Goal: Transaction & Acquisition: Purchase product/service

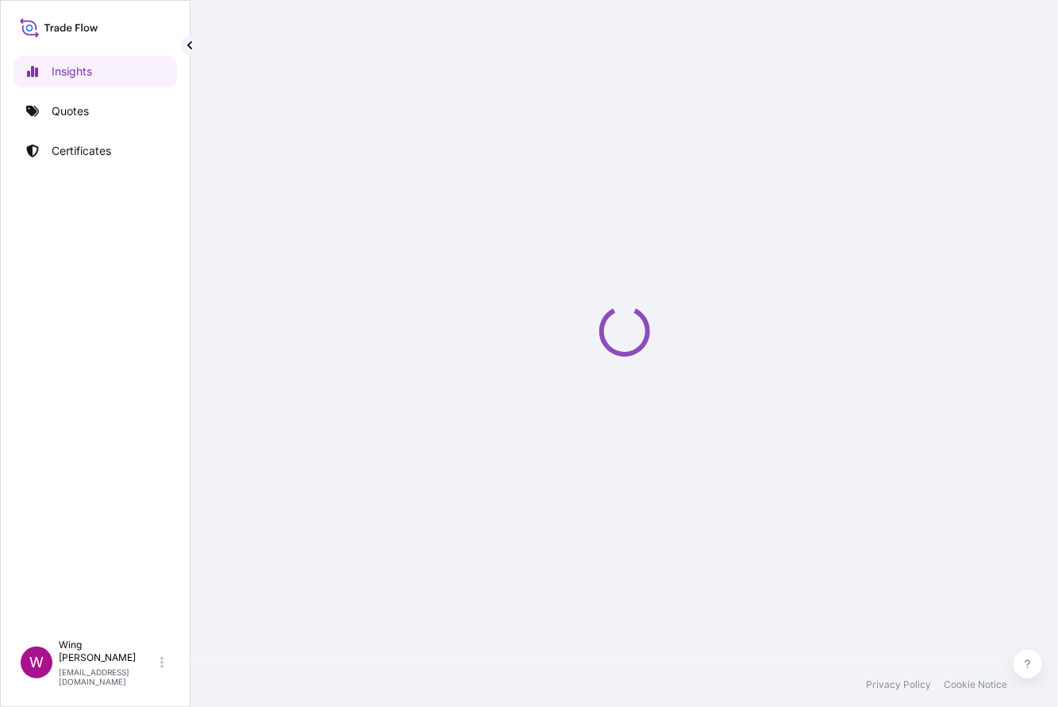
select select "2025"
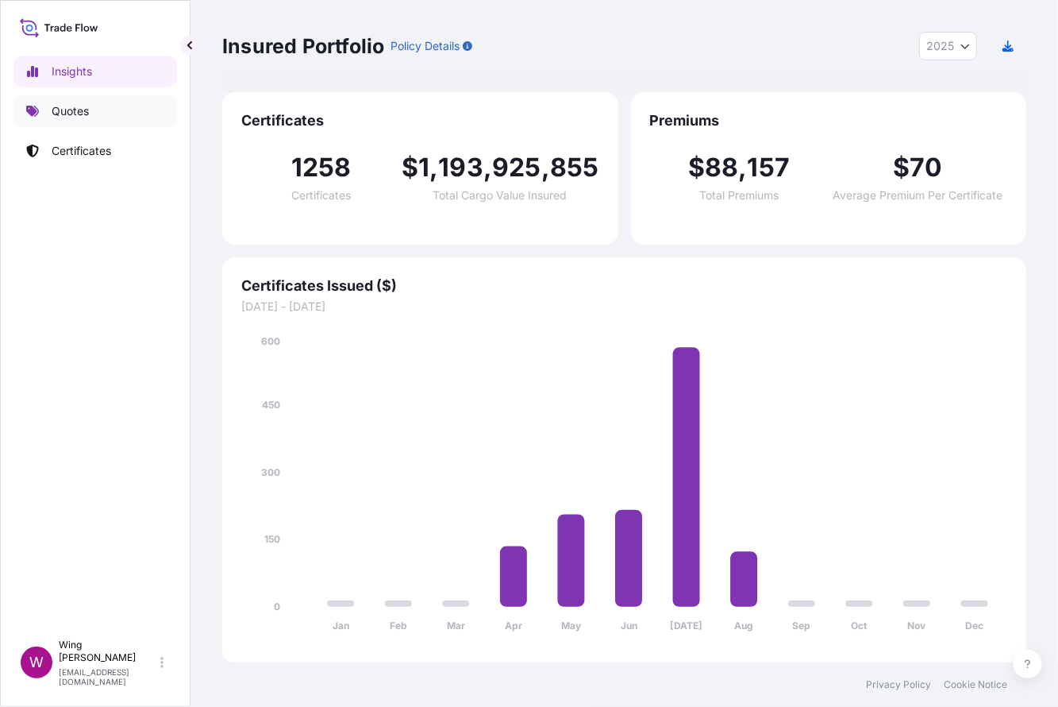
click at [68, 114] on p "Quotes" at bounding box center [70, 111] width 37 height 16
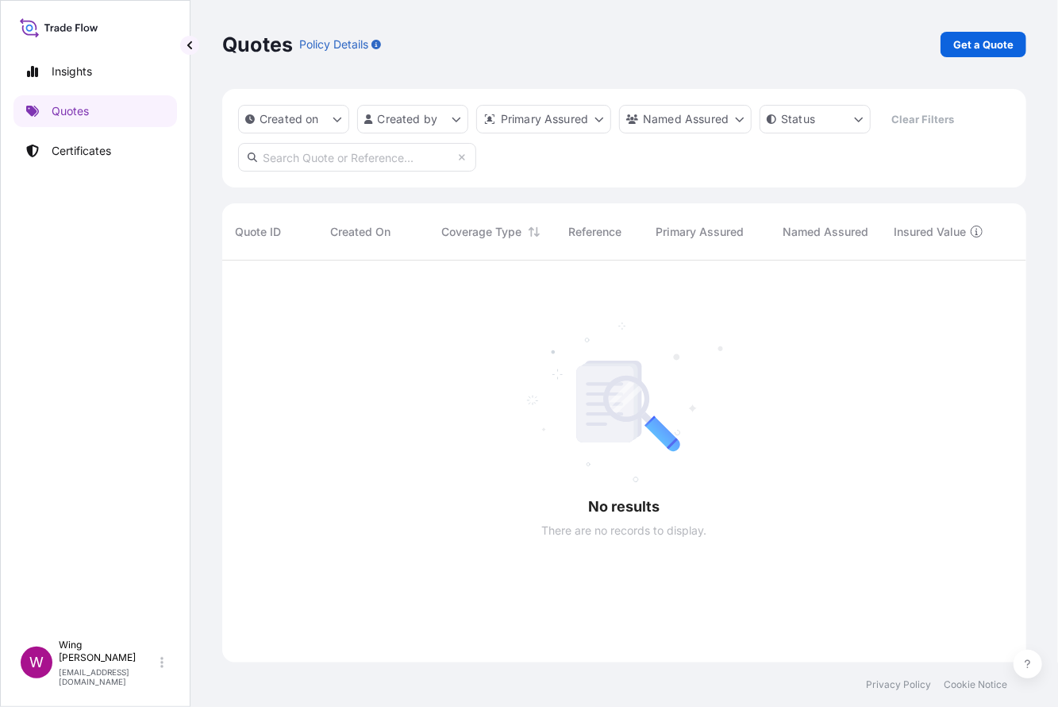
scroll to position [442, 788]
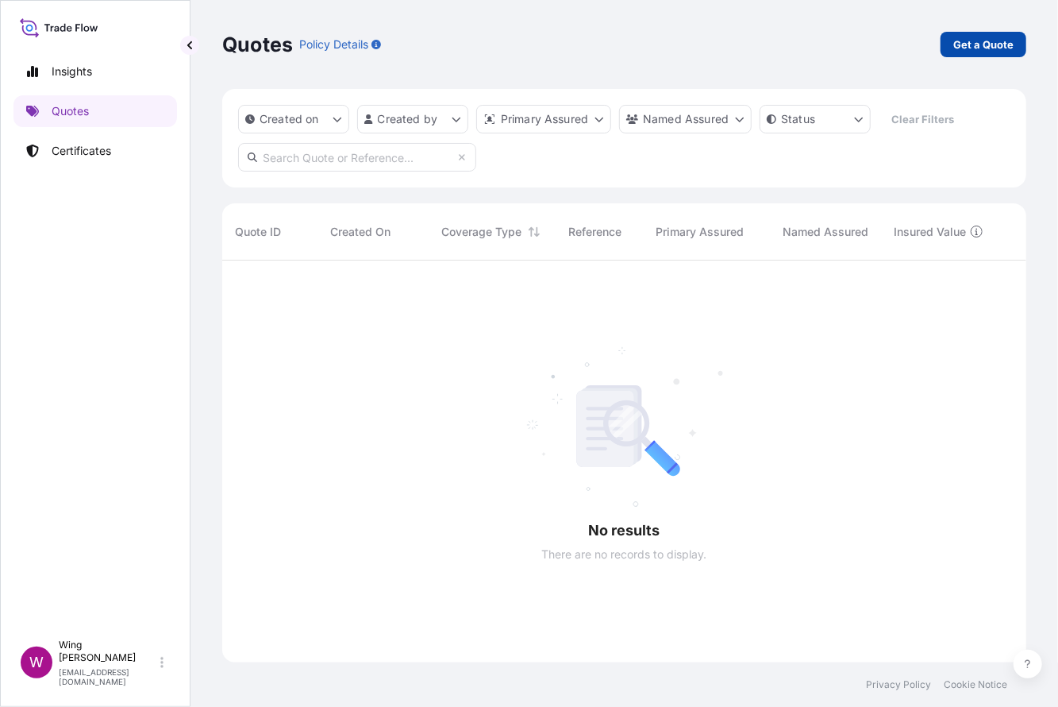
click at [962, 42] on p "Get a Quote" at bounding box center [984, 45] width 60 height 16
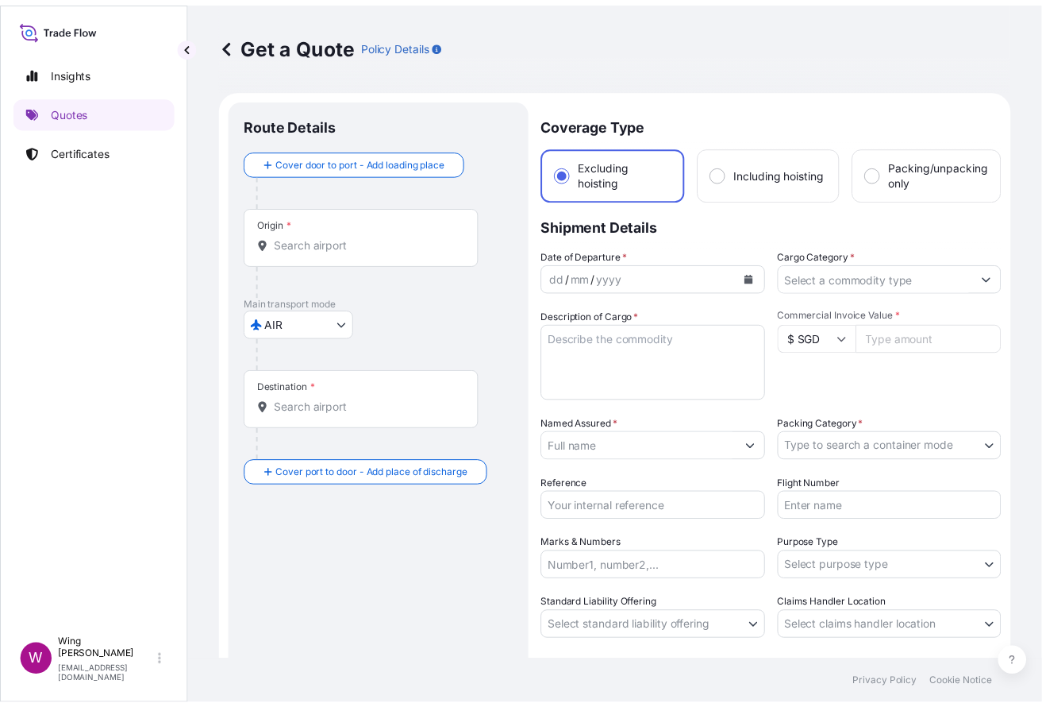
scroll to position [25, 0]
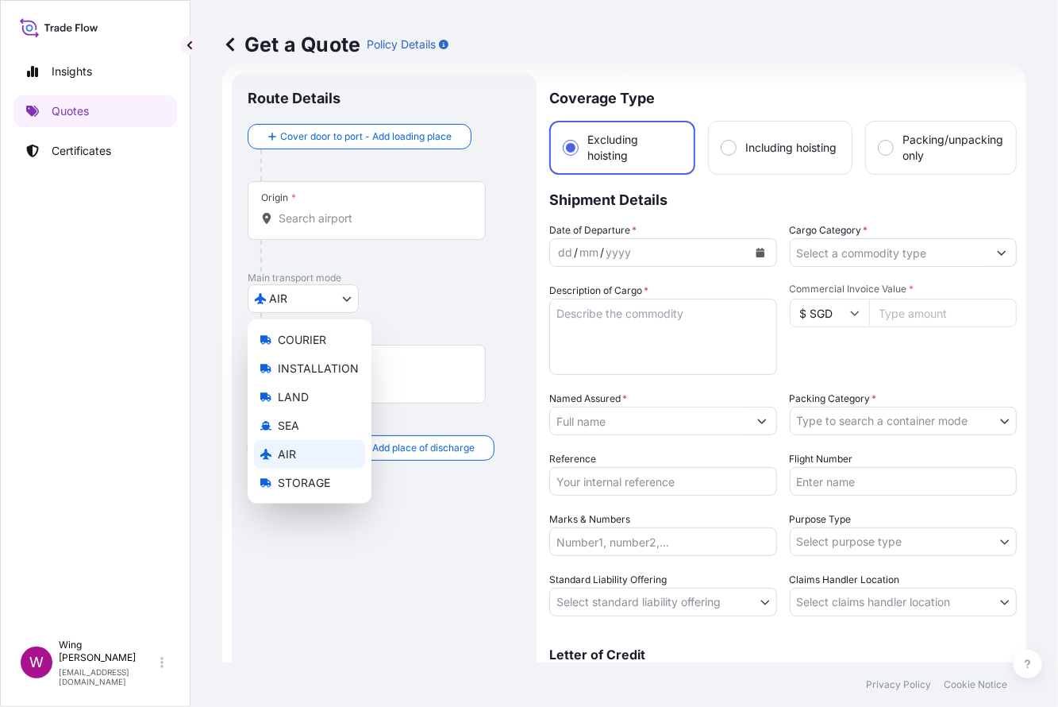
click at [316, 304] on body "Insights Quotes Certificates W Wing Lee [EMAIL_ADDRESS][DOMAIN_NAME] Get a Quot…" at bounding box center [529, 353] width 1058 height 707
click at [302, 476] on span "STORAGE" at bounding box center [304, 483] width 52 height 16
select select "STORAGE"
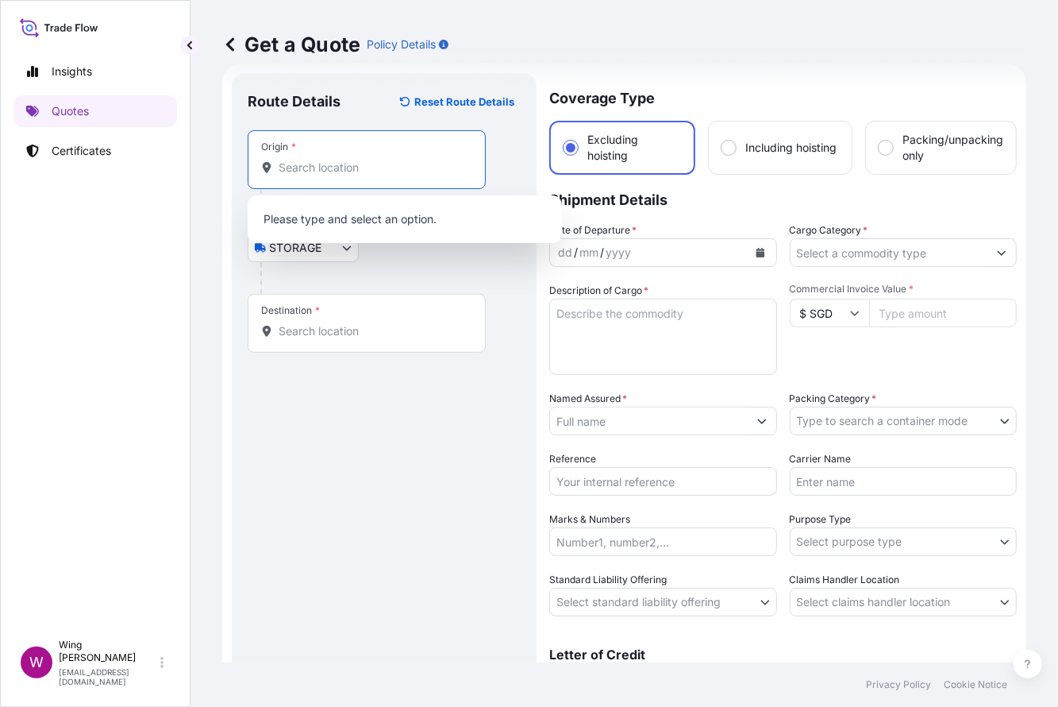
click at [335, 167] on input "Origin *" at bounding box center [372, 168] width 187 height 16
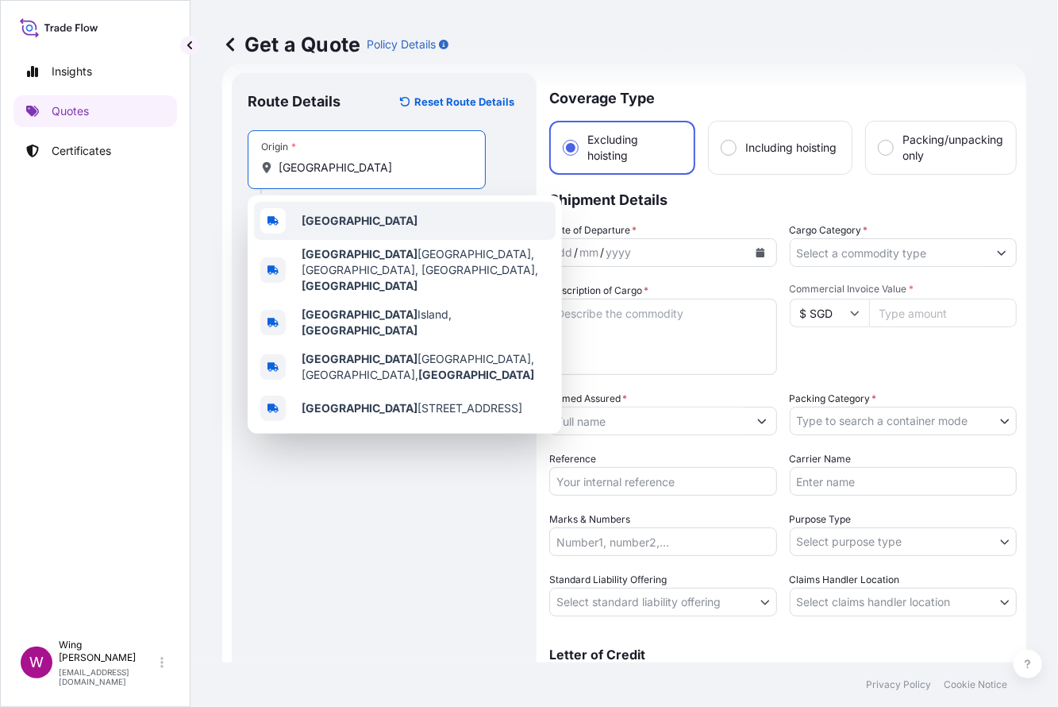
click at [343, 225] on b "[GEOGRAPHIC_DATA]" at bounding box center [360, 220] width 116 height 13
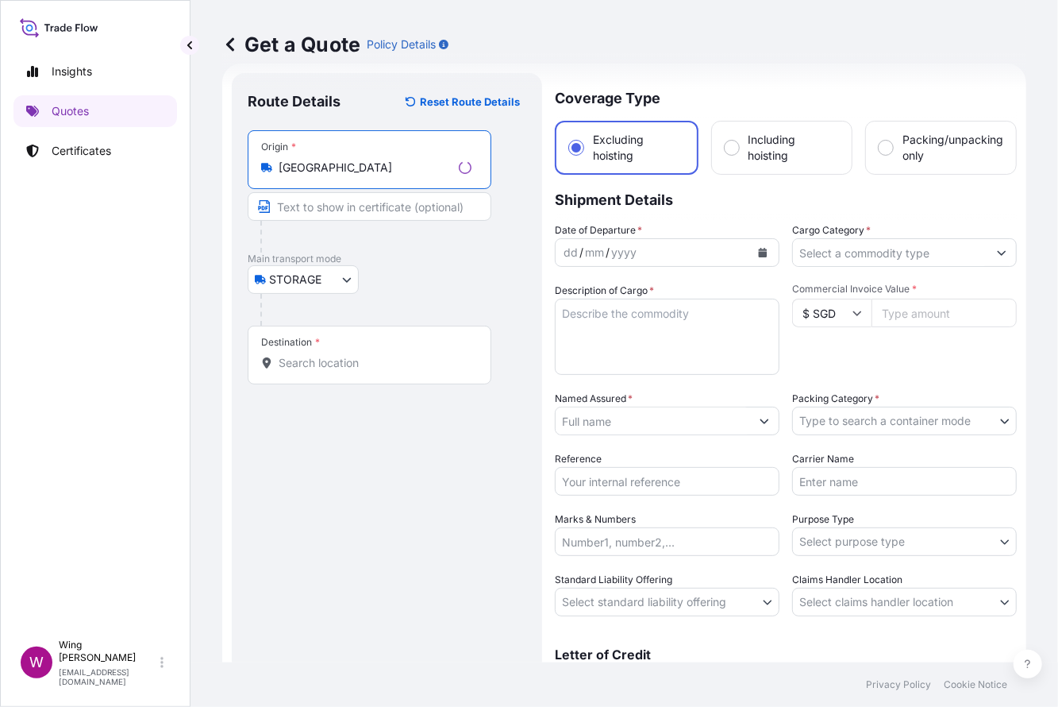
type input "[GEOGRAPHIC_DATA]"
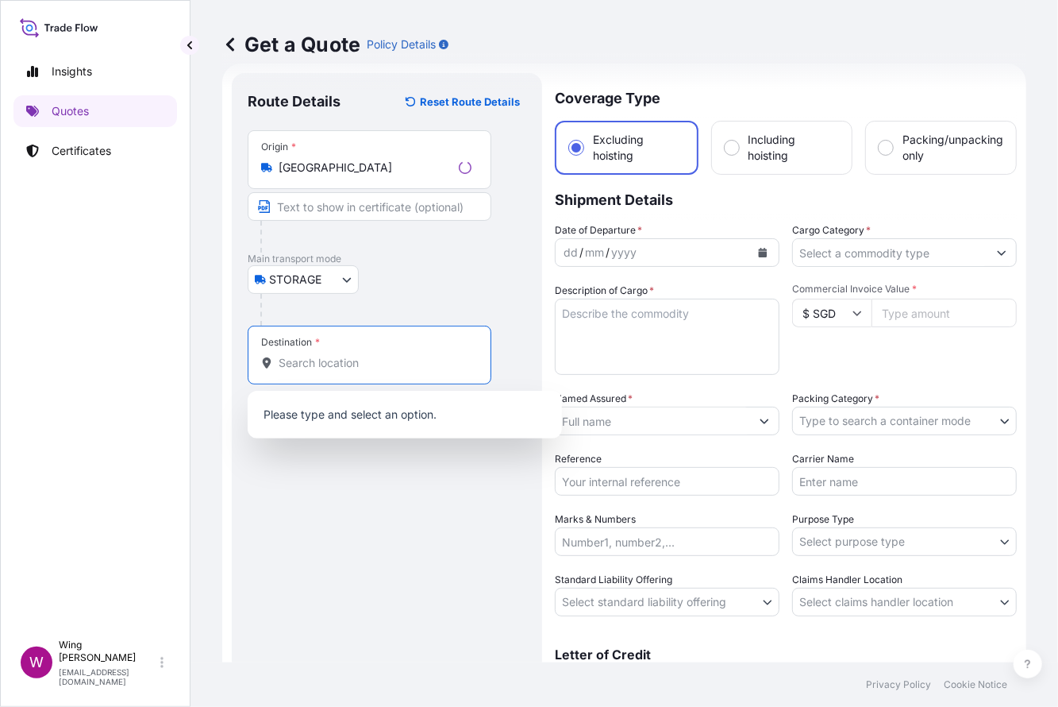
click at [299, 369] on input "Destination *" at bounding box center [375, 363] width 193 height 16
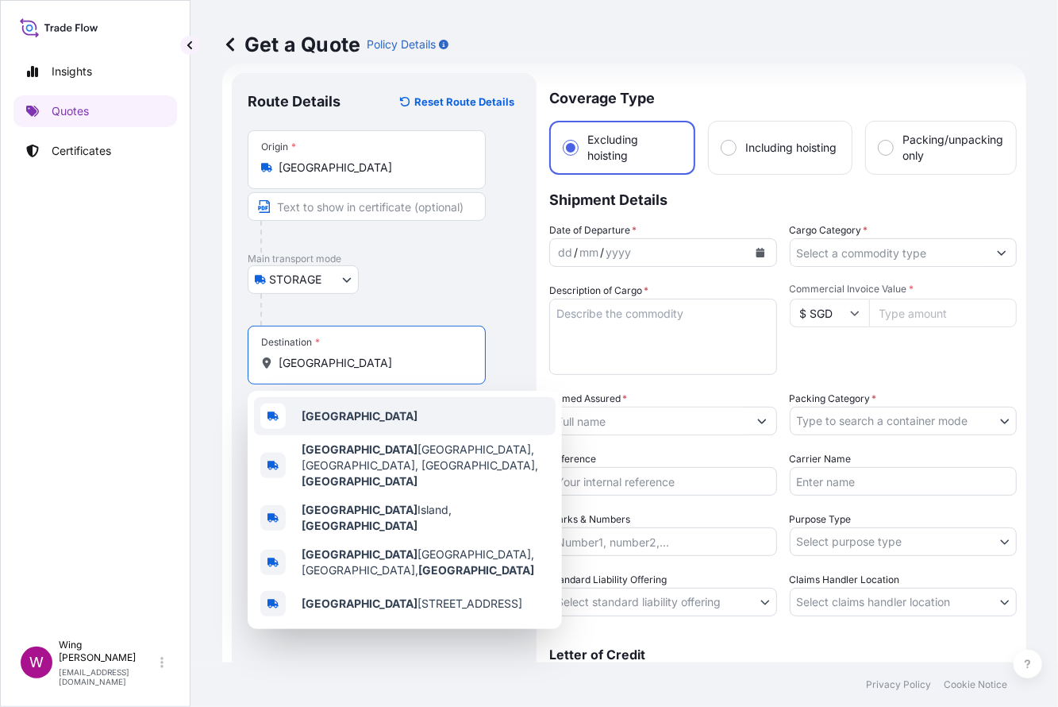
click at [354, 418] on b "[GEOGRAPHIC_DATA]" at bounding box center [360, 415] width 116 height 13
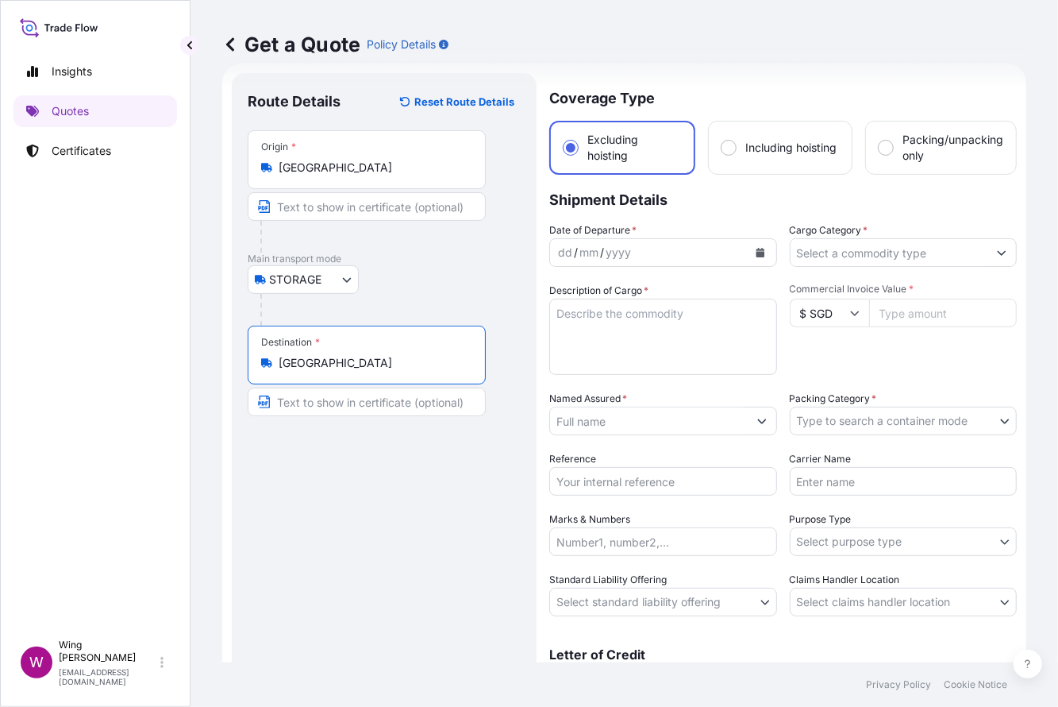
type input "[GEOGRAPHIC_DATA]"
click at [756, 252] on icon "Calendar" at bounding box center [760, 253] width 9 height 10
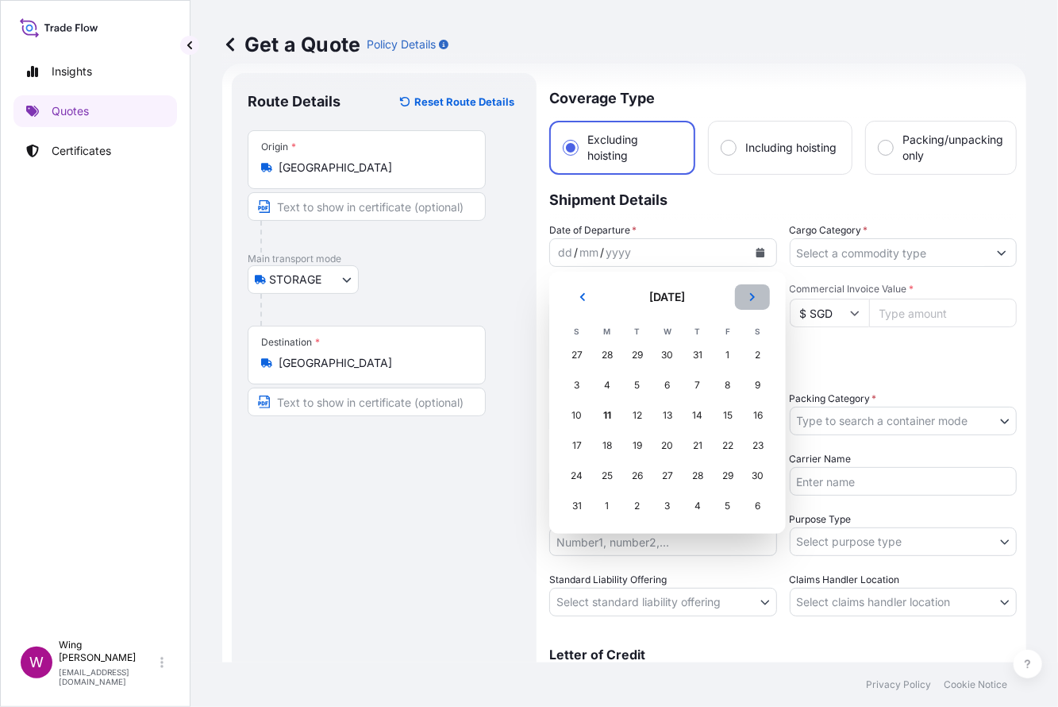
click at [754, 301] on icon "Next" at bounding box center [753, 297] width 10 height 10
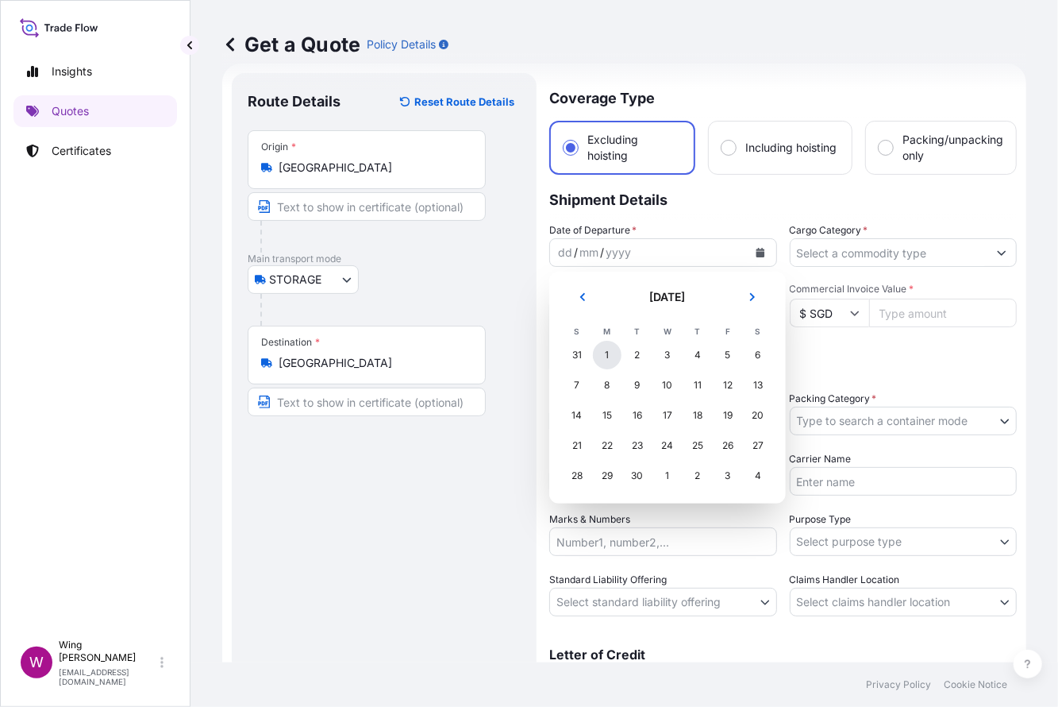
click at [601, 357] on div "1" at bounding box center [607, 355] width 29 height 29
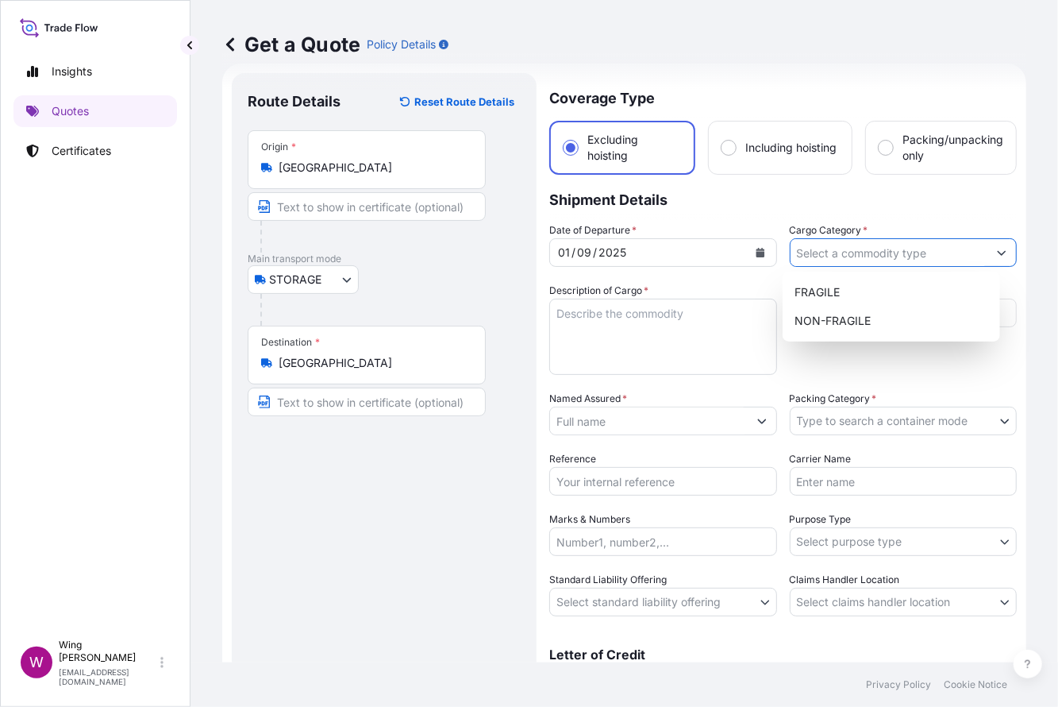
click at [923, 249] on input "Cargo Category *" at bounding box center [890, 252] width 198 height 29
click at [853, 316] on div "NON-FRAGILE" at bounding box center [891, 320] width 205 height 29
type input "NON-FRAGILE"
click at [626, 333] on textarea "Description of Cargo *" at bounding box center [663, 337] width 228 height 76
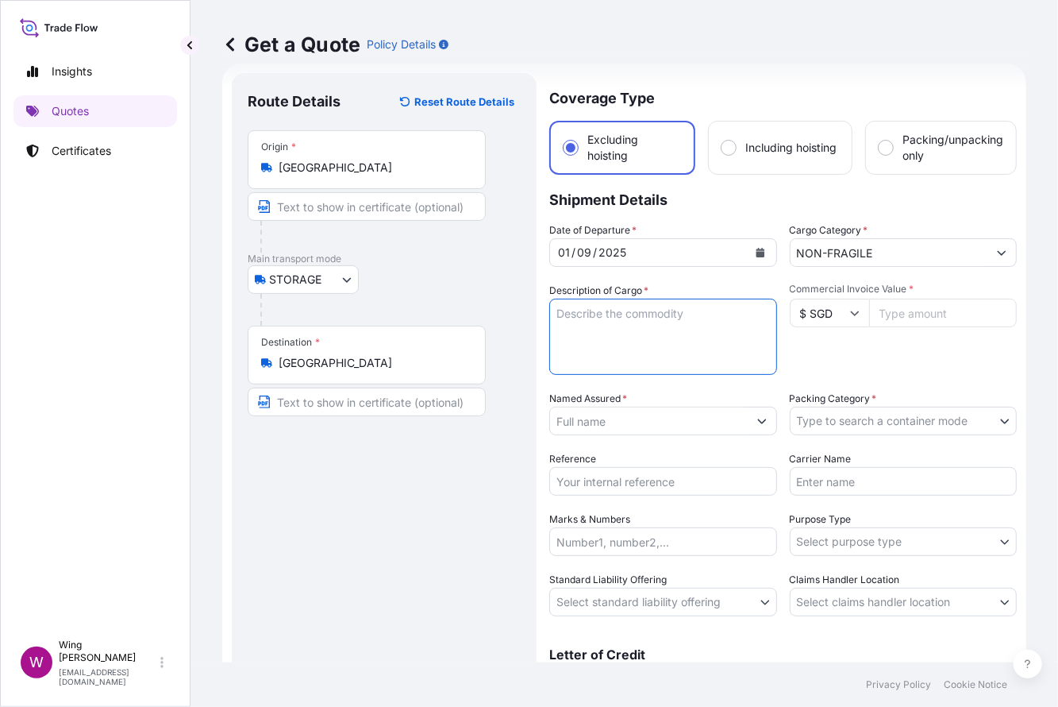
paste textarea "[PERSON_NAME], The Grey Dress (1 of 3)(1/3-1), (1 of 3)(2/3-1),(1 of 3)(3/3-1)"
type textarea "[PERSON_NAME], The Grey Dress (1 of 3)(1/3-1), (1 of 3)(2/3-1),(1 of 3)(3/3-1)"
click at [831, 315] on input "$ SGD" at bounding box center [829, 313] width 79 height 29
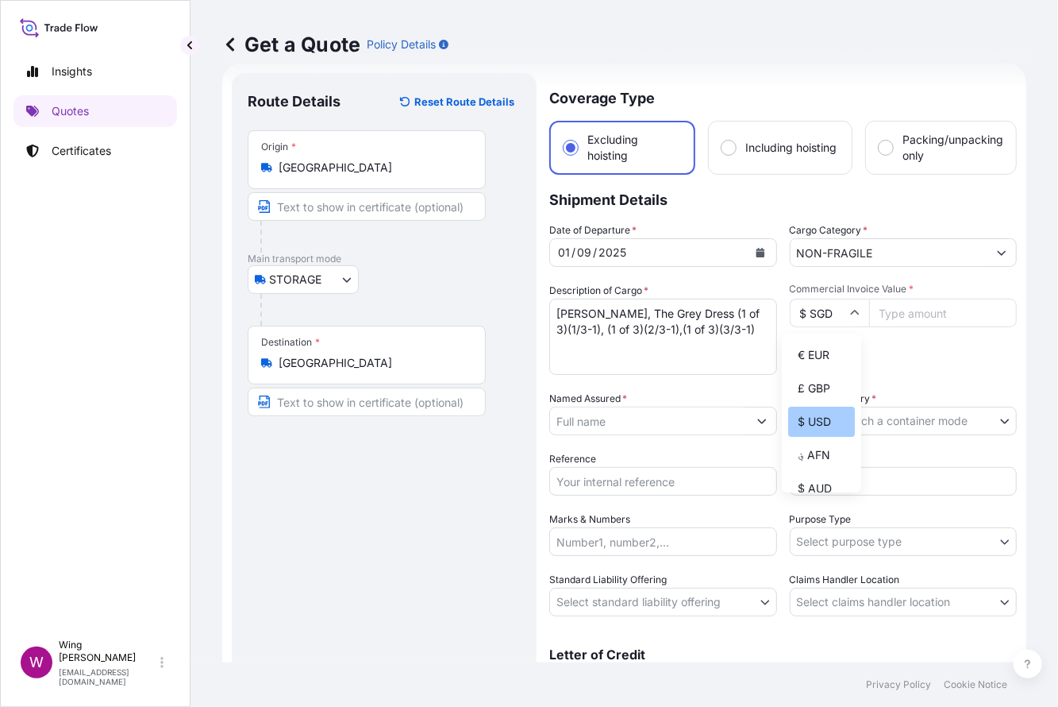
click at [811, 437] on div "$ USD" at bounding box center [821, 421] width 67 height 30
type input "$ USD"
click at [892, 306] on input "Commercial Invoice Value *" at bounding box center [943, 313] width 148 height 29
paste input "2208000.00"
type input "2208000.00"
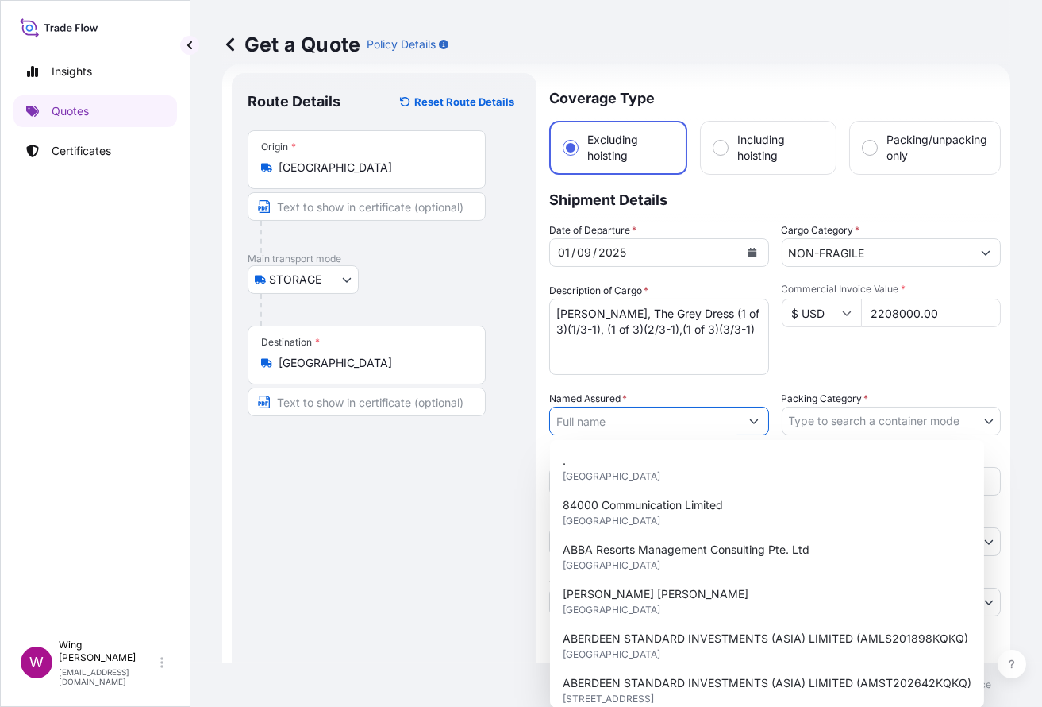
click at [615, 416] on input "Named Assured *" at bounding box center [645, 420] width 190 height 29
click at [665, 418] on input "Named Assured *" at bounding box center [645, 420] width 190 height 29
paste input "MULTI LINK CORPORATE DEVELOPMENT LIMITED"
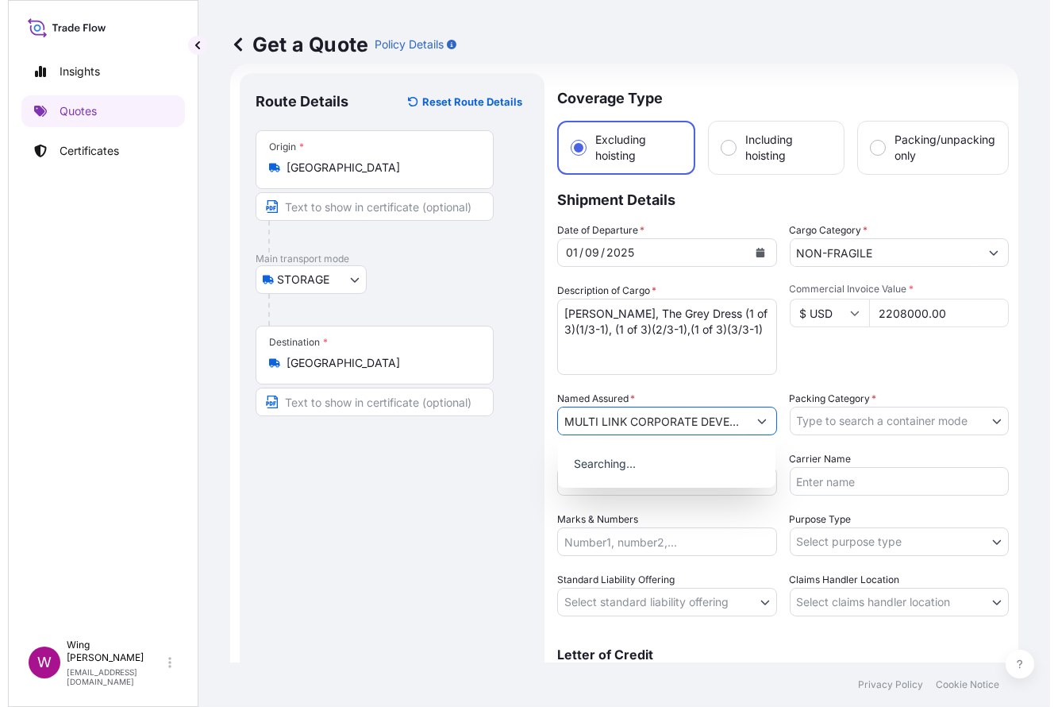
scroll to position [0, 91]
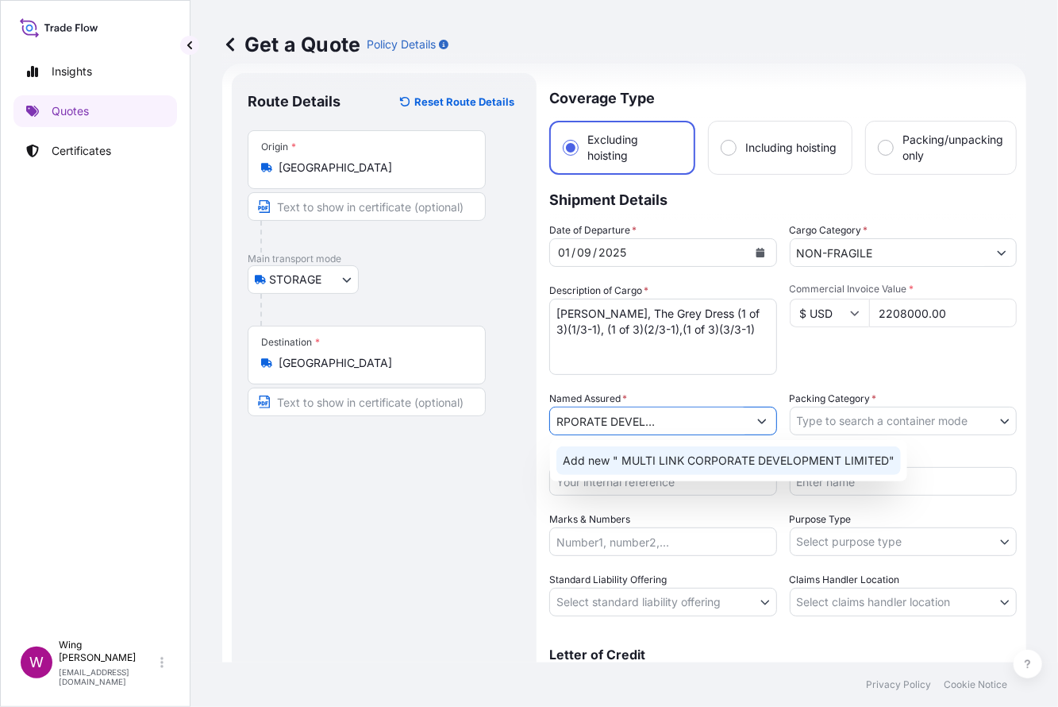
click at [666, 461] on span "Add new " MULTI LINK CORPORATE DEVELOPMENT LIMITED"" at bounding box center [729, 461] width 332 height 16
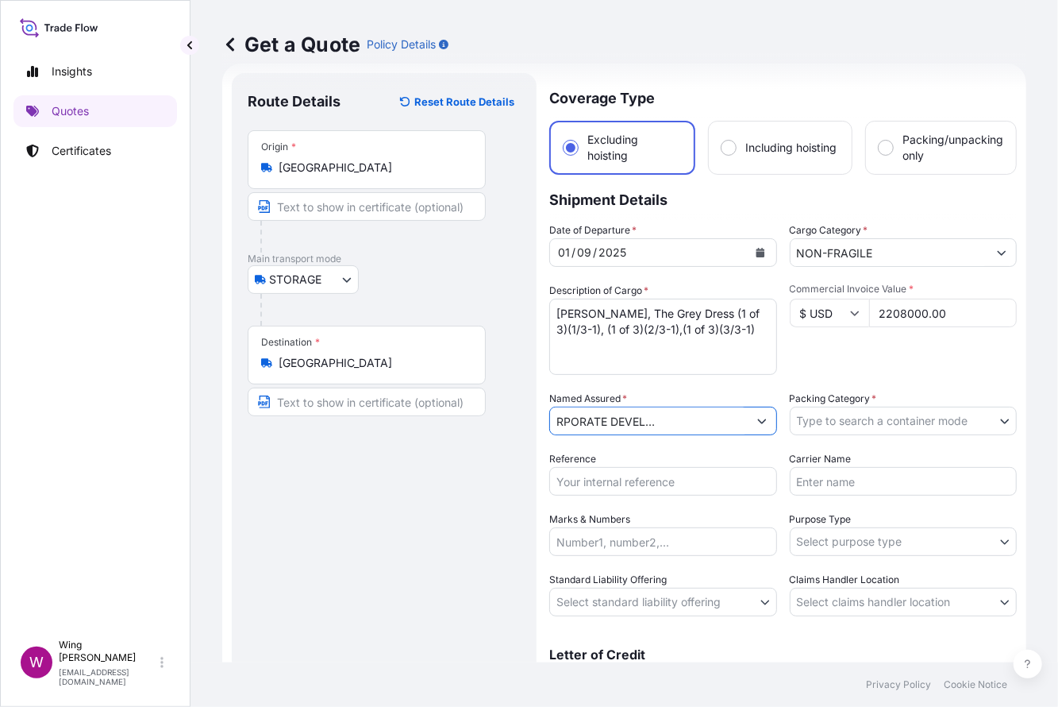
type input "MULTI LINK CORPORATE DEVELOPMENT LIMITED"
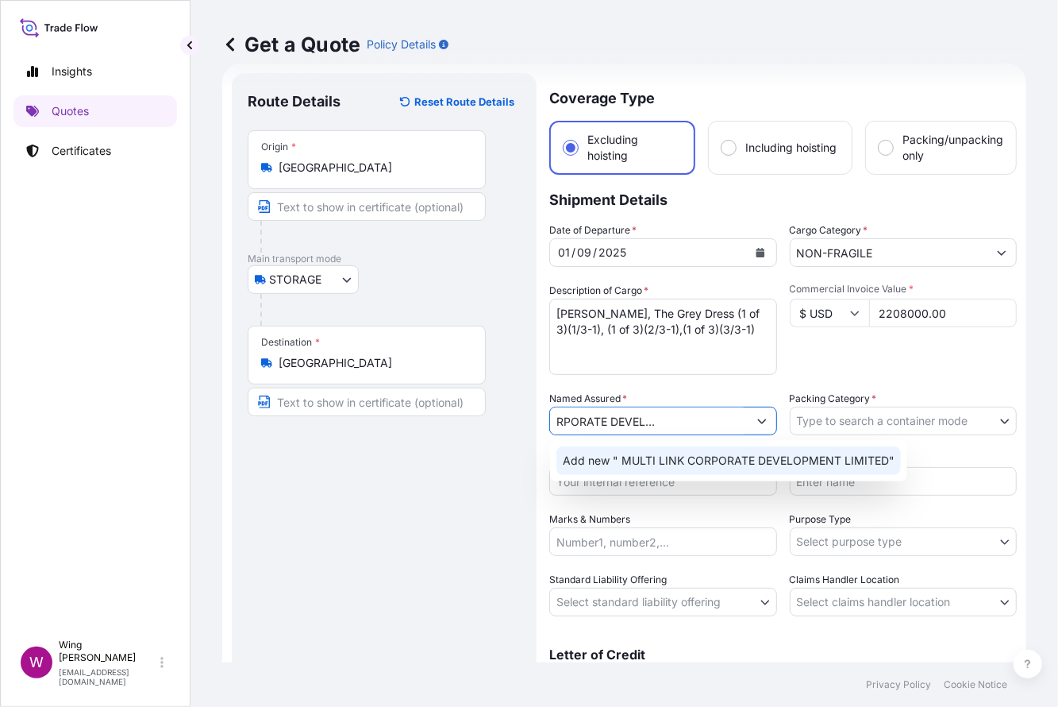
drag, startPoint x: 557, startPoint y: 419, endPoint x: 864, endPoint y: 418, distance: 307.3
click at [864, 418] on div "Date of Departure * [DATE] Cargo Category * NON-FRAGILE Description of Cargo * …" at bounding box center [783, 419] width 468 height 394
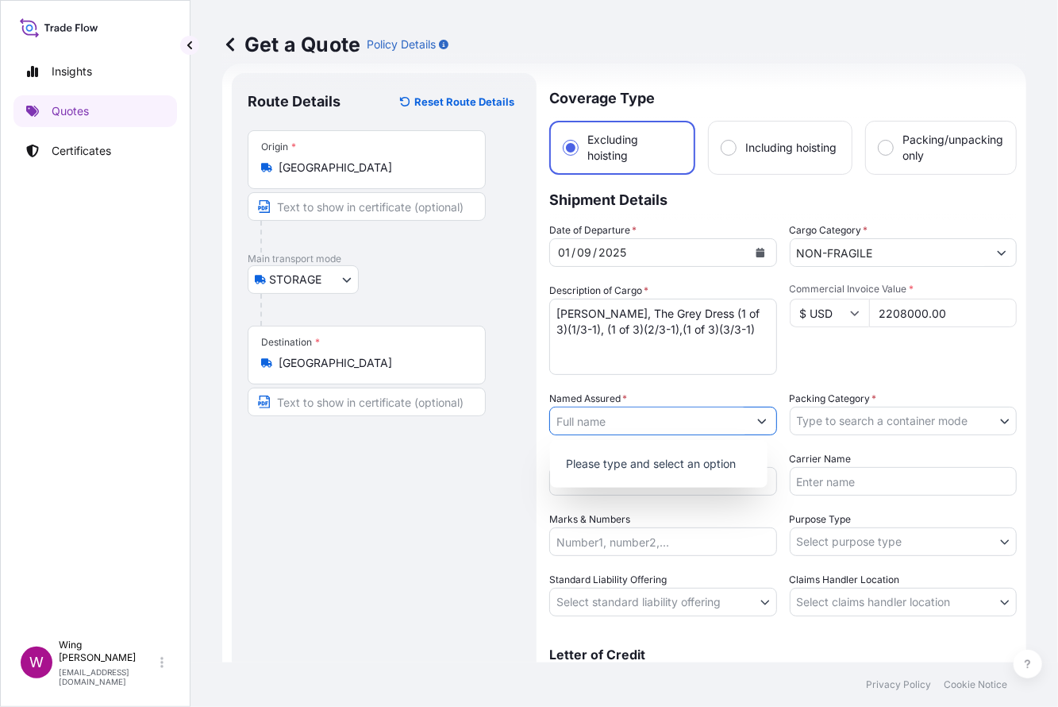
paste input "MULTI LINK CORPORATE DEVELOPMENT LIMITED"
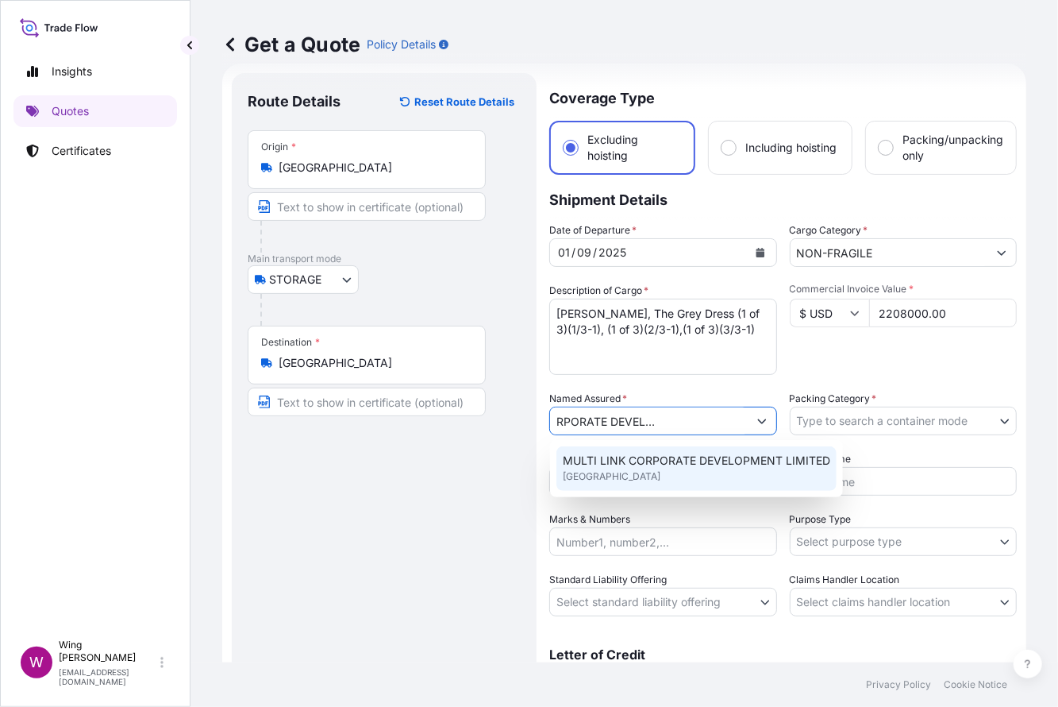
click at [603, 465] on span "MULTI LINK CORPORATE DEVELOPMENT LIMITED" at bounding box center [697, 461] width 268 height 16
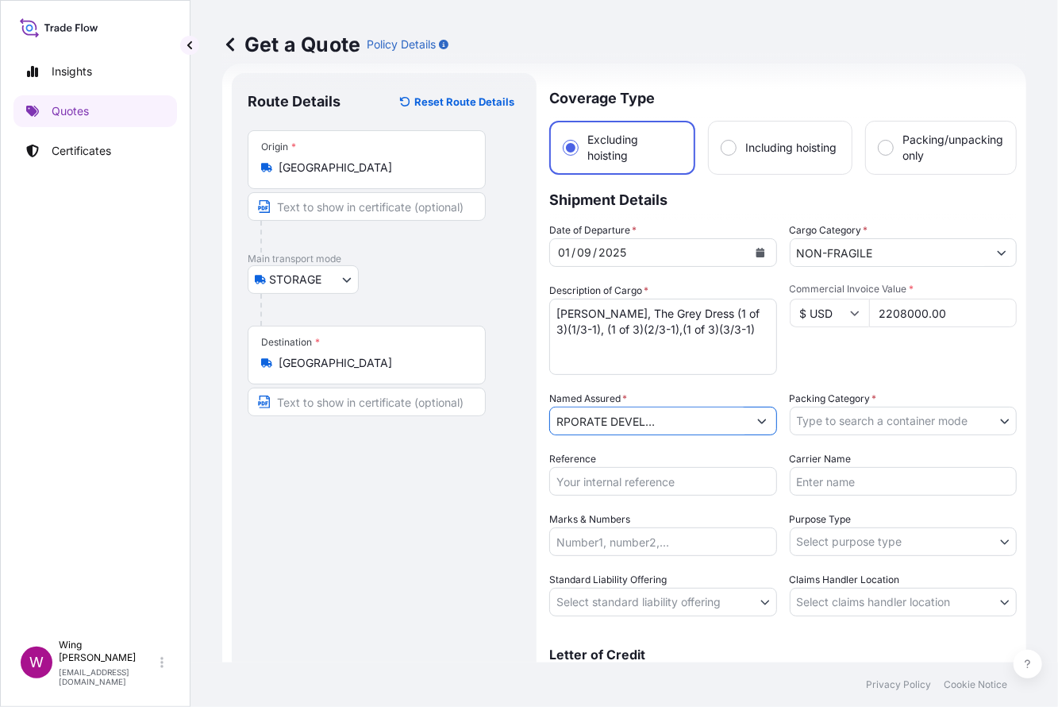
type input "MULTI LINK CORPORATE DEVELOPMENT LIMITED"
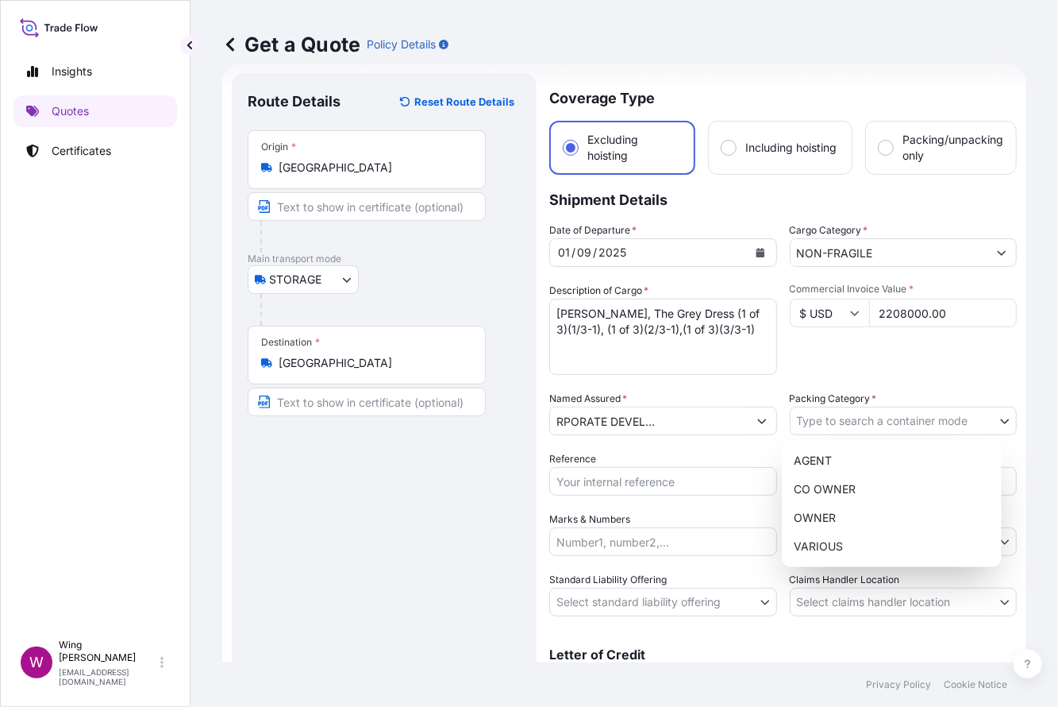
scroll to position [0, 0]
click at [830, 410] on body "Insights Quotes Certificates W Wing Lee [EMAIL_ADDRESS][DOMAIN_NAME] Get a Quot…" at bounding box center [529, 353] width 1058 height 707
click at [816, 511] on div "OWNER" at bounding box center [891, 517] width 207 height 29
select select "27"
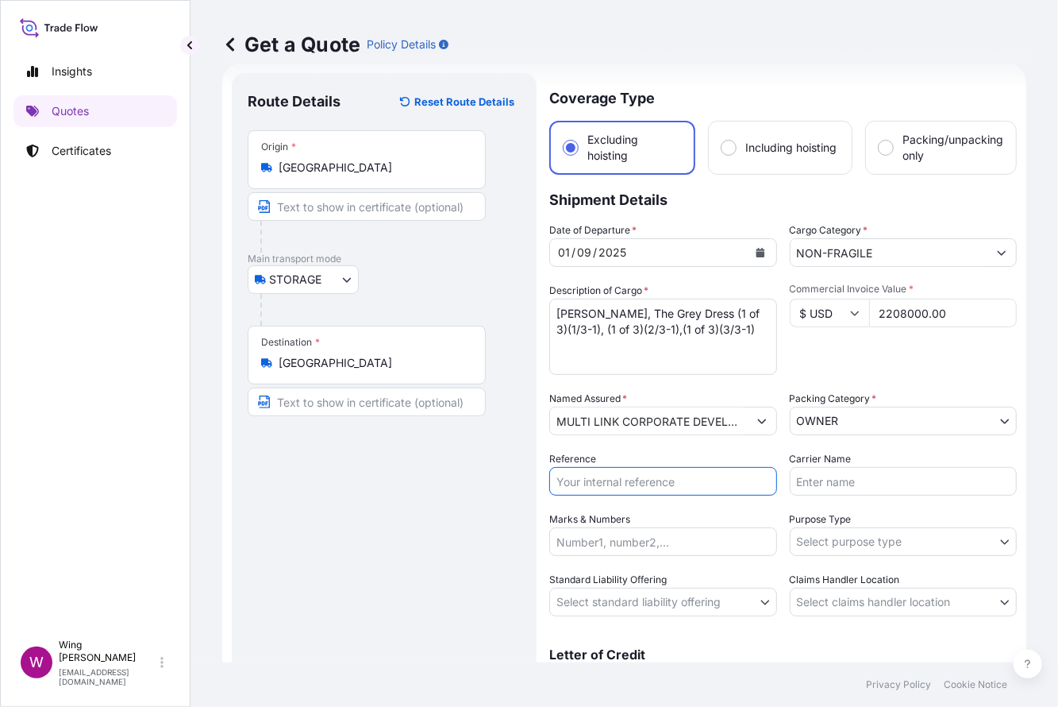
click at [615, 482] on input "Reference" at bounding box center [663, 481] width 228 height 29
paste input "AMST203168ICIC"
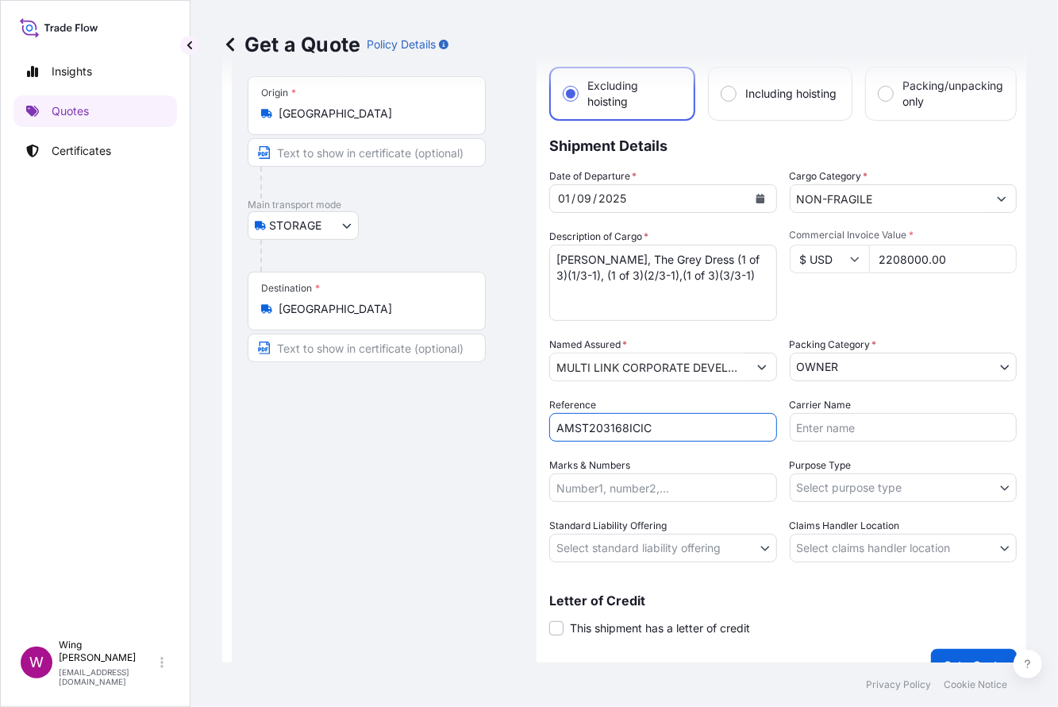
scroll to position [104, 0]
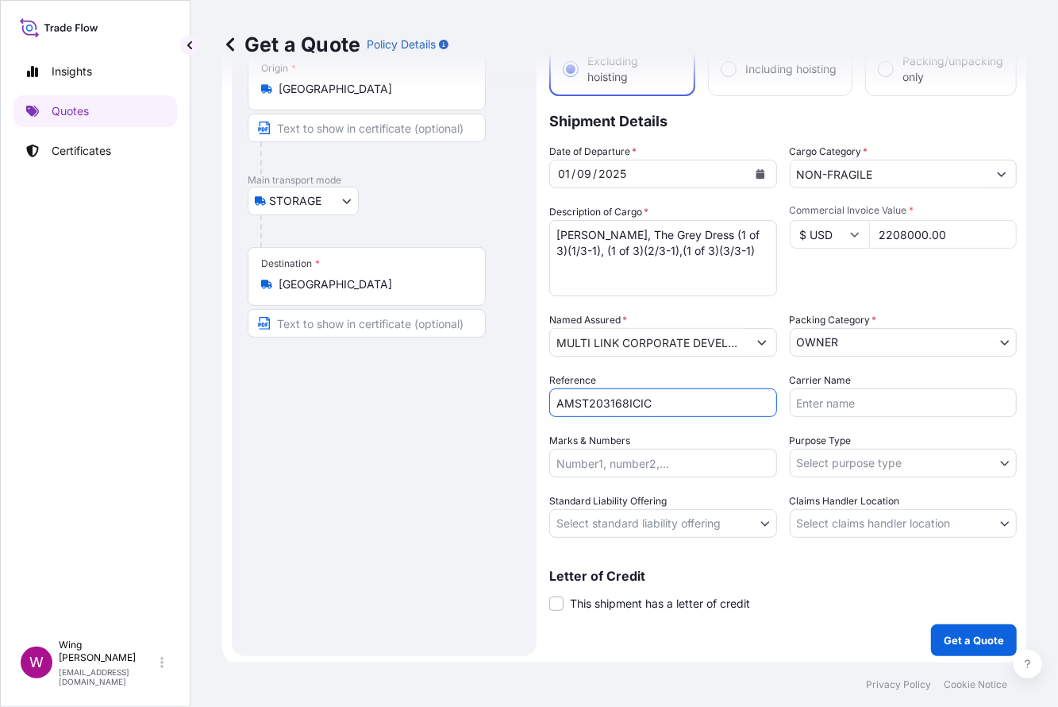
type input "AMST203168ICIC"
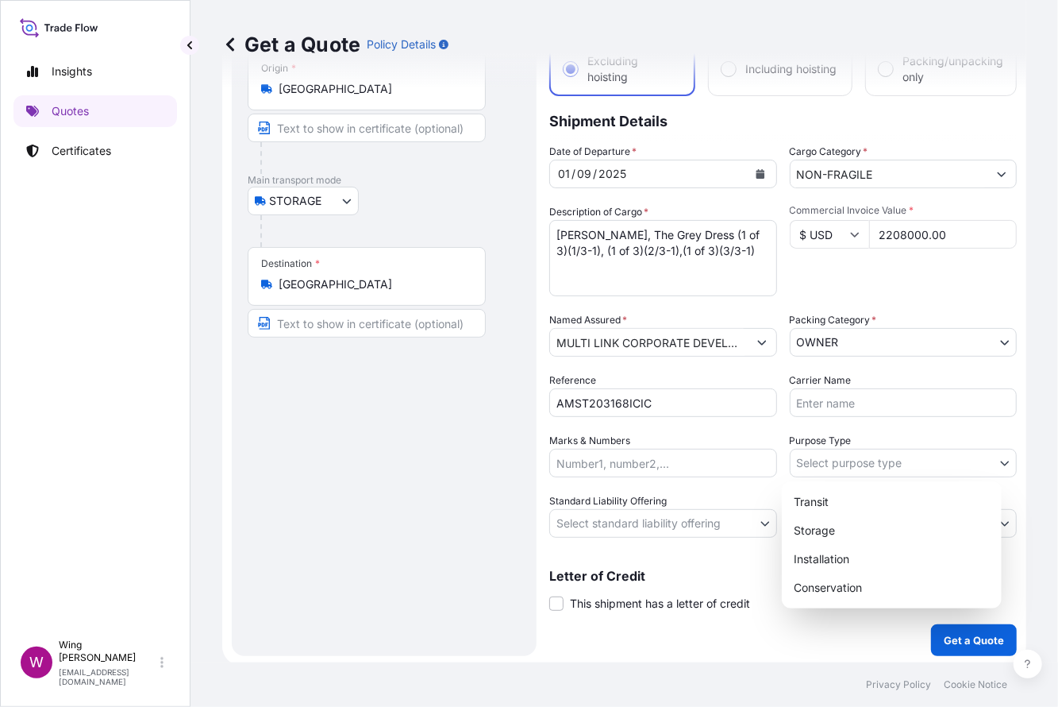
click at [883, 453] on body "Insights Quotes Certificates W Wing Lee [EMAIL_ADDRESS][DOMAIN_NAME] Get a Quot…" at bounding box center [529, 353] width 1058 height 707
click at [839, 527] on div "Storage" at bounding box center [891, 530] width 207 height 29
select select "Storage"
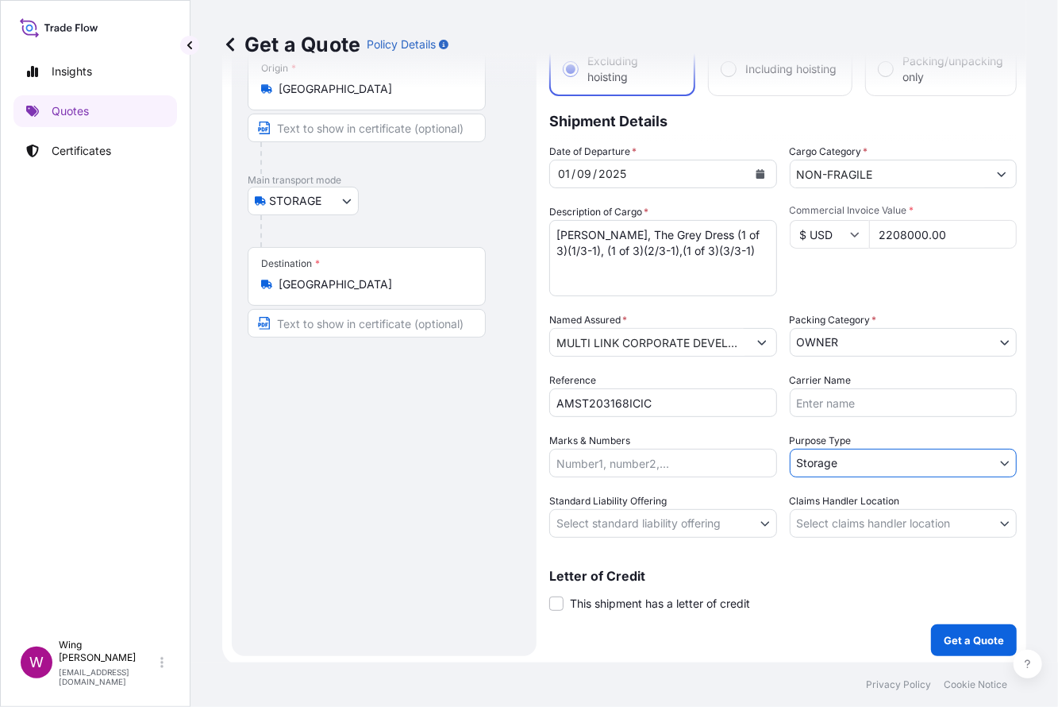
click at [605, 524] on body "Insights Quotes Certificates W Wing Lee [EMAIL_ADDRESS][DOMAIN_NAME] Get a Quot…" at bounding box center [529, 353] width 1058 height 707
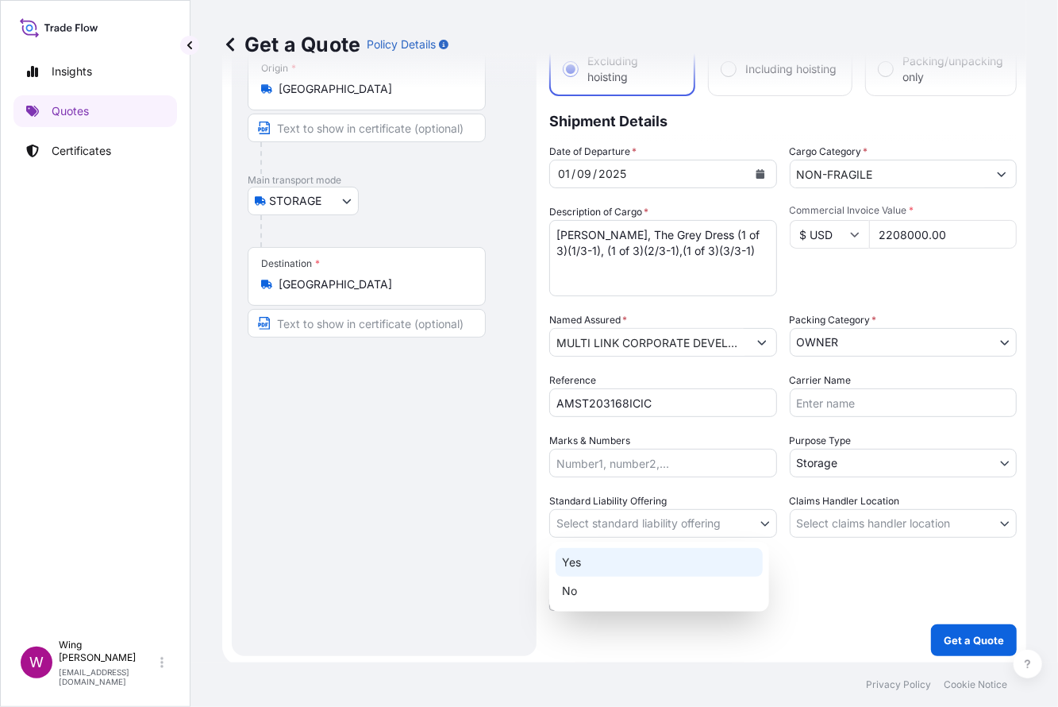
click at [595, 556] on div "Yes" at bounding box center [659, 562] width 207 height 29
select select "Yes"
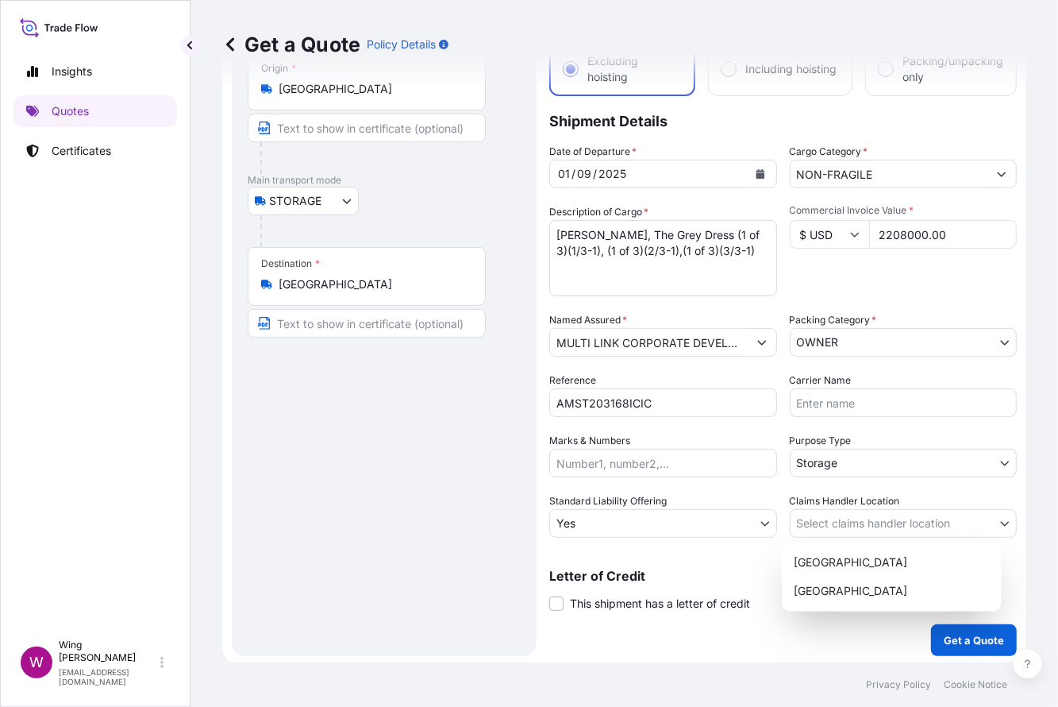
click at [835, 520] on body "Insights Quotes Certificates W Wing Lee [EMAIL_ADDRESS][DOMAIN_NAME] Get a Quot…" at bounding box center [529, 353] width 1058 height 707
click at [819, 563] on div "[GEOGRAPHIC_DATA]" at bounding box center [891, 562] width 207 height 29
select select "[GEOGRAPHIC_DATA]"
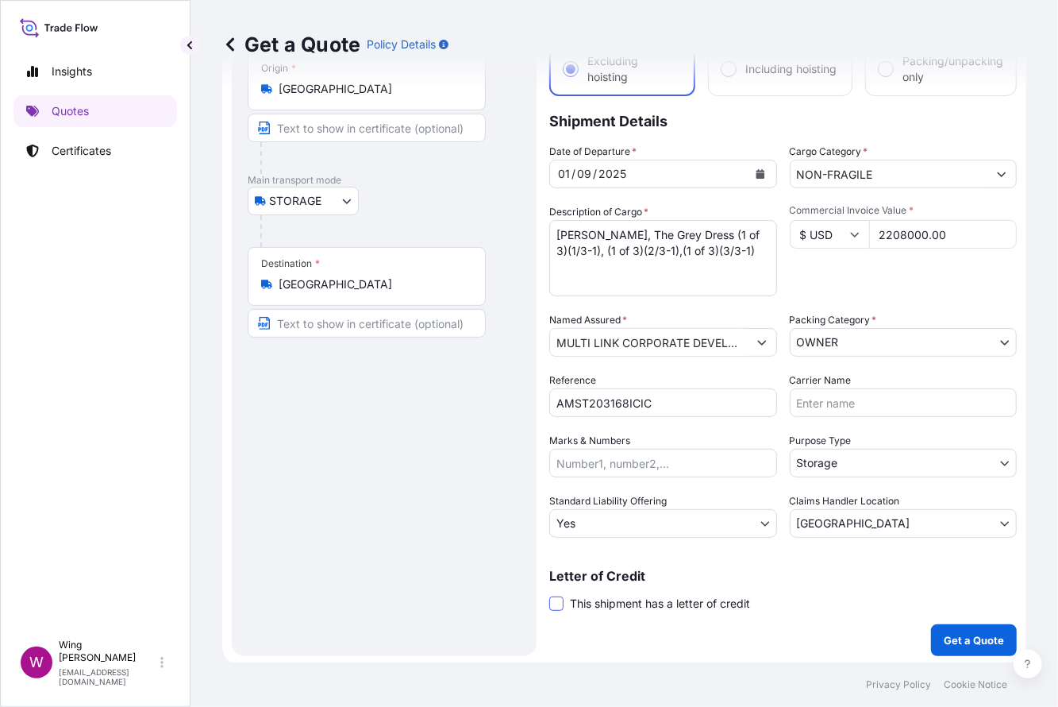
click at [549, 598] on span at bounding box center [556, 603] width 14 height 14
click at [549, 595] on input "This shipment has a letter of credit" at bounding box center [549, 595] width 0 height 0
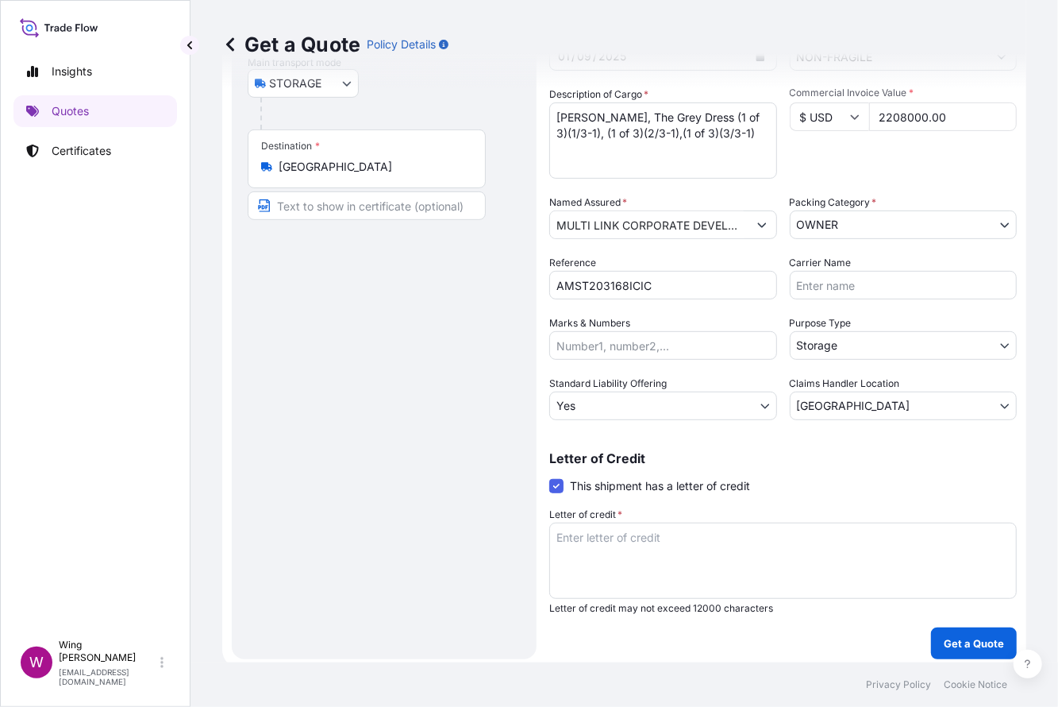
scroll to position [224, 0]
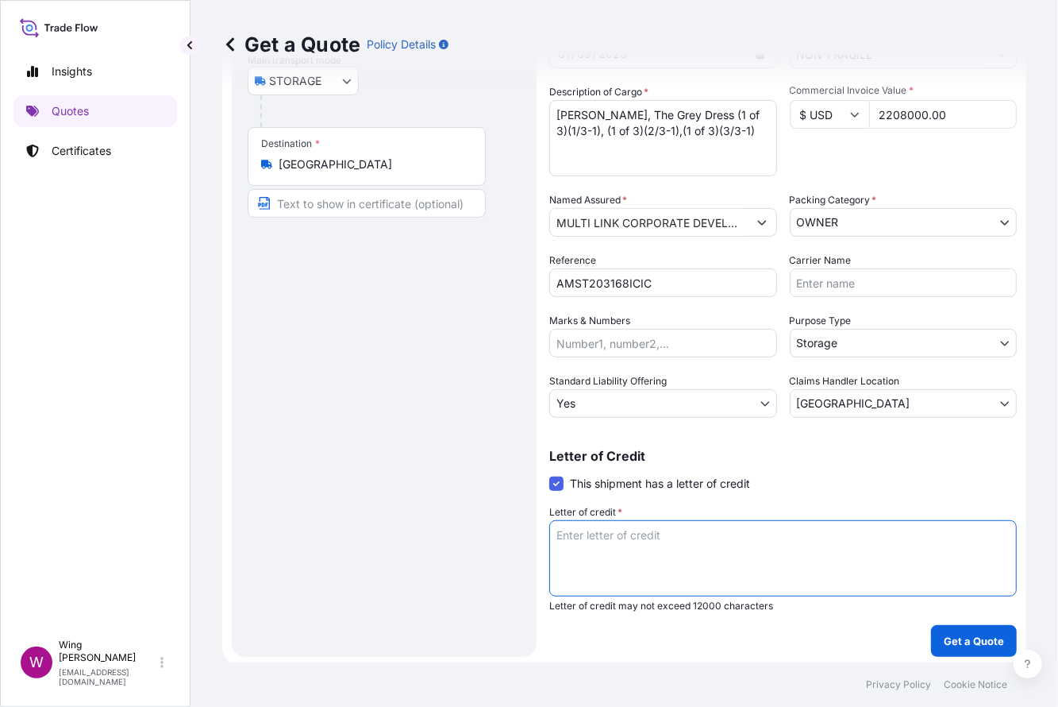
click at [612, 540] on textarea "Letter of credit *" at bounding box center [783, 558] width 468 height 76
paste textarea "Storage period: [DATE] to [DATE] (till further notice)"
click at [655, 529] on textarea "Storage period: [DATE] to [DATE] (till further notice)" at bounding box center [783, 558] width 468 height 76
type textarea "Storage period: [DATE] to [DATE] (till further notice)"
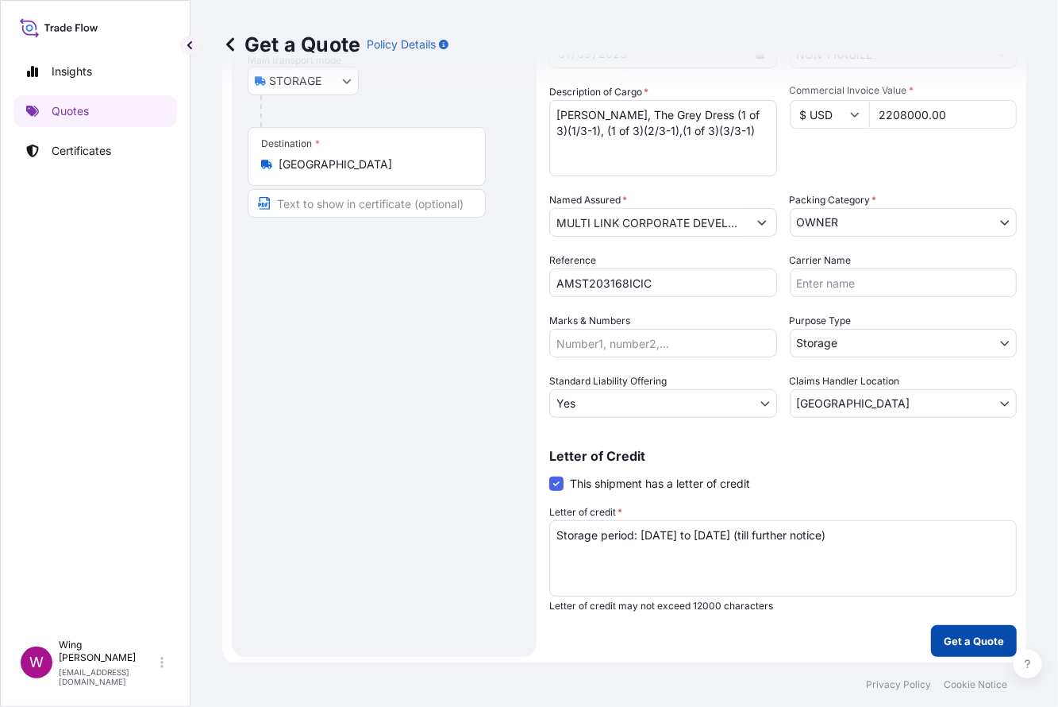
click at [931, 637] on button "Get a Quote" at bounding box center [974, 641] width 86 height 32
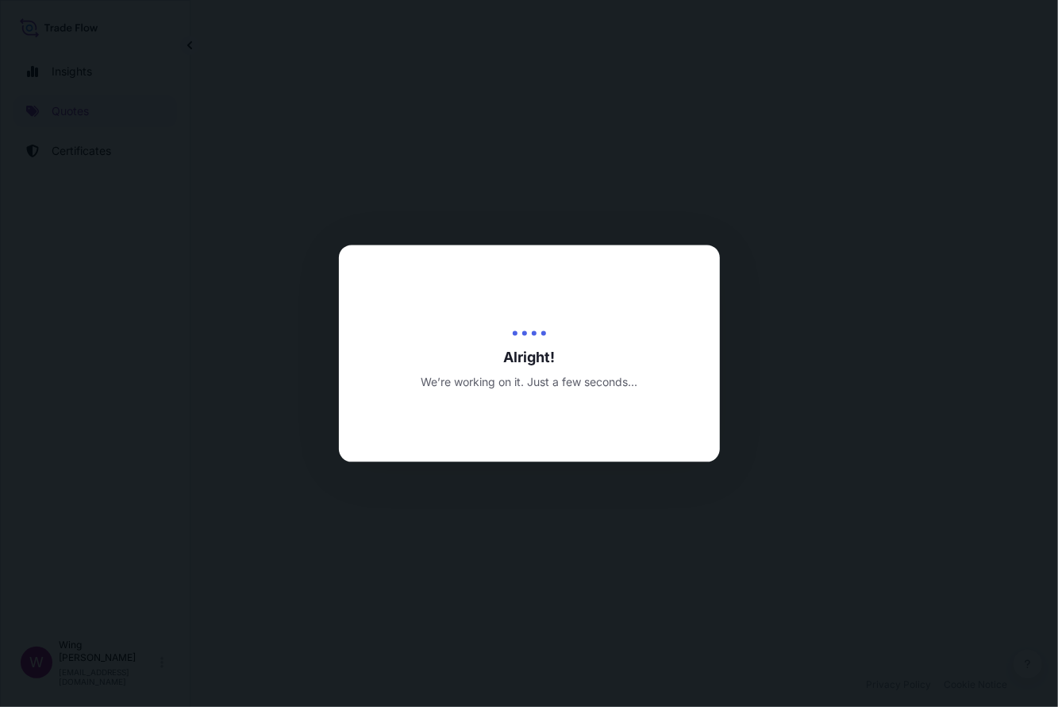
select select "STORAGE"
select select "27"
select select "Storage"
select select "Yes"
select select "[GEOGRAPHIC_DATA]"
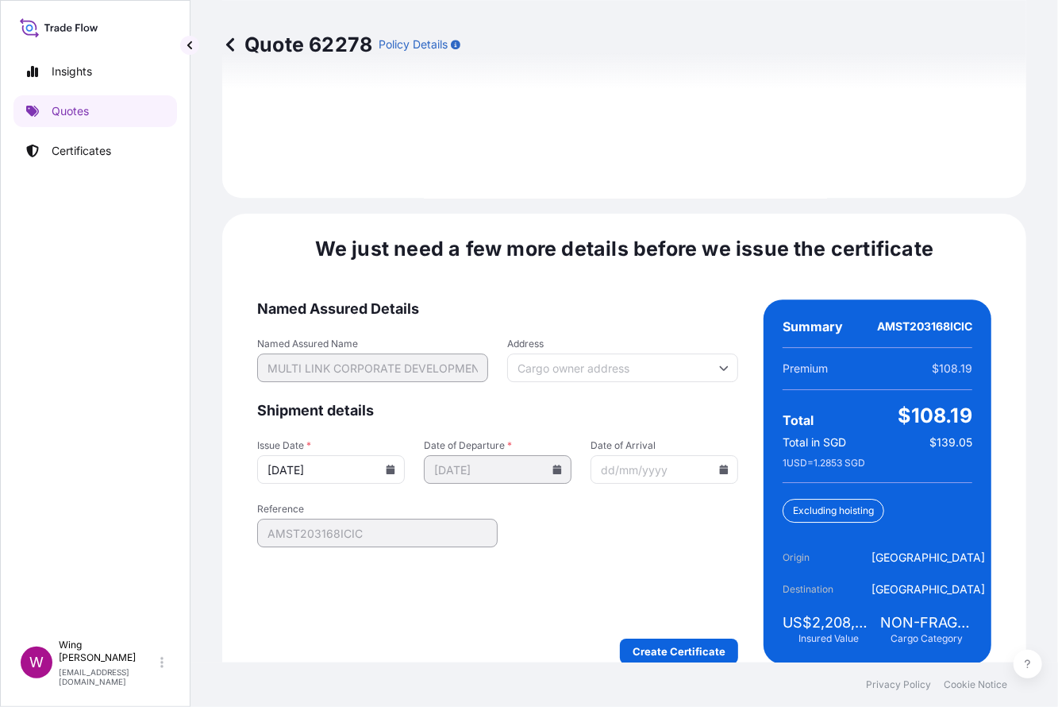
scroll to position [2466, 0]
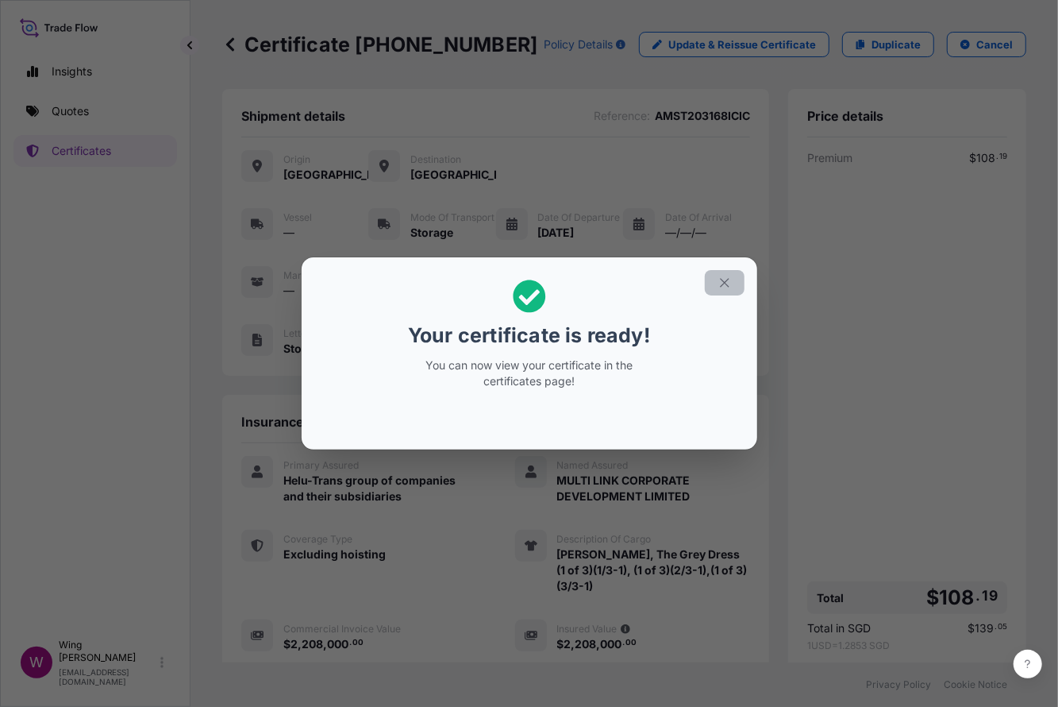
click at [719, 286] on icon "button" at bounding box center [725, 282] width 14 height 14
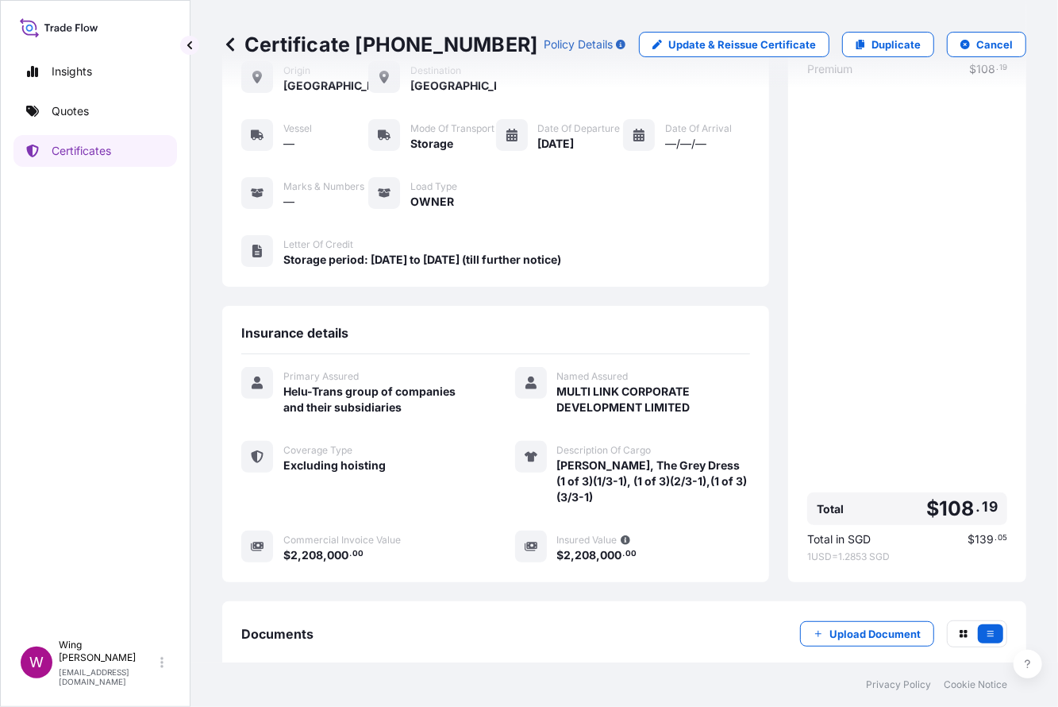
scroll to position [182, 0]
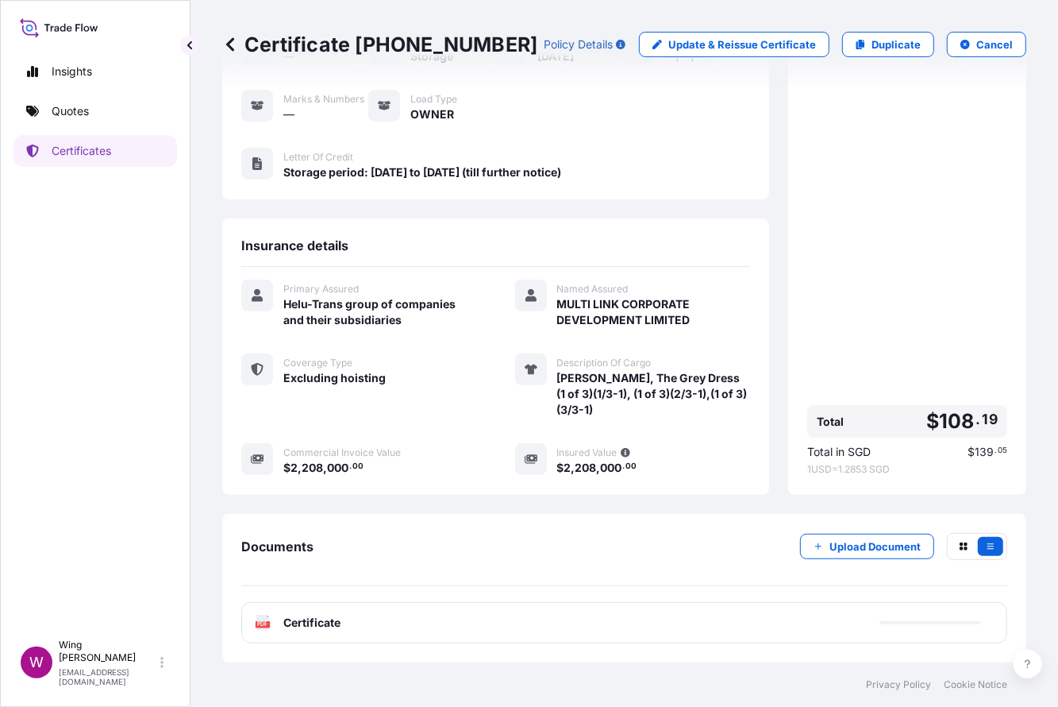
click at [261, 634] on div "PDF Certificate" at bounding box center [624, 622] width 766 height 41
click at [262, 622] on text "PDF" at bounding box center [263, 625] width 10 height 6
click at [872, 37] on p "Duplicate" at bounding box center [896, 45] width 49 height 16
select select "STORAGE"
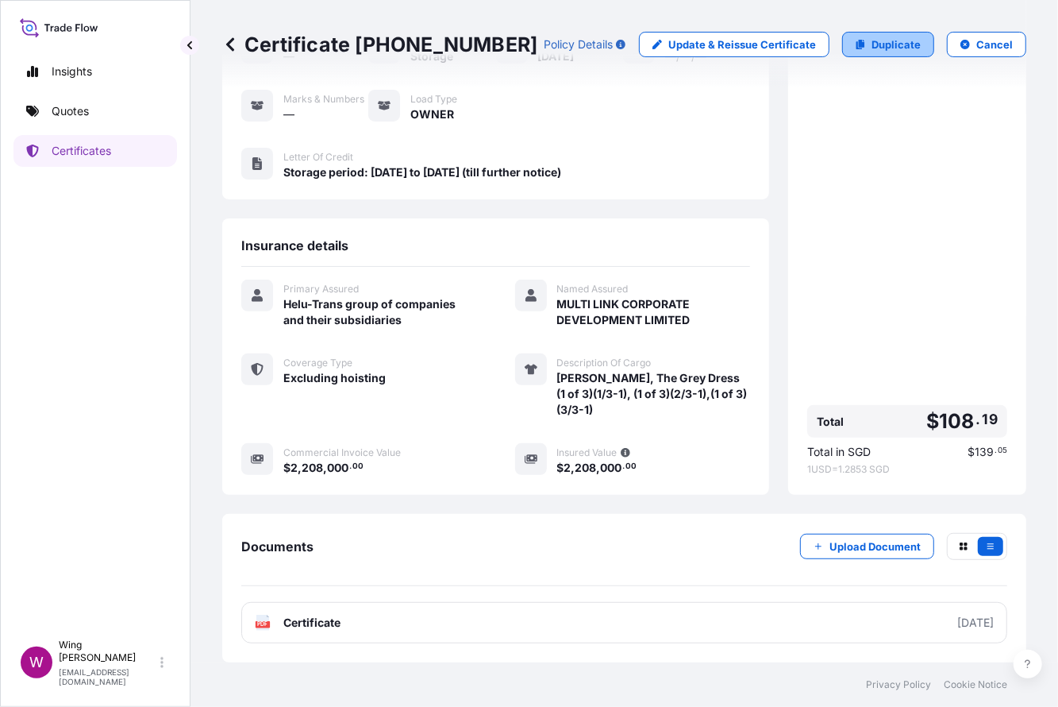
select select "27"
select select "Storage"
select select "Yes"
select select "[GEOGRAPHIC_DATA]"
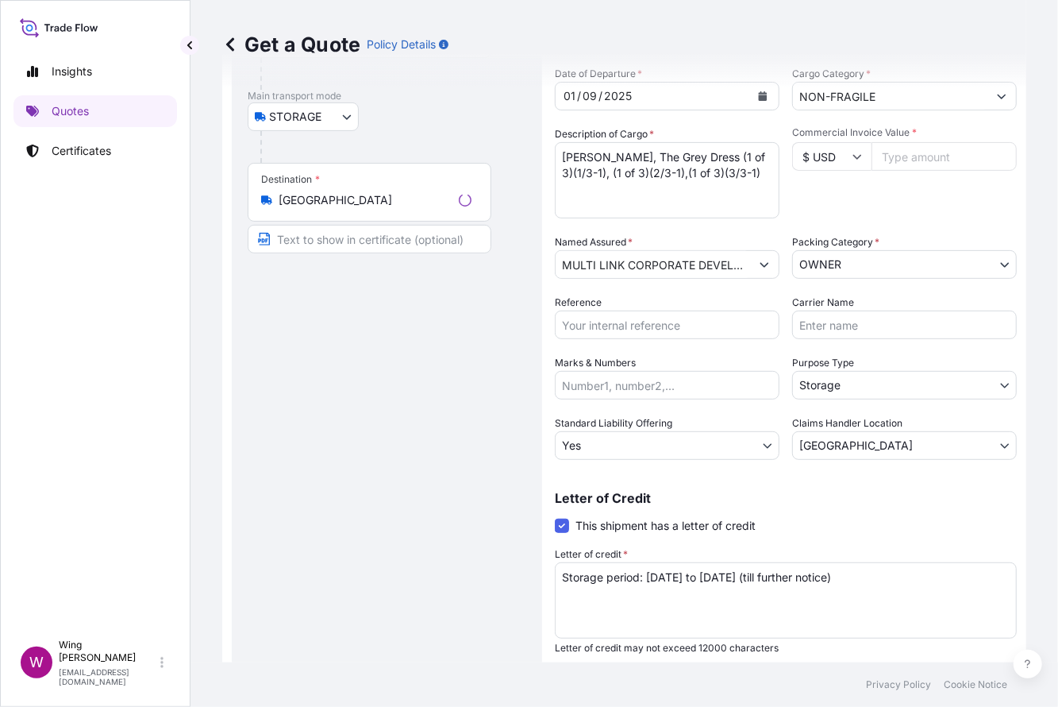
scroll to position [25, 0]
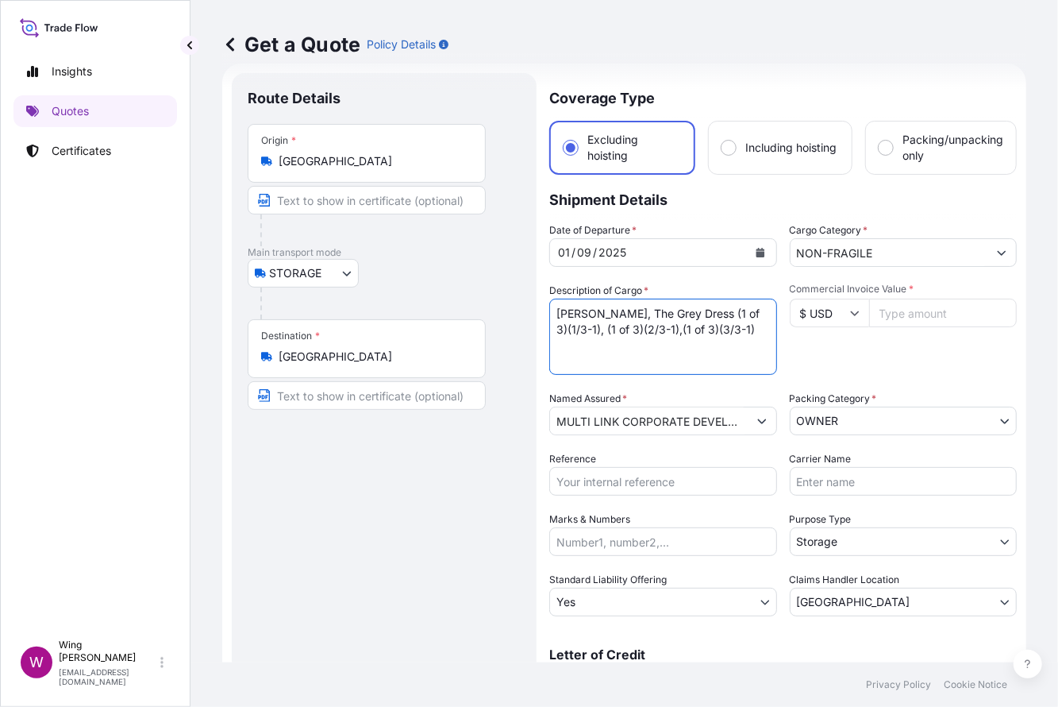
paste textarea ".[PERSON_NAME], Lick, Lick in Purple, maroon-yellow"
drag, startPoint x: 722, startPoint y: 333, endPoint x: 504, endPoint y: 299, distance: 221.0
click at [504, 299] on form "Route Details Place of loading Road / Inland Road / Inland Origin * [GEOGRAPHIC…" at bounding box center [624, 464] width 804 height 801
type textarea "[PERSON_NAME], Lick, Lick in Purple, maroon-yellow"
click at [890, 314] on input "Commercial Invoice Value *" at bounding box center [943, 313] width 148 height 29
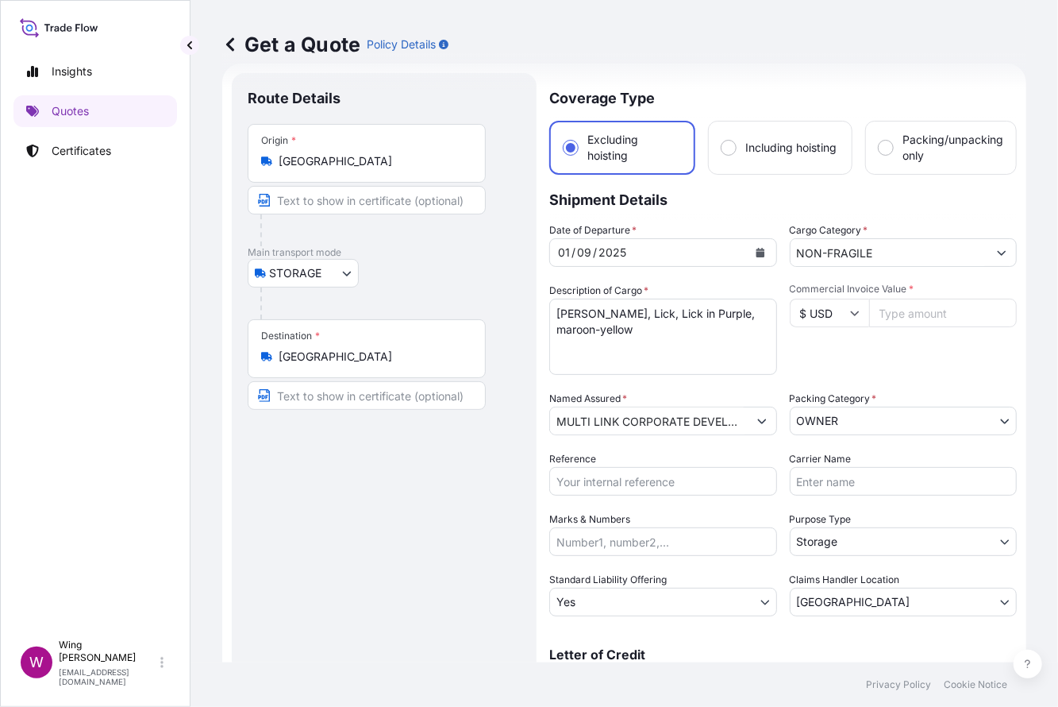
paste input "1361000"
type input "1361000"
click at [856, 356] on div "Commercial Invoice Value * $ USD 1361000" at bounding box center [904, 329] width 228 height 92
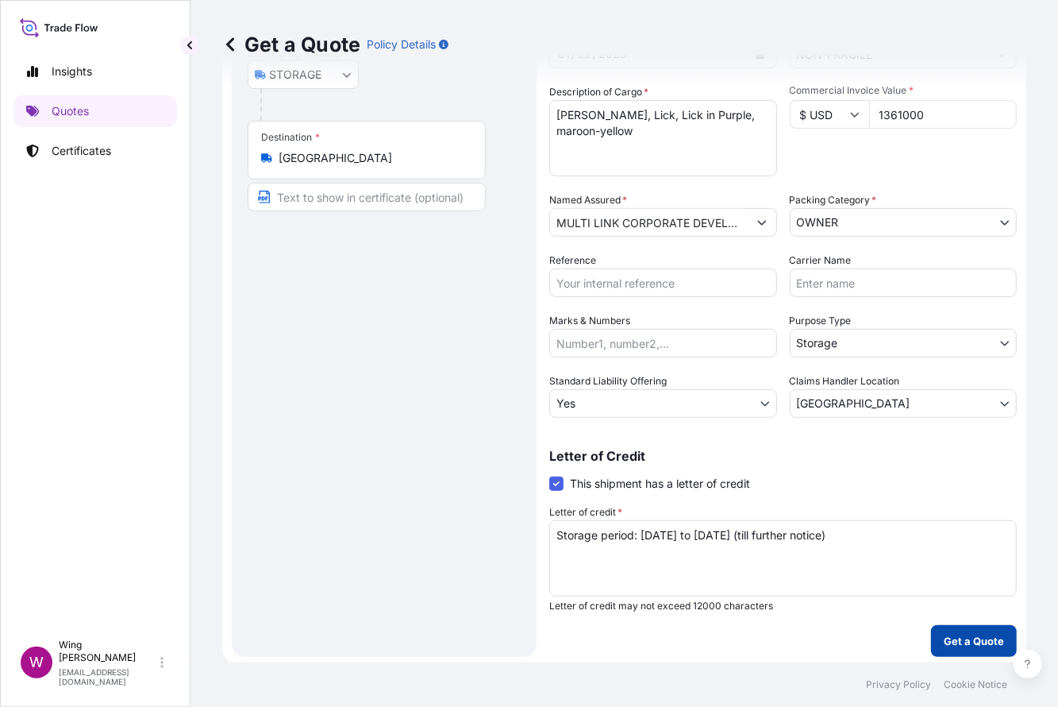
click at [944, 633] on p "Get a Quote" at bounding box center [974, 641] width 60 height 16
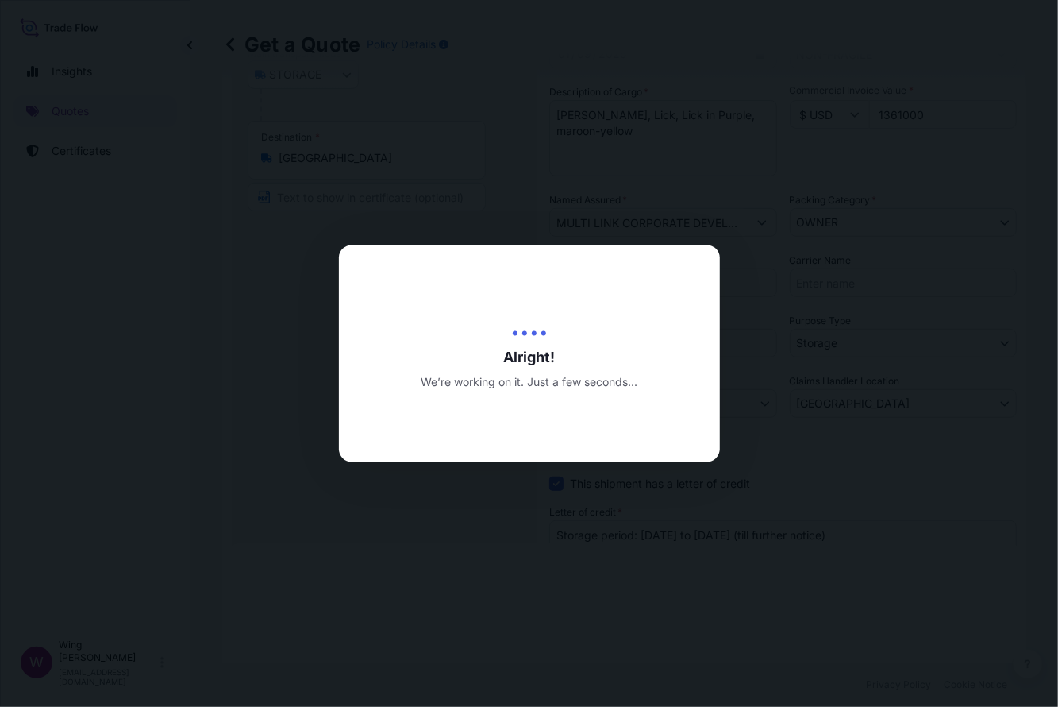
type input "[DATE]"
select select "STORAGE"
select select "27"
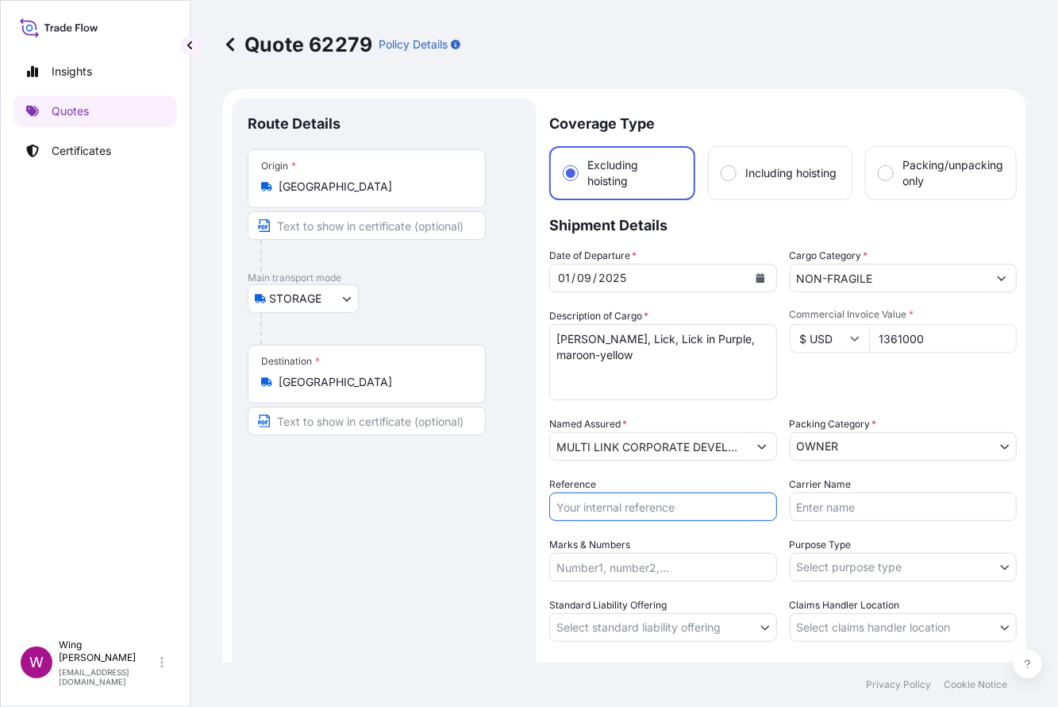
click at [638, 509] on input "Reference" at bounding box center [663, 506] width 228 height 29
paste input ": AMST203168ICIC"
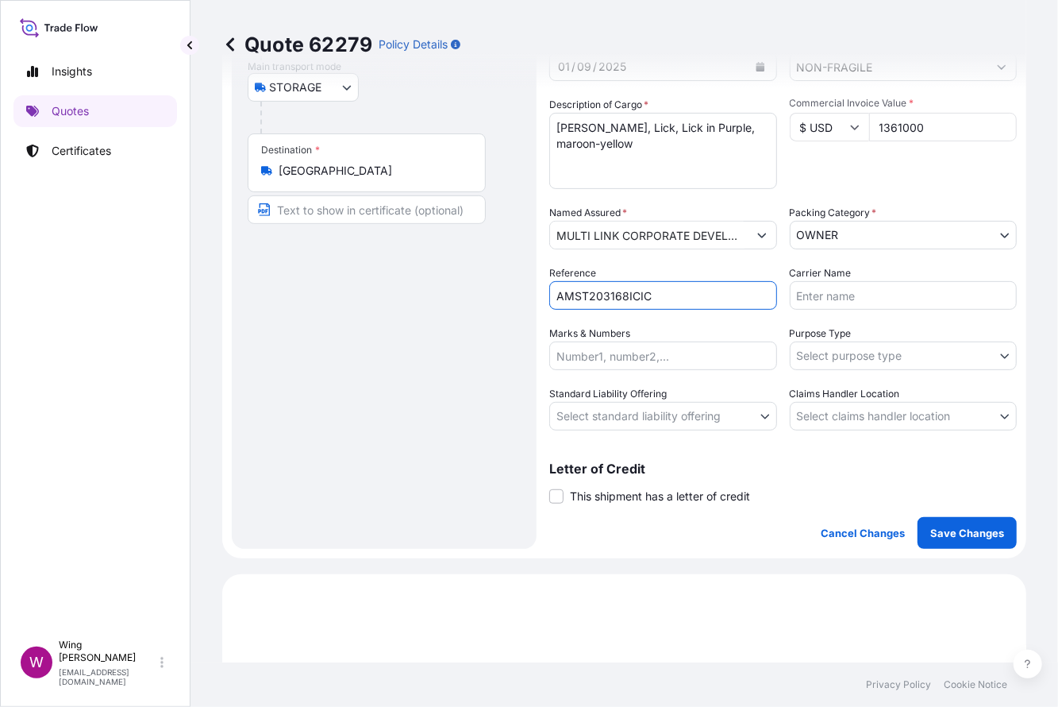
type input "AMST203168ICIC"
click at [697, 350] on input "Marks & Numbers" at bounding box center [663, 355] width 228 height 29
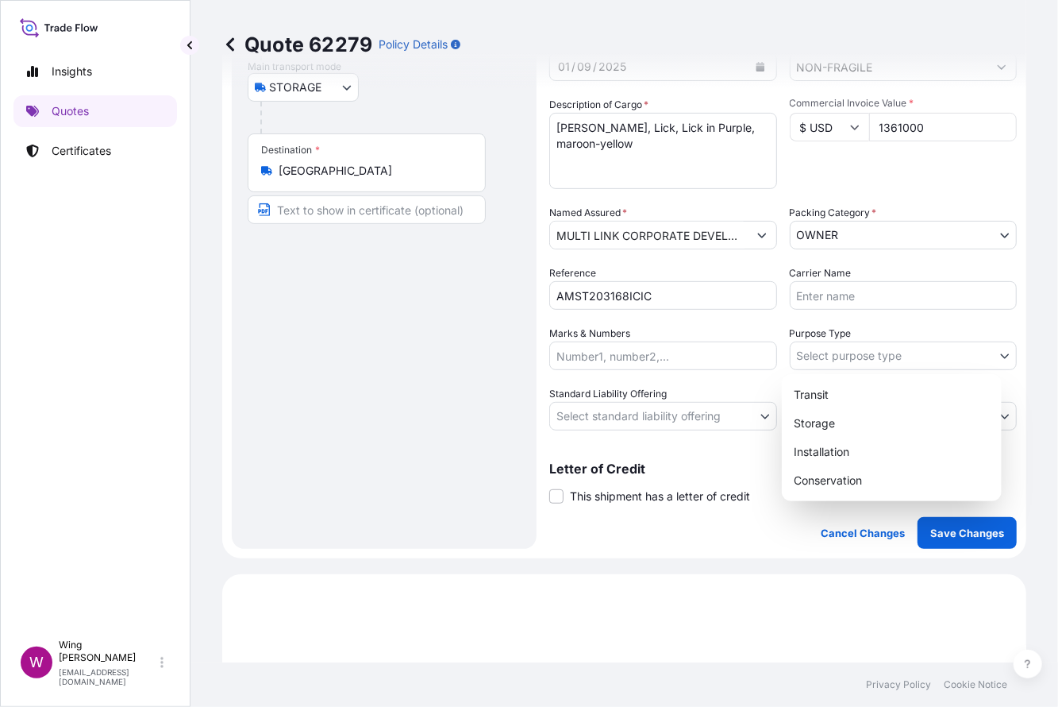
click at [824, 344] on body "Insights Quotes Certificates W Wing Lee [EMAIL_ADDRESS][DOMAIN_NAME] Quote 6227…" at bounding box center [529, 353] width 1058 height 707
click at [842, 420] on div "Storage" at bounding box center [891, 423] width 207 height 29
select select "Storage"
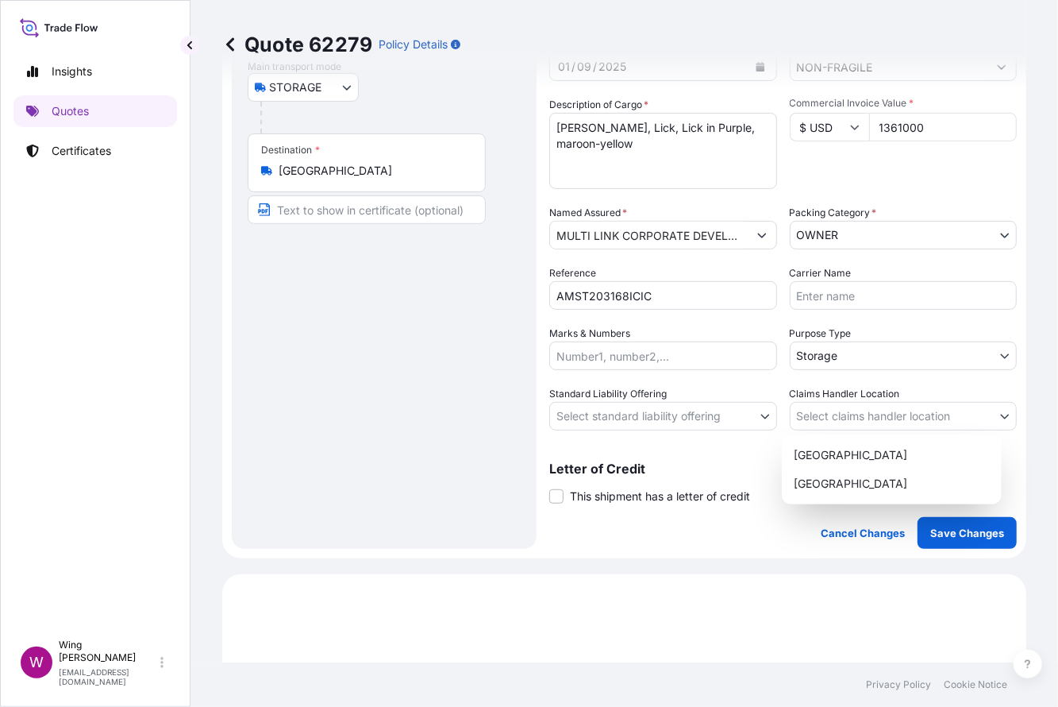
click at [826, 418] on body "Insights Quotes Certificates W Wing Lee [EMAIL_ADDRESS][DOMAIN_NAME] Quote 6227…" at bounding box center [529, 353] width 1058 height 707
click at [818, 460] on div "[GEOGRAPHIC_DATA]" at bounding box center [891, 455] width 207 height 29
select select "[GEOGRAPHIC_DATA]"
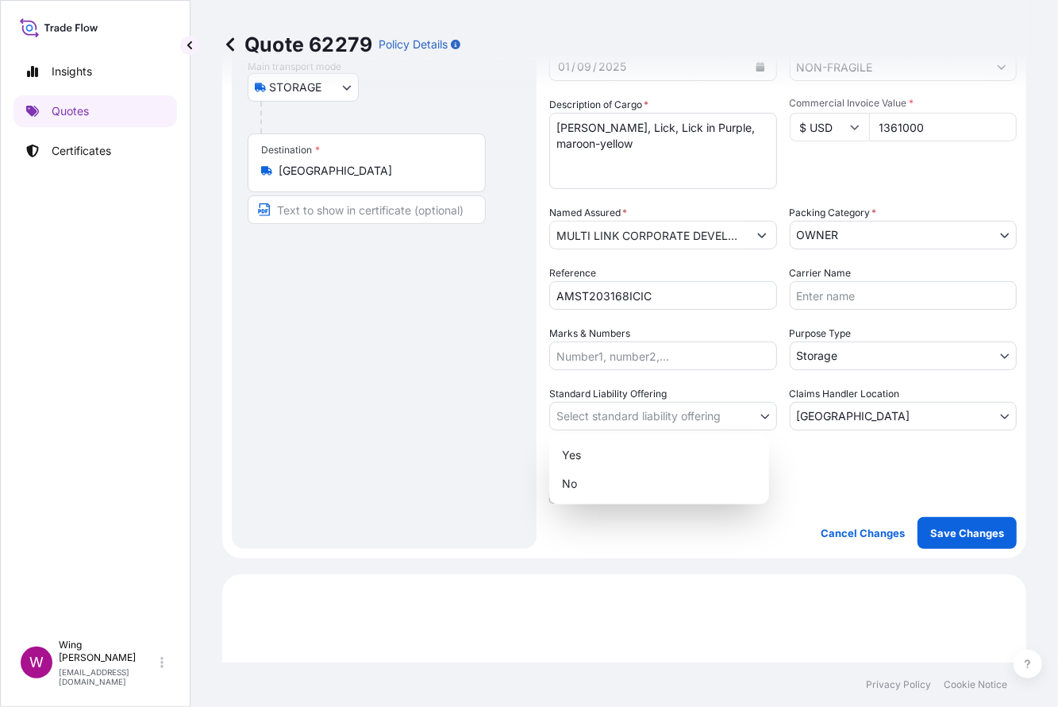
click at [599, 413] on body "Insights Quotes Certificates W Wing Lee [EMAIL_ADDRESS][DOMAIN_NAME] Quote 6227…" at bounding box center [529, 353] width 1058 height 707
click at [593, 450] on div "Yes" at bounding box center [659, 455] width 207 height 29
select select "Yes"
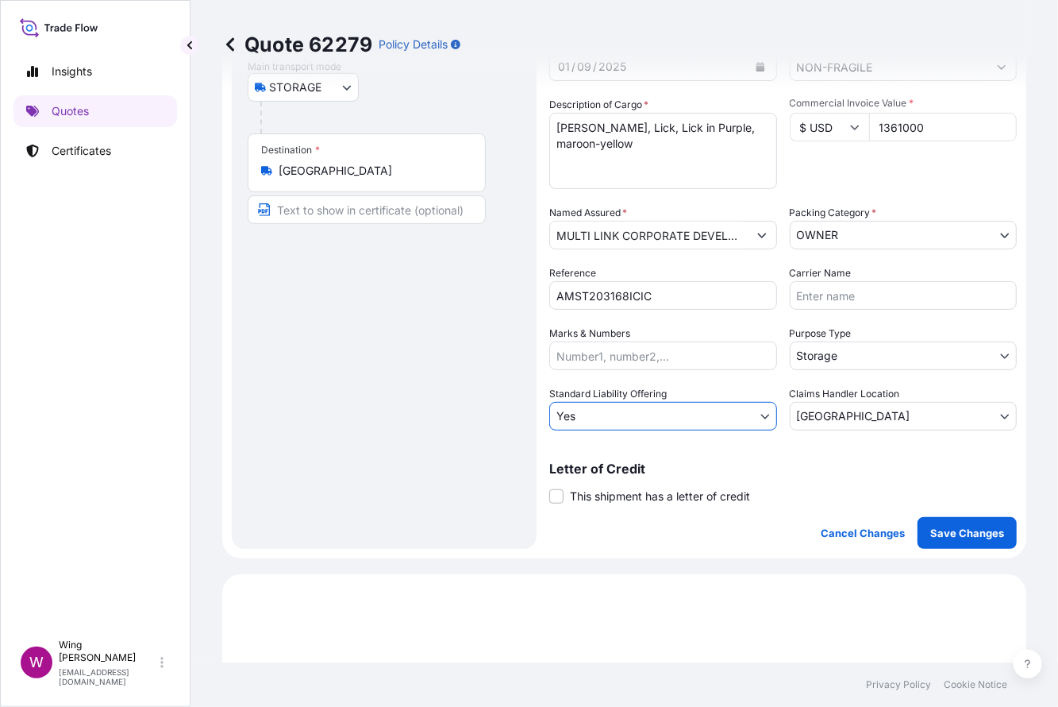
click at [564, 490] on label "This shipment has a letter of credit" at bounding box center [649, 495] width 201 height 17
click at [549, 487] on input "This shipment has a letter of credit" at bounding box center [549, 487] width 0 height 0
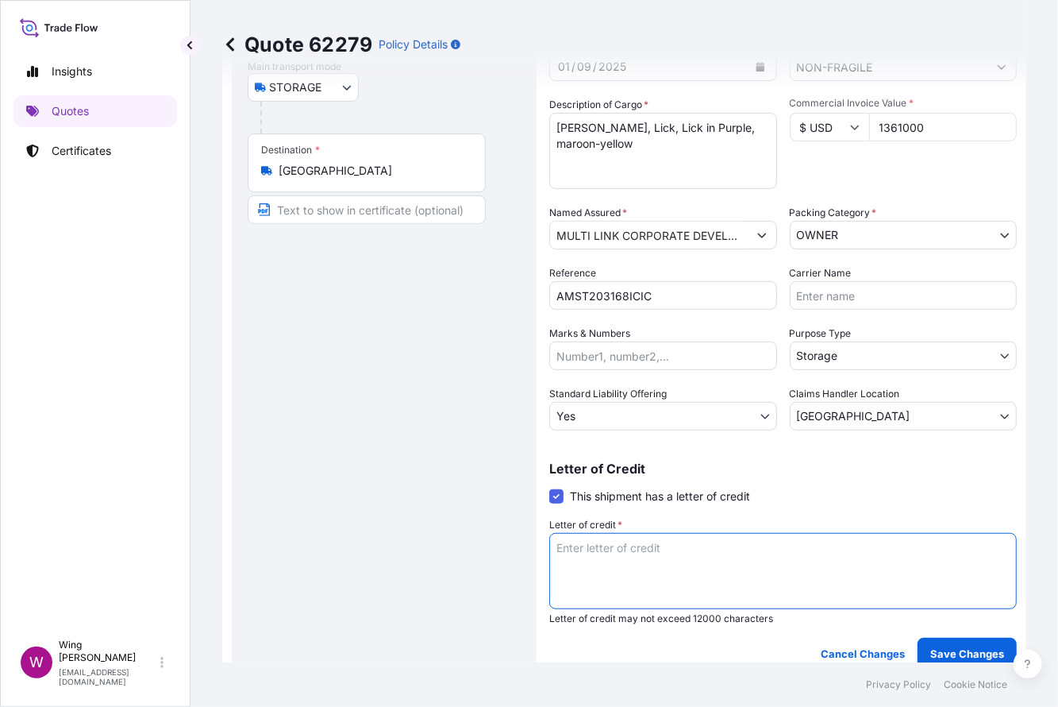
click at [599, 554] on textarea "Letter of credit *" at bounding box center [783, 571] width 468 height 76
paste textarea "Storage period: [DATE] to [DATE] (till further notice)"
type textarea "Storage period: [DATE] to [DATE] (till further notice)"
click at [930, 645] on p "Save Changes" at bounding box center [967, 653] width 74 height 16
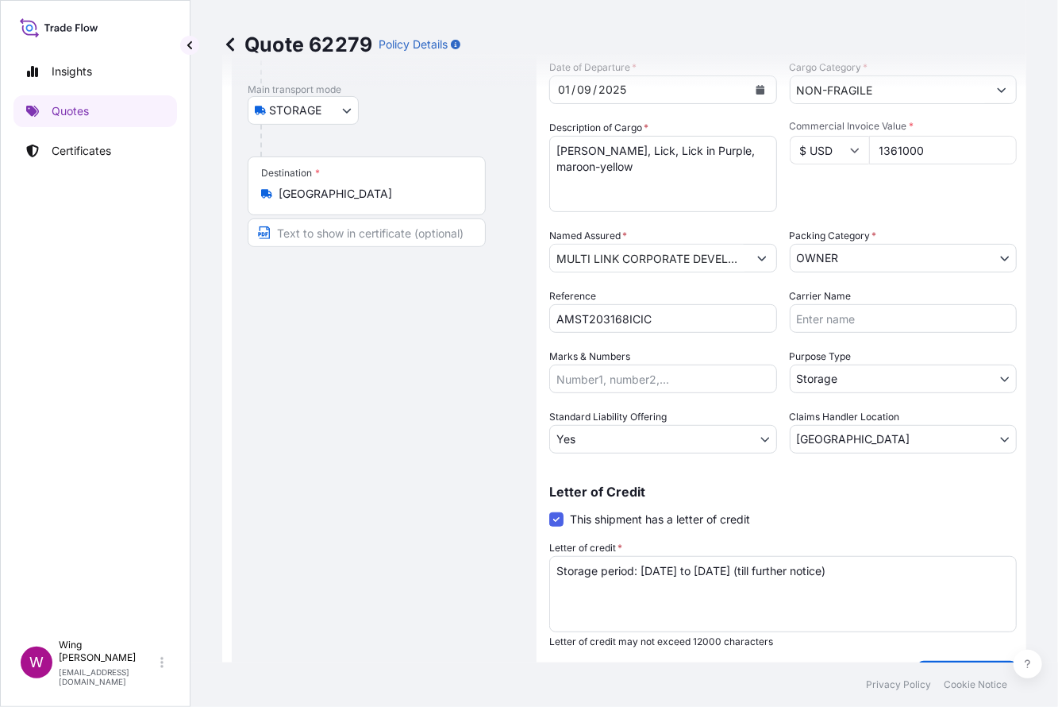
select select "STORAGE"
select select "27"
select select "Storage"
select select "Yes"
select select "[GEOGRAPHIC_DATA]"
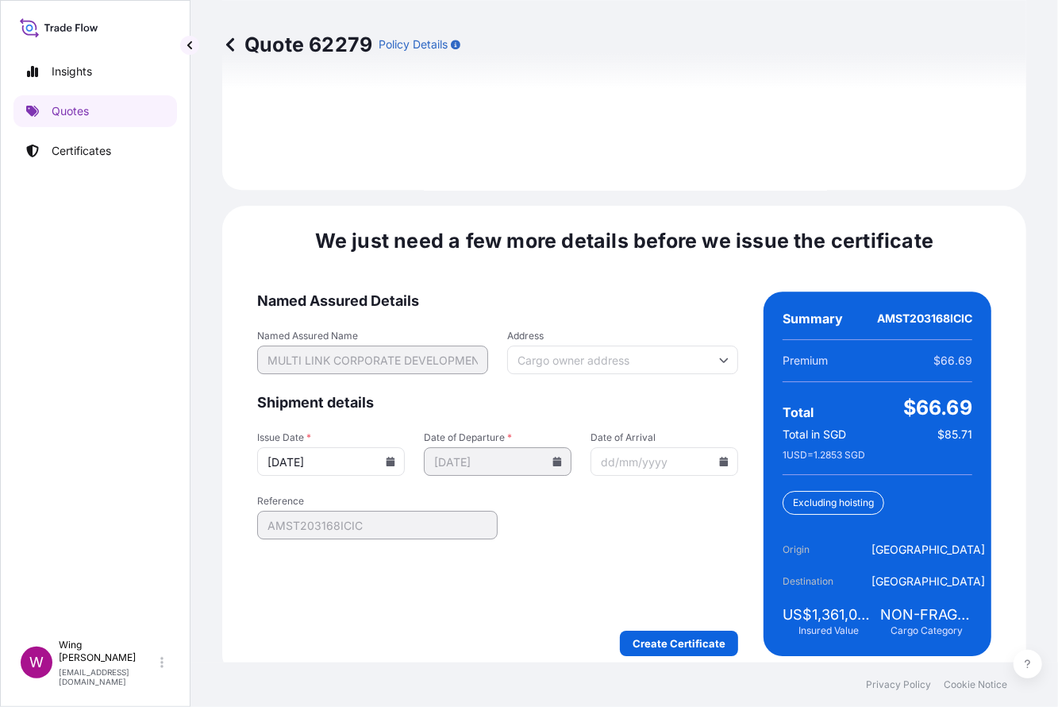
scroll to position [2466, 0]
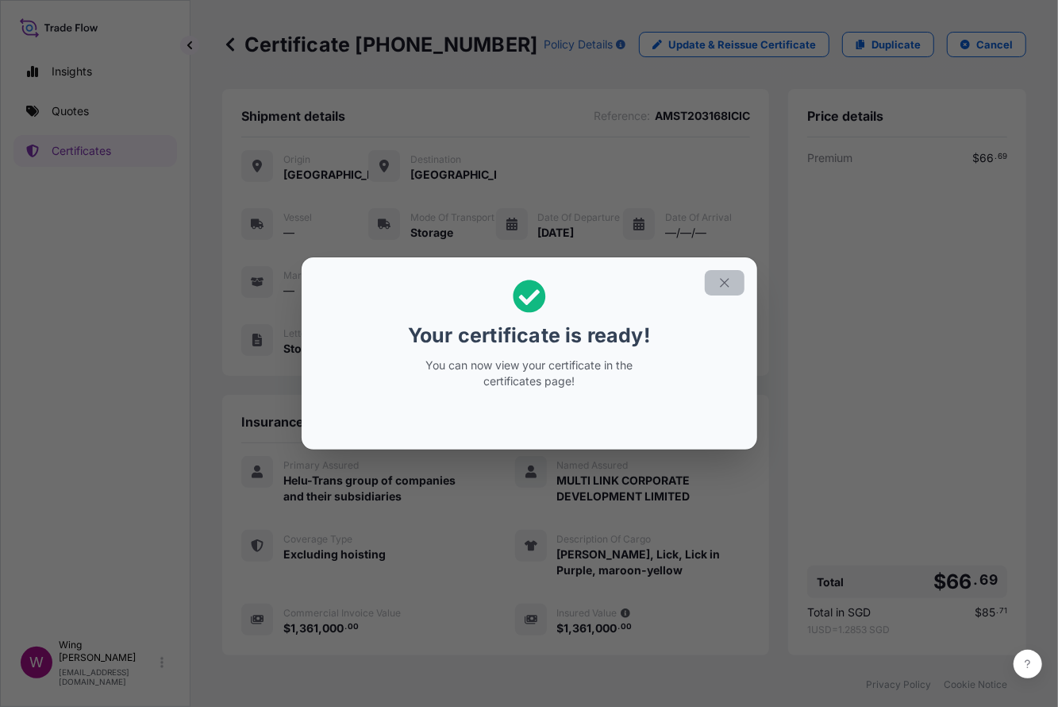
click at [727, 270] on button "button" at bounding box center [725, 282] width 40 height 25
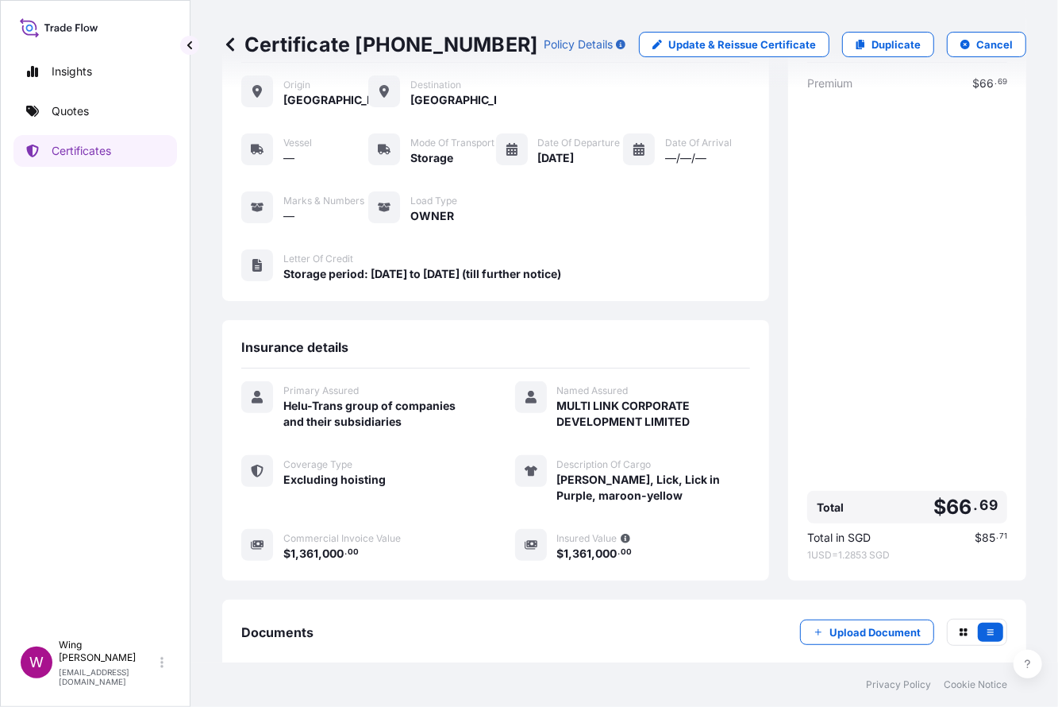
scroll to position [166, 0]
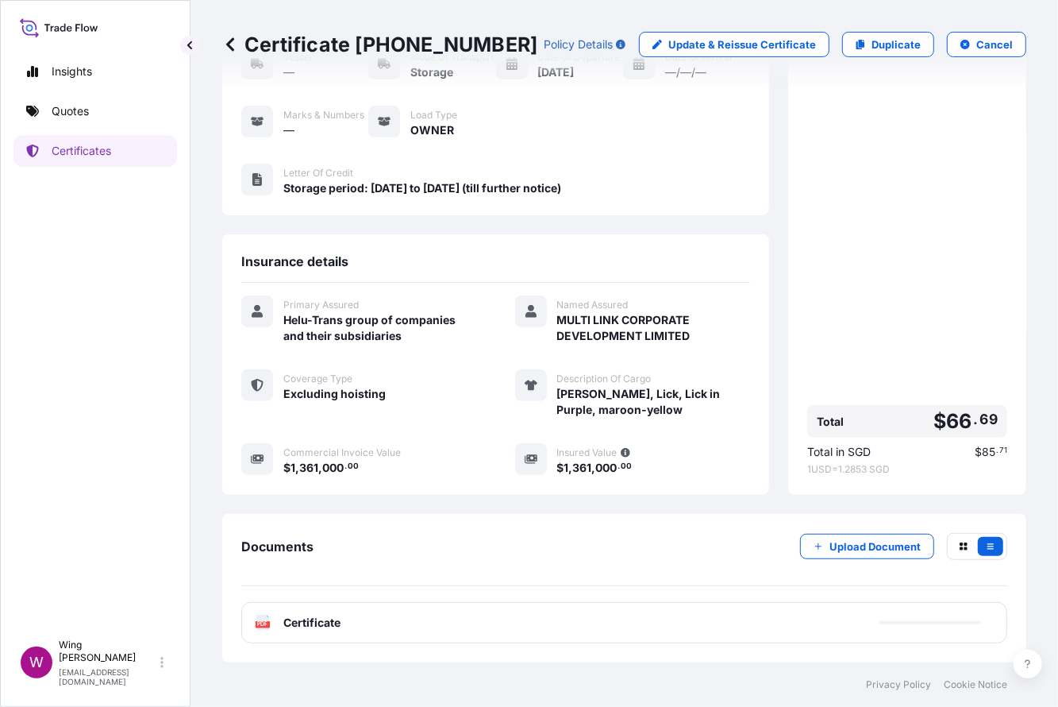
click at [273, 622] on div "PDF Certificate" at bounding box center [298, 623] width 86 height 16
click at [261, 623] on text "PDF" at bounding box center [263, 625] width 10 height 6
click at [263, 624] on text "PDF" at bounding box center [263, 625] width 10 height 6
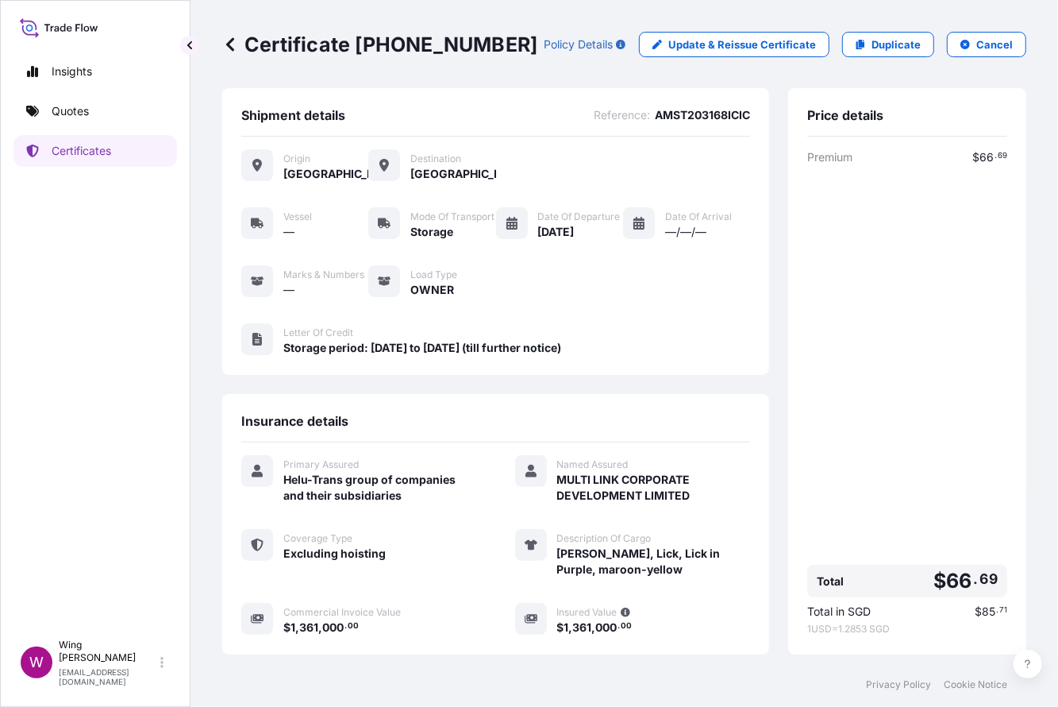
scroll to position [0, 0]
click at [872, 46] on p "Duplicate" at bounding box center [896, 45] width 49 height 16
select select "STORAGE"
select select "27"
select select "Storage"
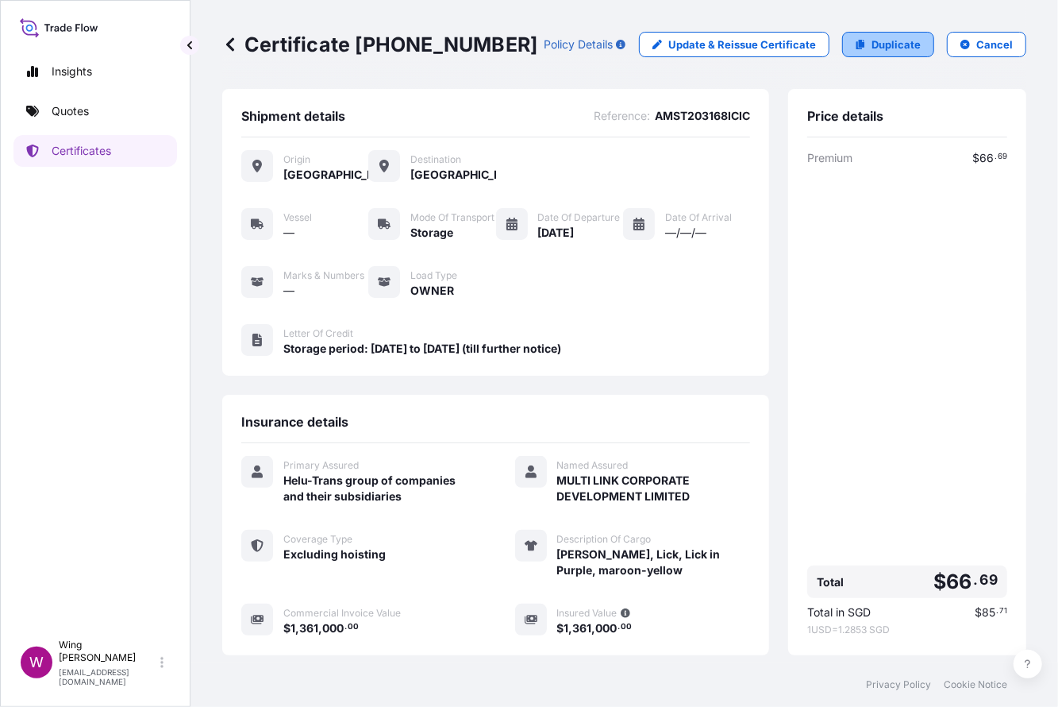
select select "Yes"
select select "[GEOGRAPHIC_DATA]"
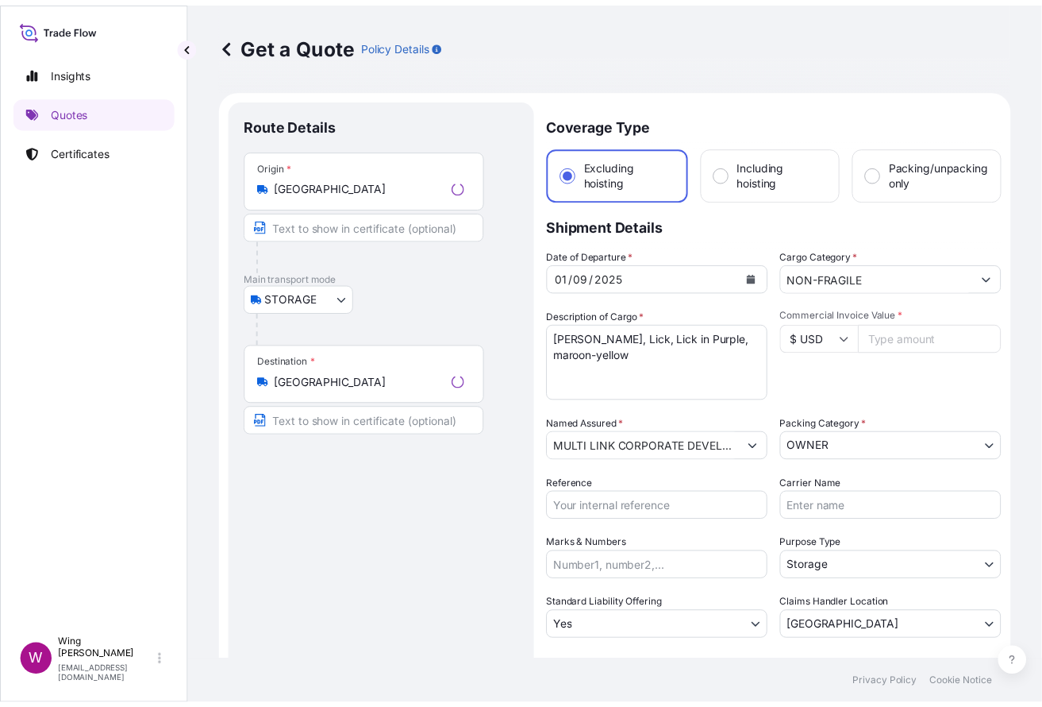
scroll to position [25, 0]
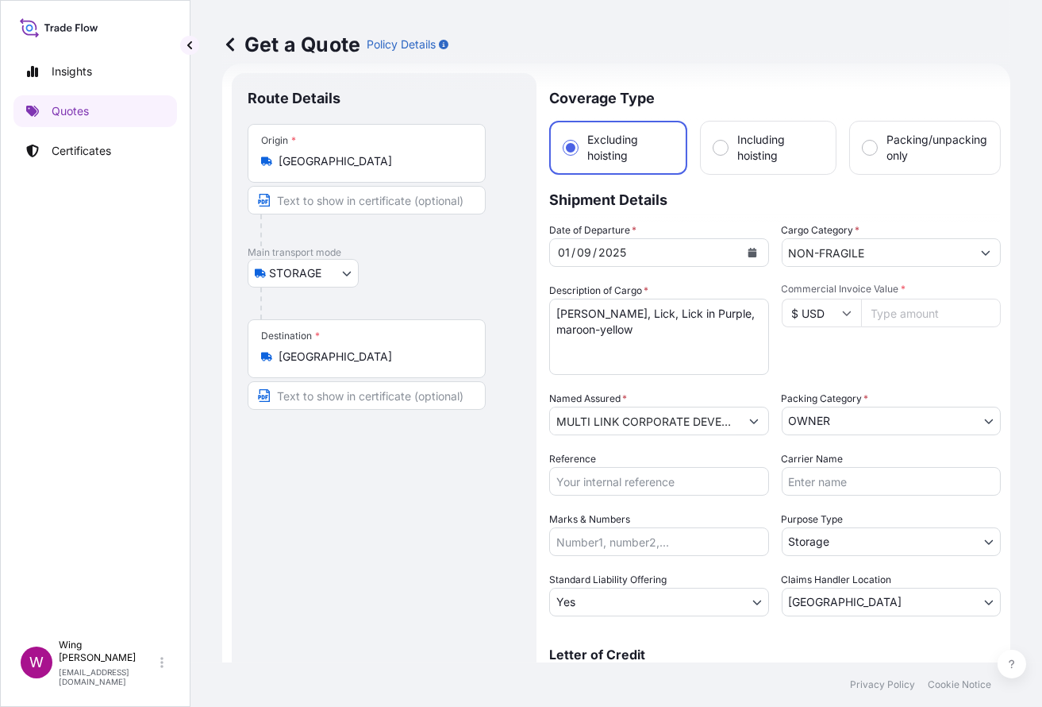
click at [755, 423] on button "Show suggestions" at bounding box center [754, 420] width 29 height 29
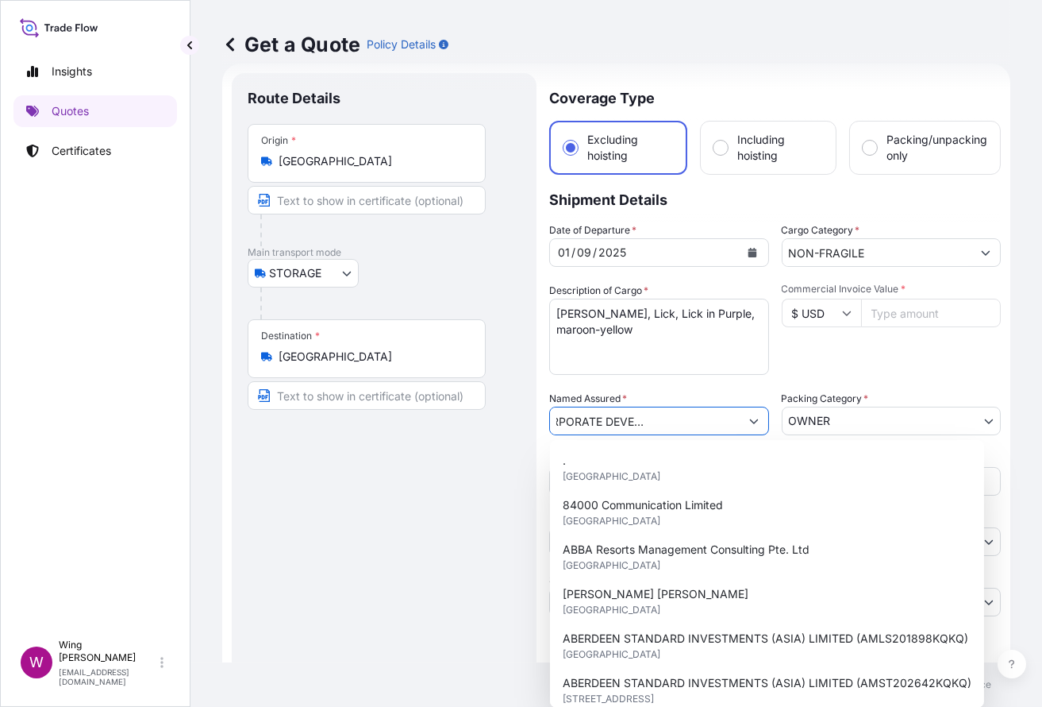
scroll to position [0, 96]
drag, startPoint x: 557, startPoint y: 418, endPoint x: 828, endPoint y: 418, distance: 270.7
click at [828, 418] on div "Date of Departure * [DATE] Cargo Category * NON-FRAGILE Description of Cargo * …" at bounding box center [775, 419] width 452 height 394
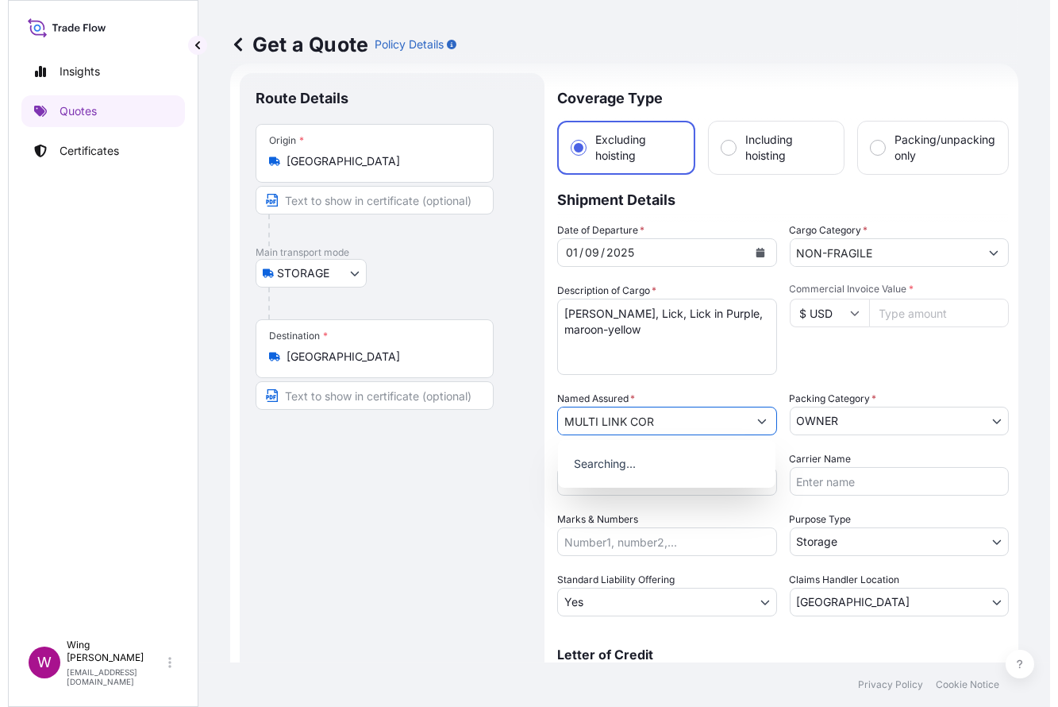
scroll to position [0, 0]
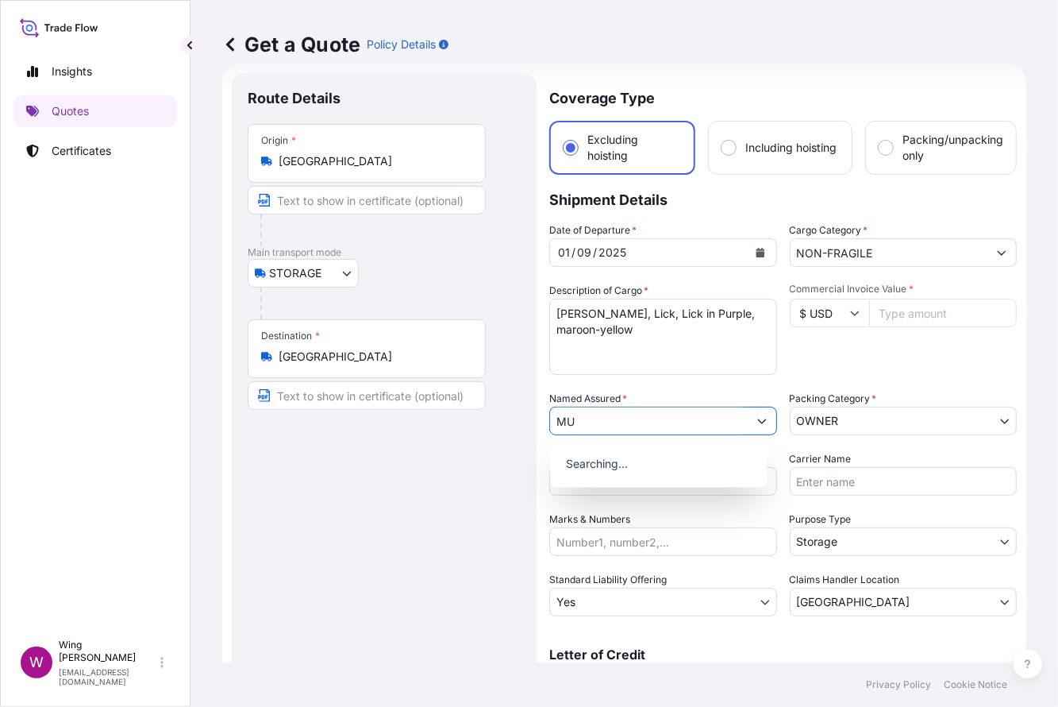
type input "M"
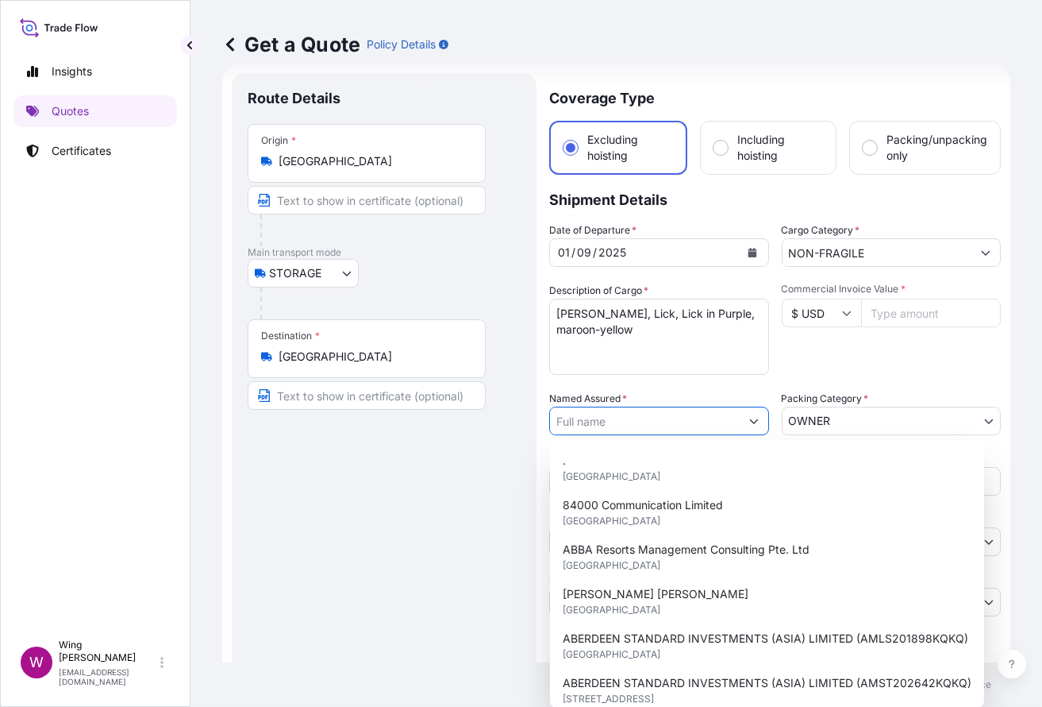
paste input "Kosmo Kalliarekos"
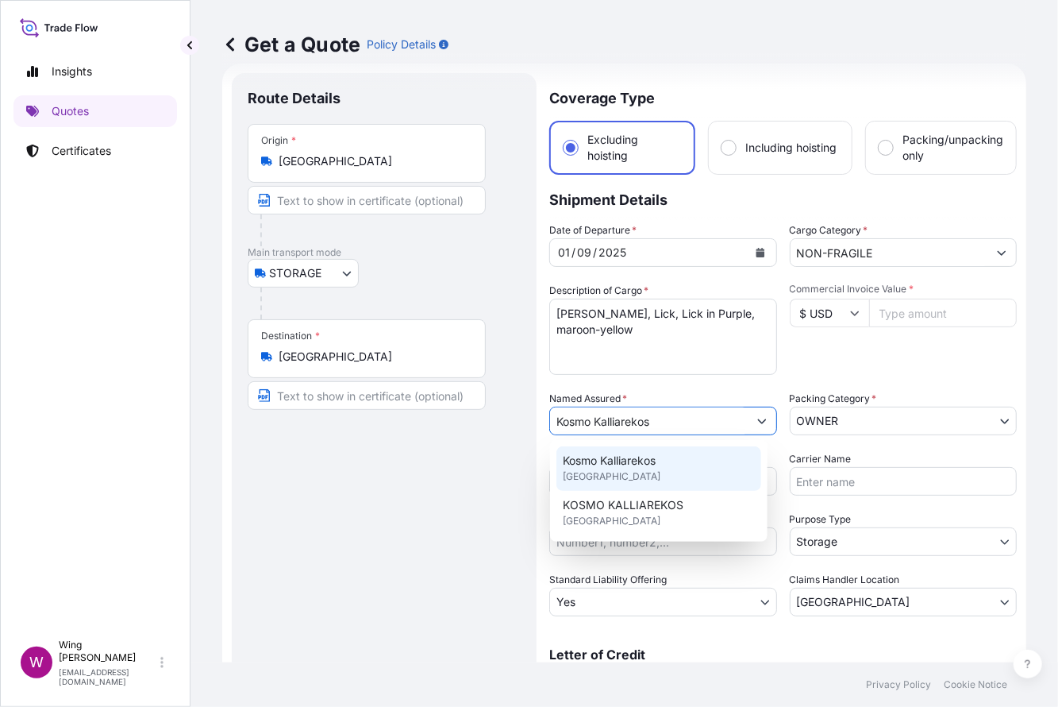
click at [615, 480] on span "[GEOGRAPHIC_DATA]" at bounding box center [612, 476] width 98 height 16
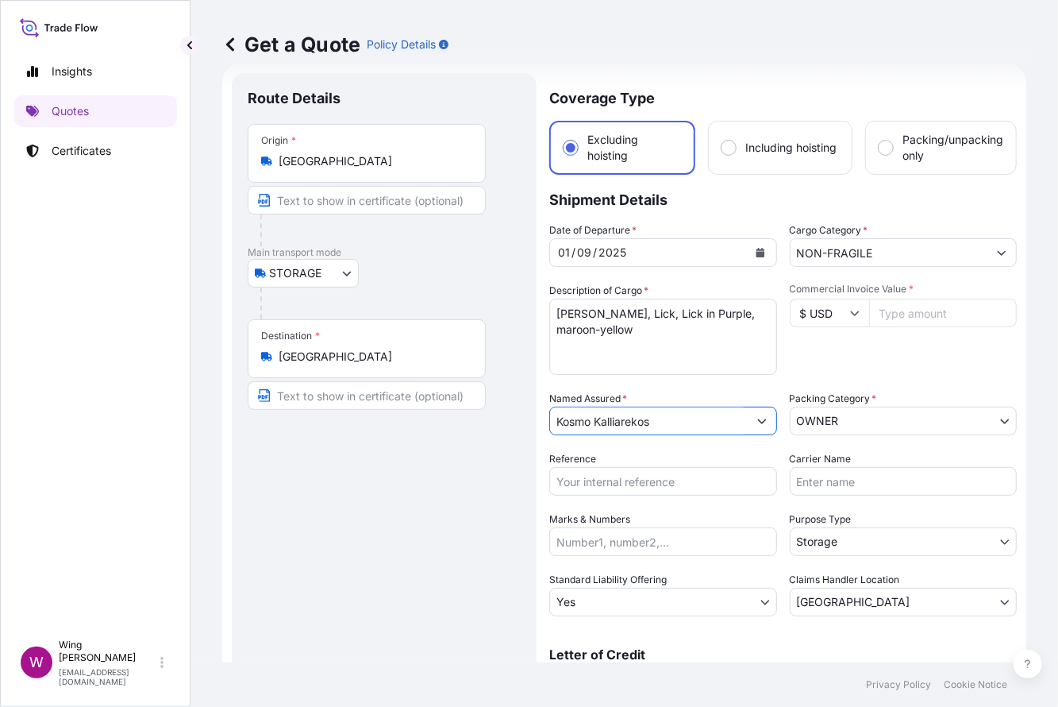
type input "Kosmo Kalliarekos"
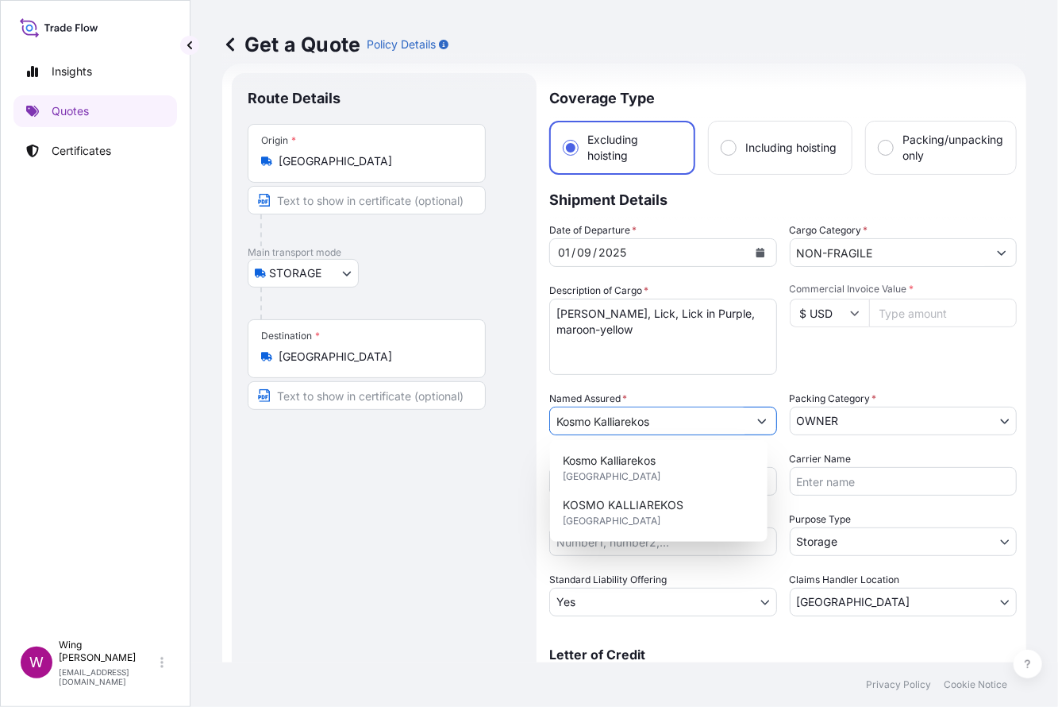
click at [815, 313] on input "$ USD" at bounding box center [829, 313] width 79 height 29
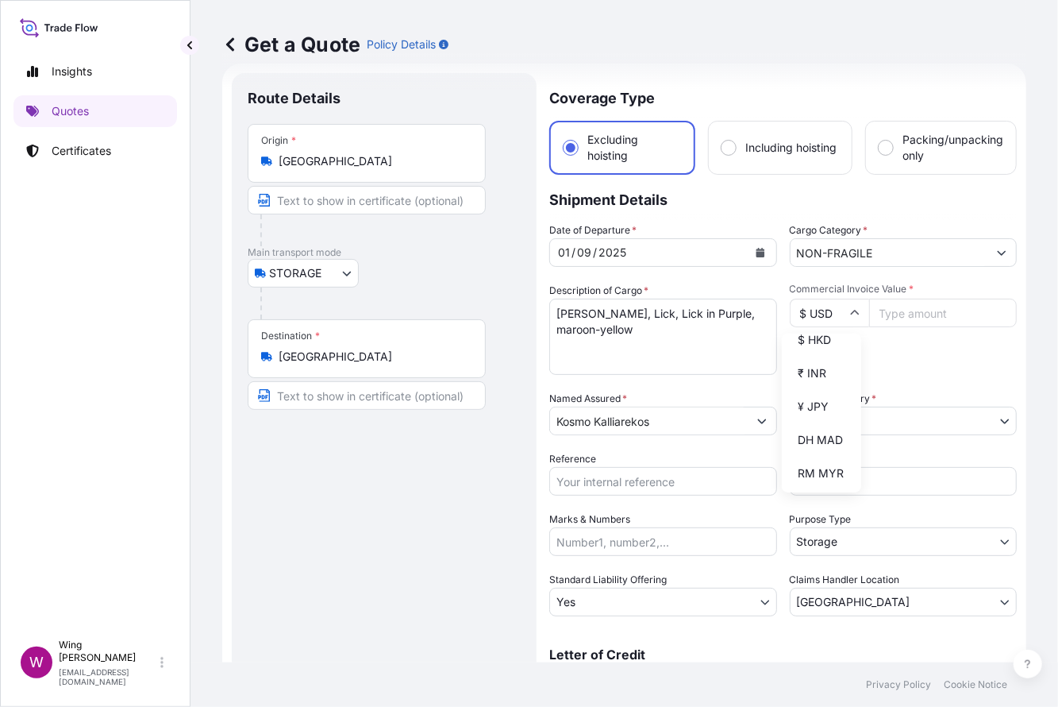
scroll to position [318, 0]
click at [810, 319] on div "$ HKD" at bounding box center [821, 304] width 67 height 30
type input "$ HKD"
click at [727, 346] on textarea "[PERSON_NAME], Lick, Lick in Purple, maroon-yellow" at bounding box center [663, 337] width 228 height 76
click at [900, 314] on input "Commercial Invoice Value *" at bounding box center [943, 313] width 148 height 29
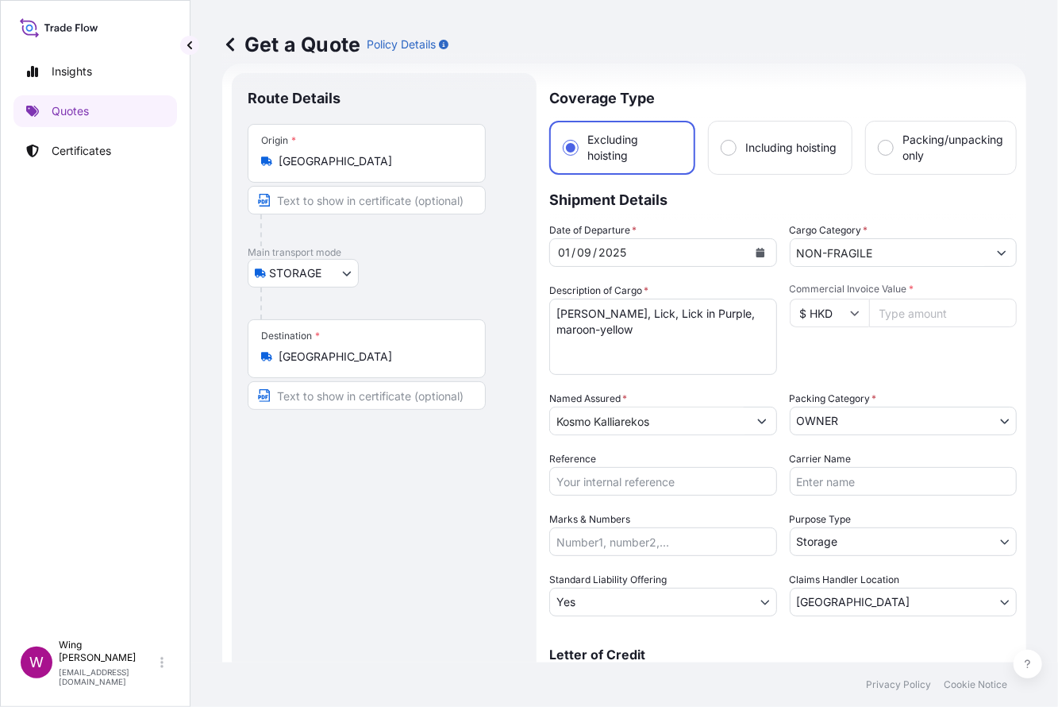
paste input "110000"
type input "110000"
click at [643, 474] on input "Reference" at bounding box center [663, 481] width 228 height 29
paste input "AMST133412PKHT"
type input "AMST133412PKHT"
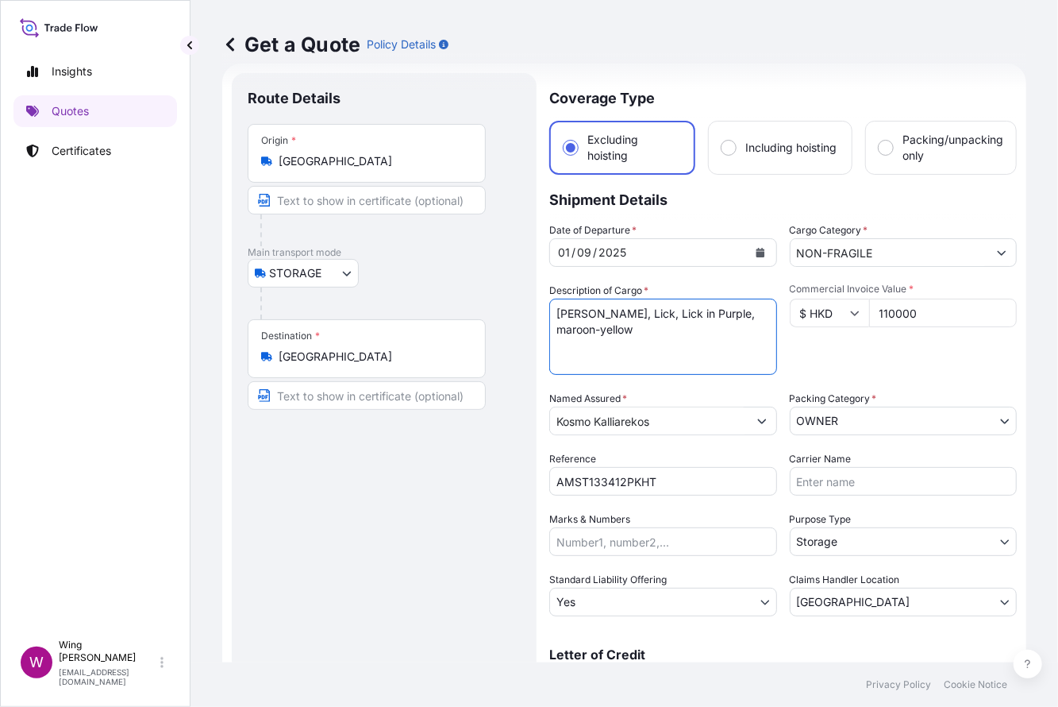
drag, startPoint x: 501, startPoint y: 306, endPoint x: 476, endPoint y: 302, distance: 24.9
click at [475, 302] on form "Route Details Place of loading Road / Inland Road / Inland Origin * [GEOGRAPHIC…" at bounding box center [624, 464] width 804 height 801
paste textarea "[PERSON_NAME] An Hai Ocean"
click at [657, 326] on textarea "[PERSON_NAME], Lick, Lick in Purple, maroon-yellow" at bounding box center [663, 337] width 228 height 76
type textarea "[PERSON_NAME] An Hai, Ocean"
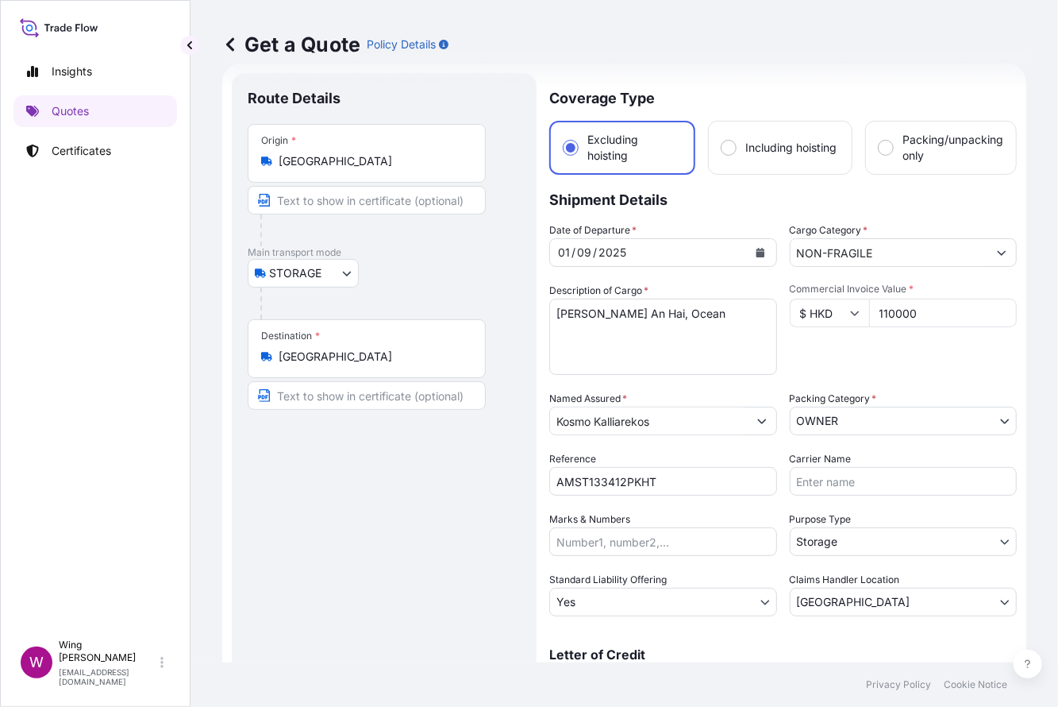
click at [868, 353] on div "Commercial Invoice Value * $ HKD 110000" at bounding box center [904, 329] width 228 height 92
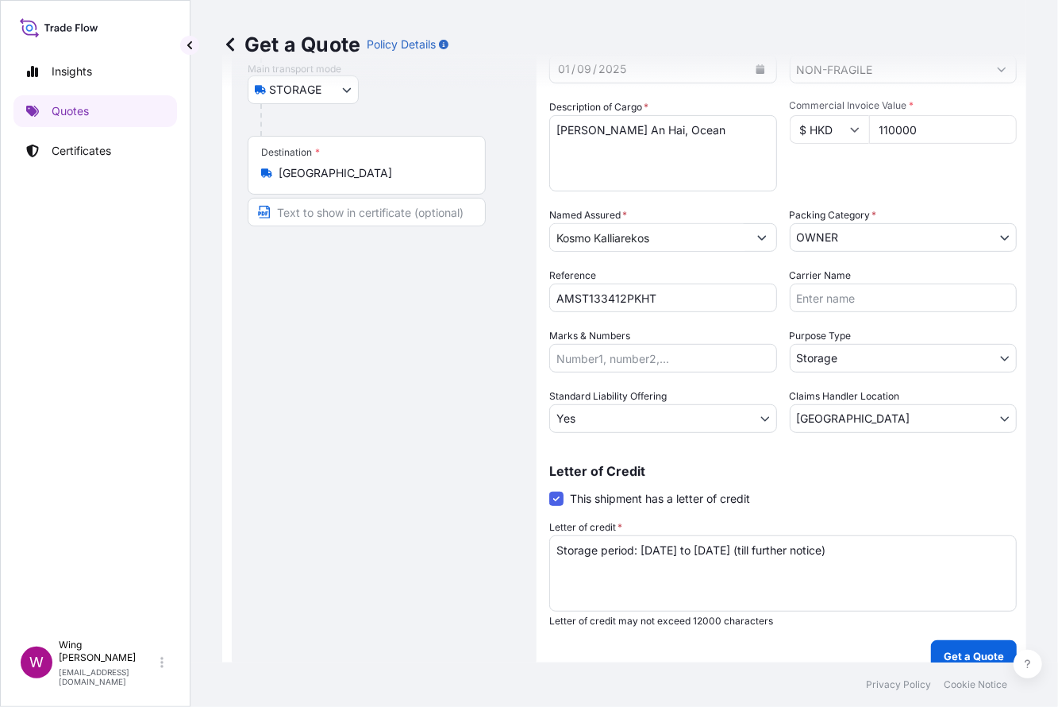
scroll to position [224, 0]
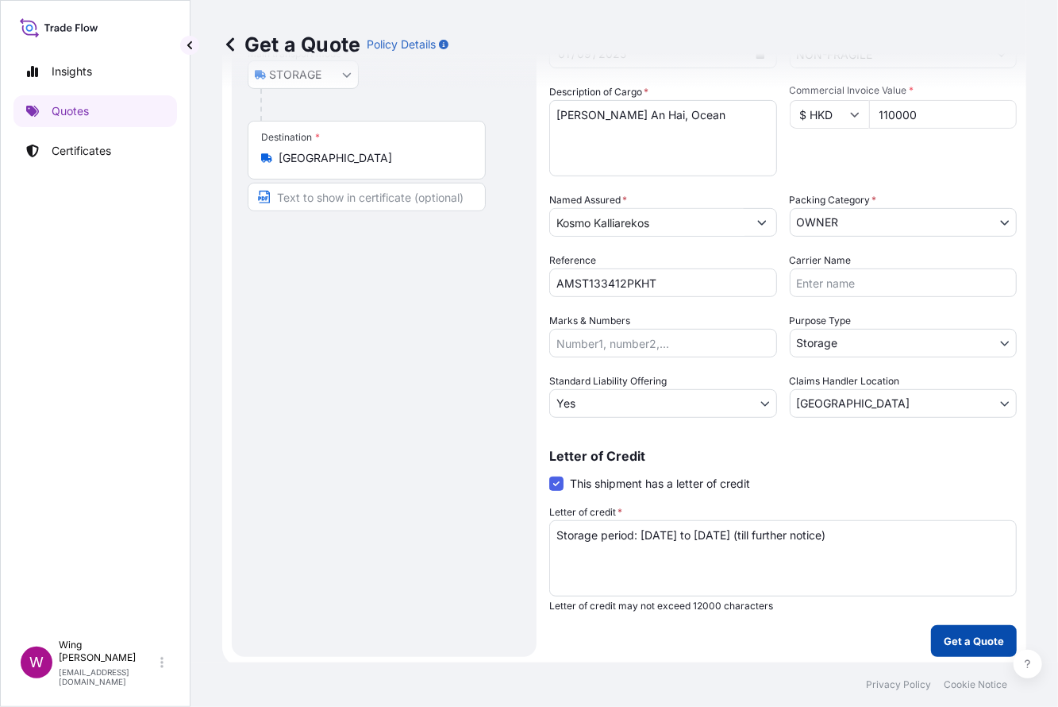
click at [950, 642] on p "Get a Quote" at bounding box center [974, 641] width 60 height 16
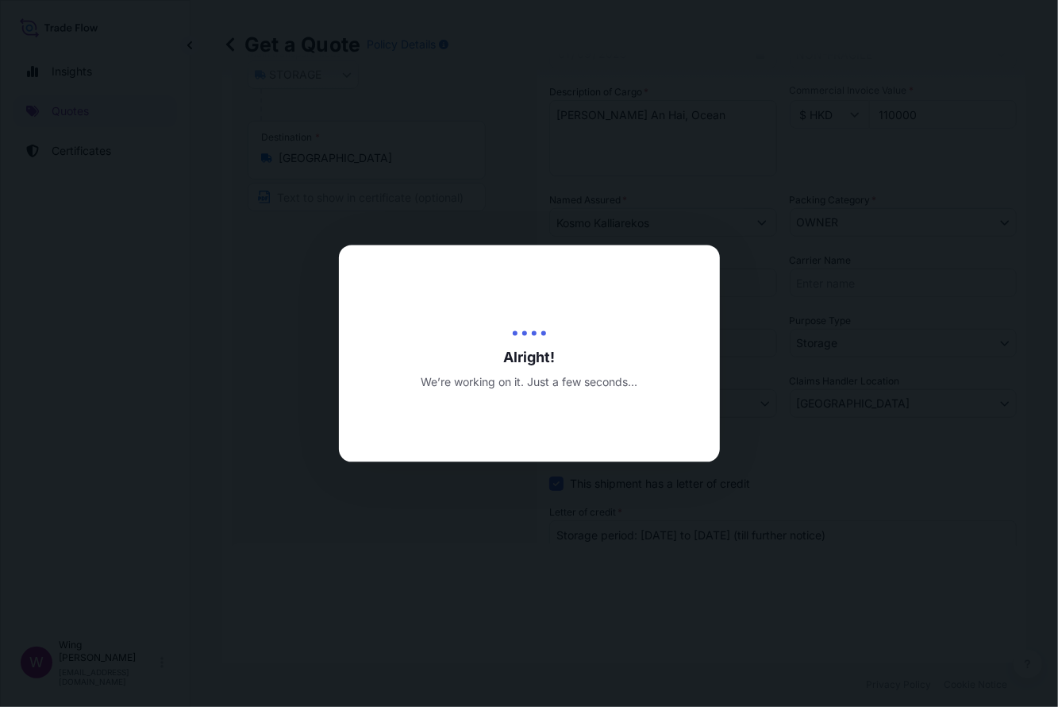
type input "[DATE]"
select select "STORAGE"
select select "27"
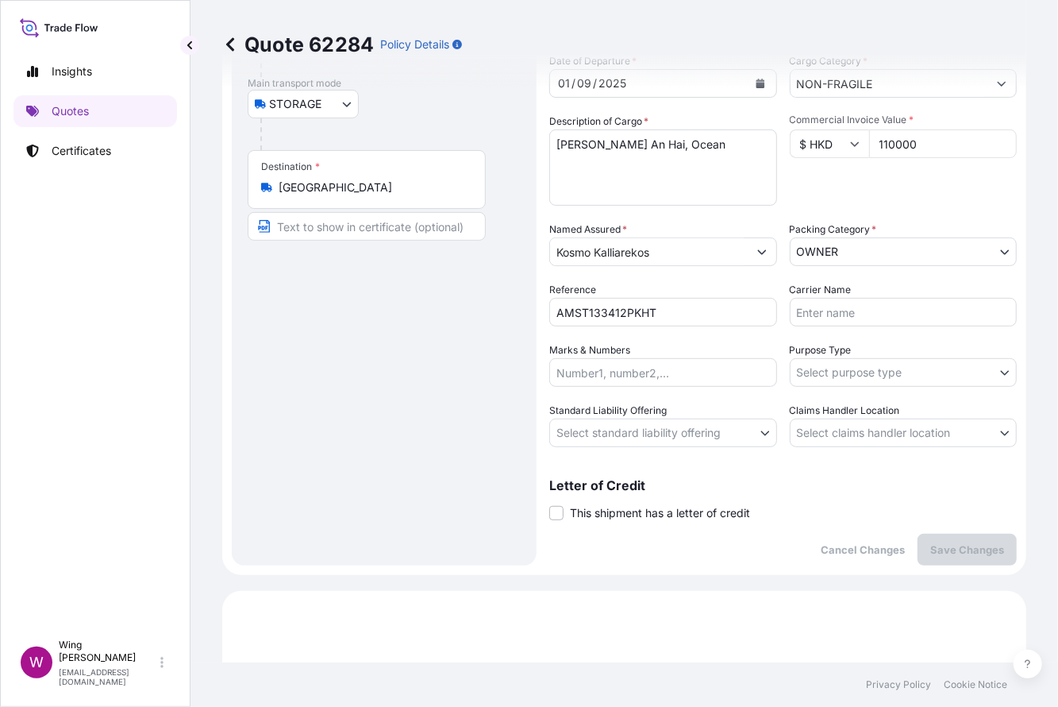
scroll to position [211, 0]
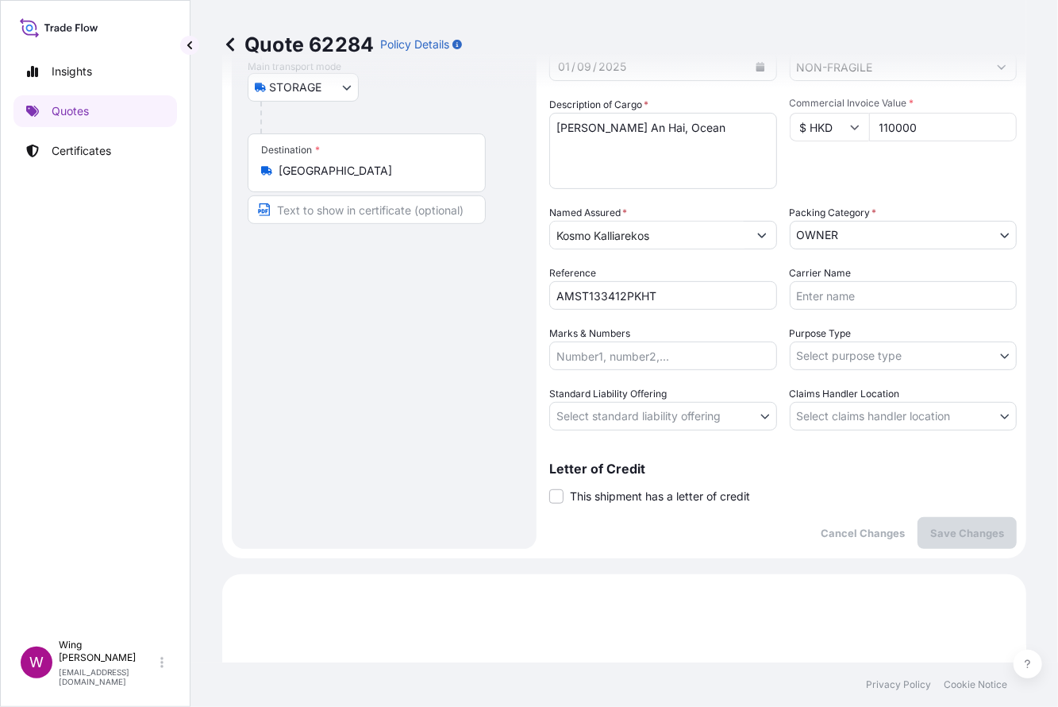
click at [824, 339] on body "Insights Quotes Certificates W Wing Lee [EMAIL_ADDRESS][DOMAIN_NAME] Quote 6228…" at bounding box center [529, 353] width 1058 height 707
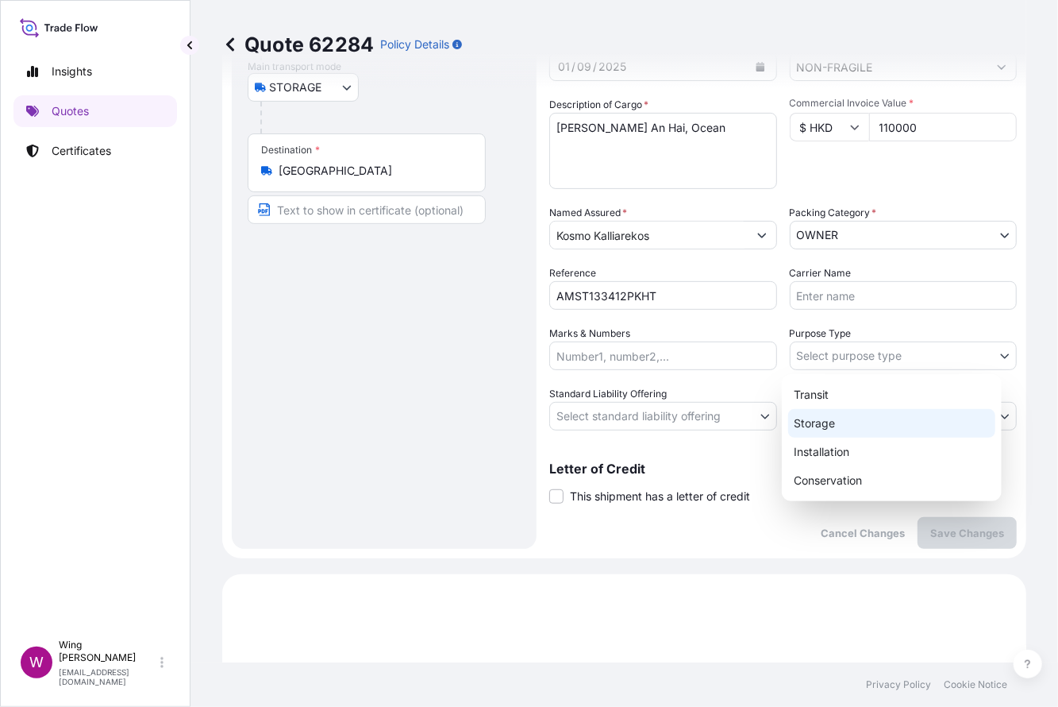
click at [839, 420] on div "Storage" at bounding box center [891, 423] width 207 height 29
select select "Storage"
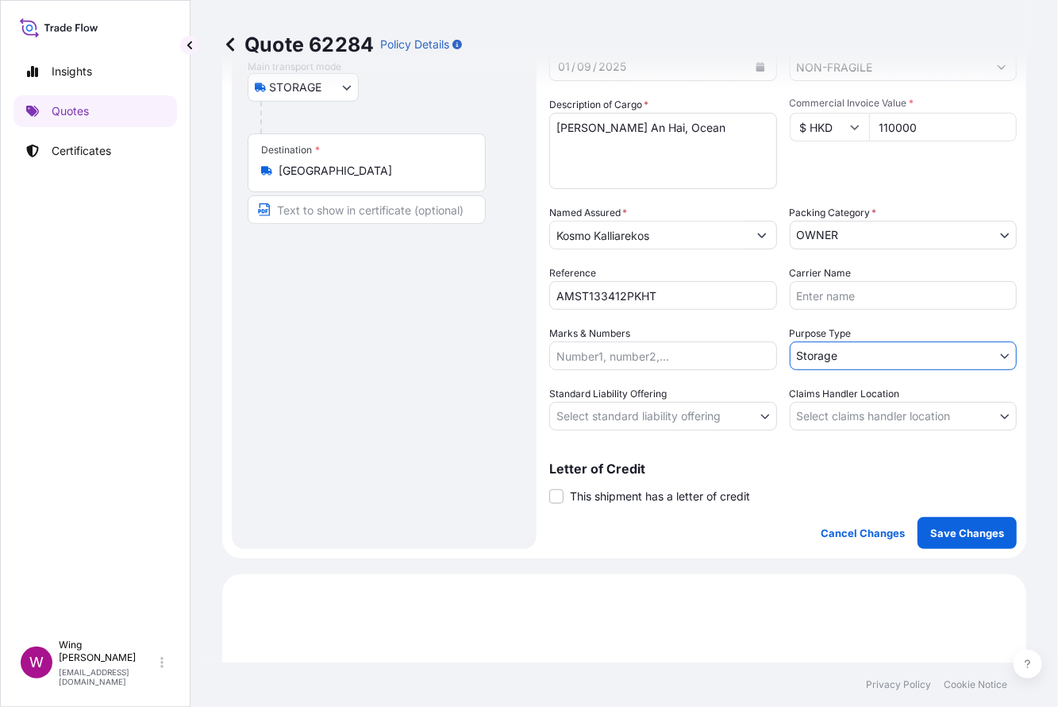
click at [661, 406] on body "Insights Quotes Certificates W Wing Lee [EMAIL_ADDRESS][DOMAIN_NAME] Quote 6228…" at bounding box center [529, 353] width 1058 height 707
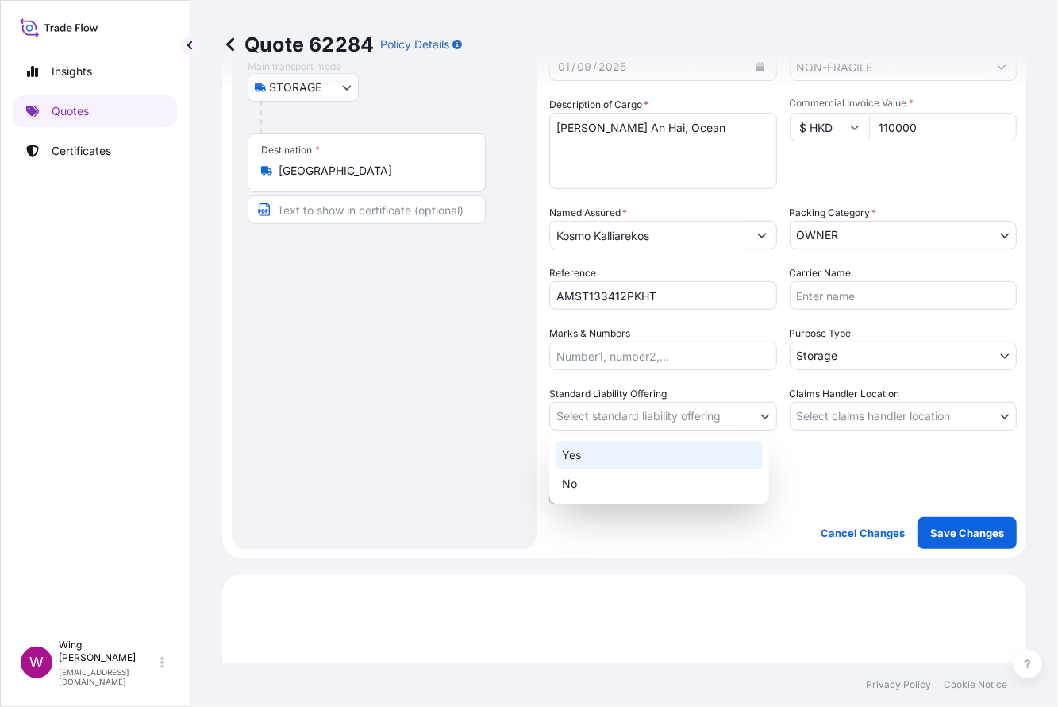
click at [654, 457] on div "Yes" at bounding box center [659, 455] width 207 height 29
select select "Yes"
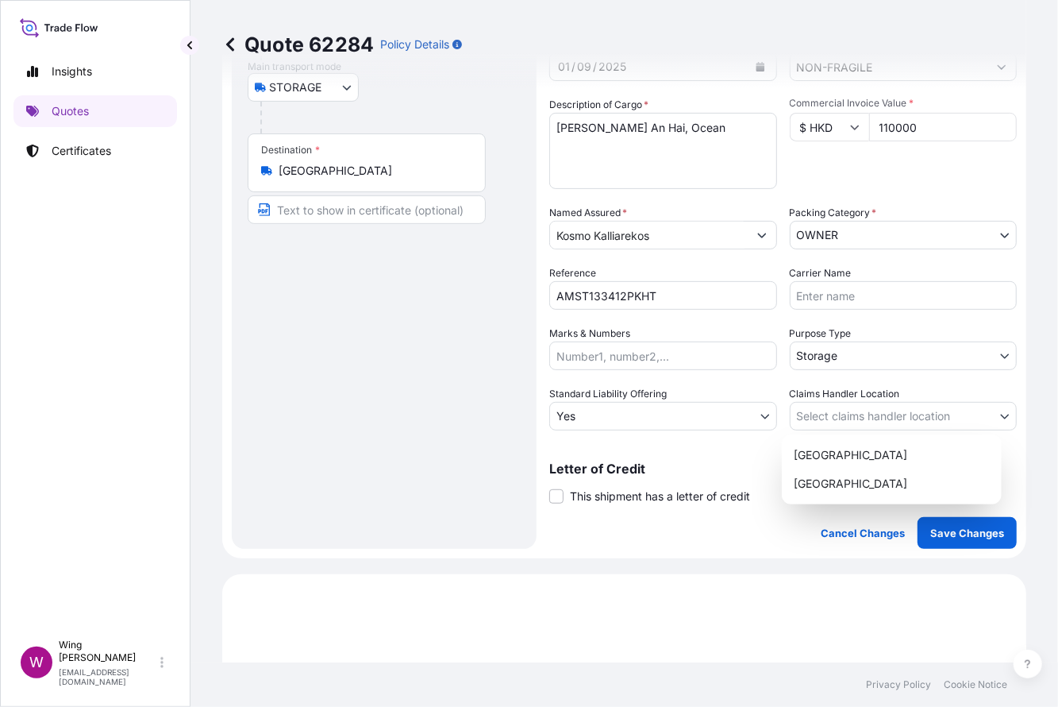
click at [842, 419] on body "Insights Quotes Certificates W Wing Lee [EMAIL_ADDRESS][DOMAIN_NAME] Quote 6228…" at bounding box center [529, 353] width 1058 height 707
click at [834, 457] on div "[GEOGRAPHIC_DATA]" at bounding box center [891, 455] width 207 height 29
select select "[GEOGRAPHIC_DATA]"
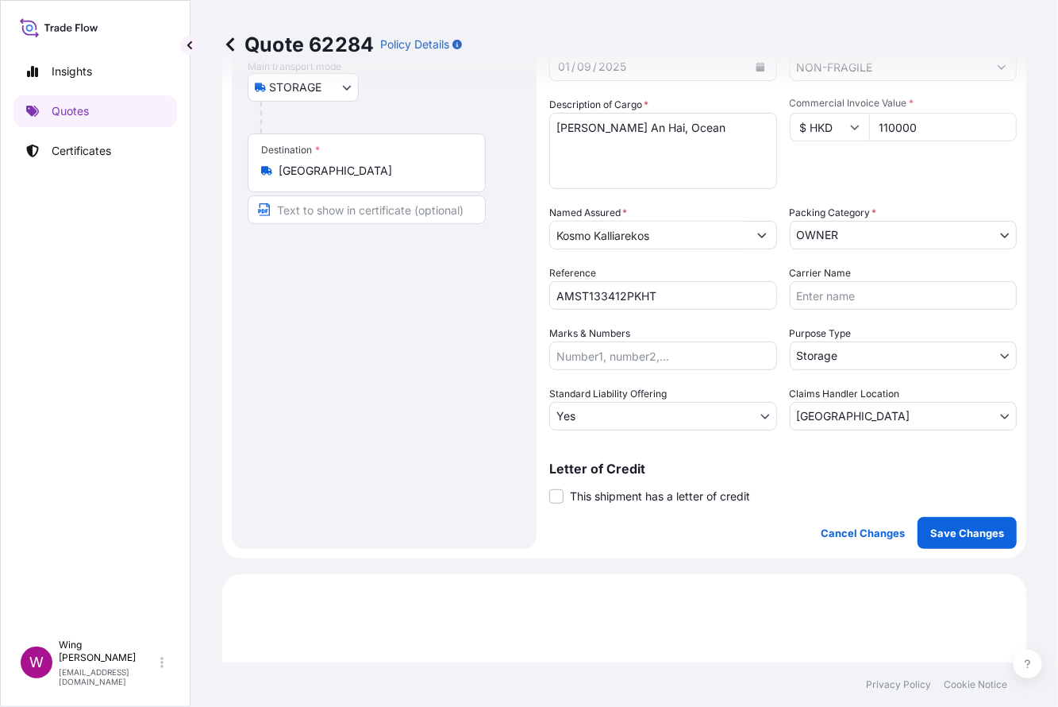
click at [572, 503] on div "Coverage Type Excluding hoisting Including hoisting Packing/unpacking only Ship…" at bounding box center [783, 217] width 468 height 661
click at [572, 497] on span "This shipment has a letter of credit" at bounding box center [660, 496] width 180 height 16
click at [549, 487] on input "This shipment has a letter of credit" at bounding box center [549, 487] width 0 height 0
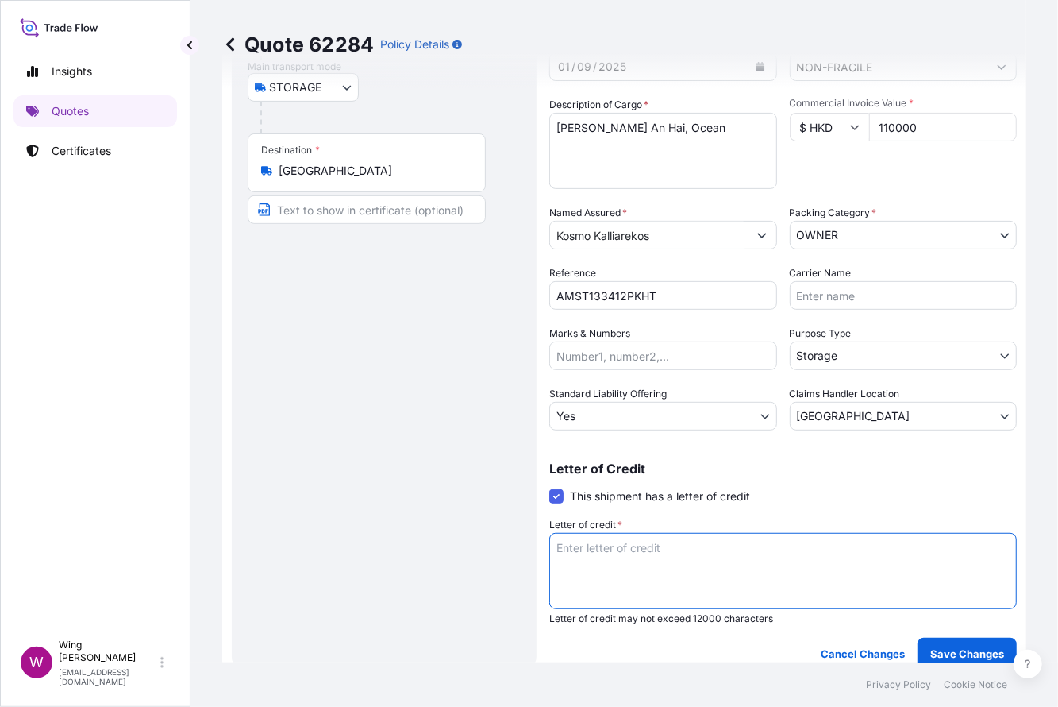
click at [611, 588] on textarea "Letter of credit *" at bounding box center [783, 571] width 468 height 76
drag, startPoint x: 915, startPoint y: 543, endPoint x: 438, endPoint y: 502, distance: 478.1
click at [438, 502] on form "Route Details Place of loading Road / Inland Road / Inland Origin * [GEOGRAPHIC…" at bounding box center [624, 278] width 804 height 801
type textarea "Storage period: [DATE] to [DATE] (till further notice)"
click at [935, 649] on p "Save Changes" at bounding box center [967, 653] width 74 height 16
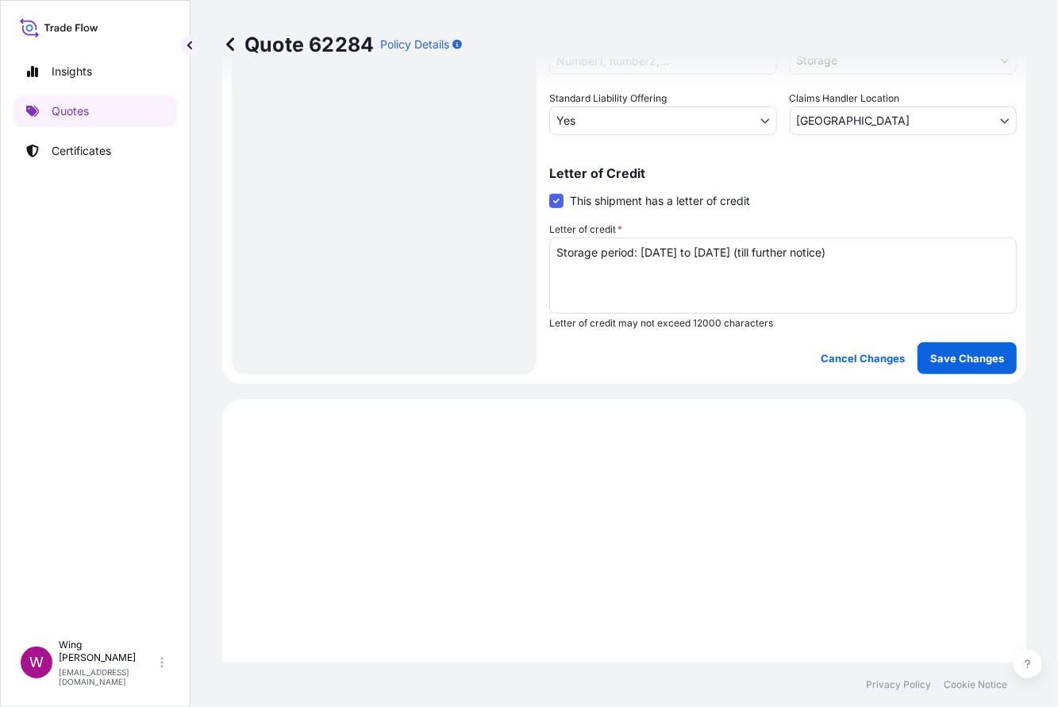
select select "STORAGE"
select select "27"
select select "Storage"
select select "Yes"
select select "[GEOGRAPHIC_DATA]"
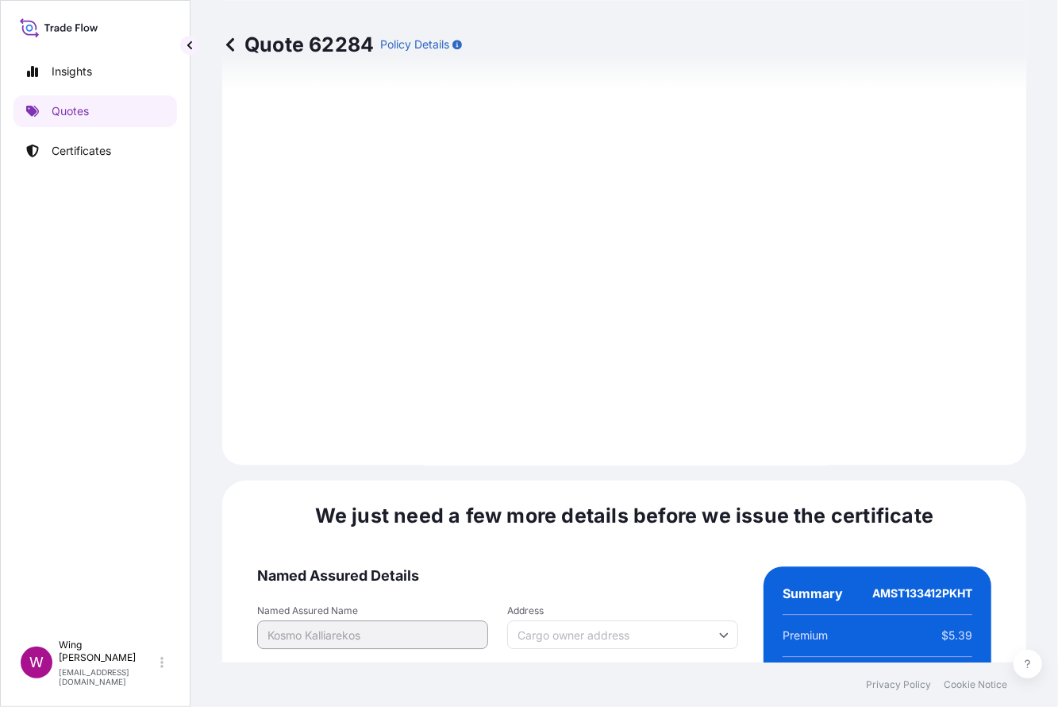
scroll to position [2444, 0]
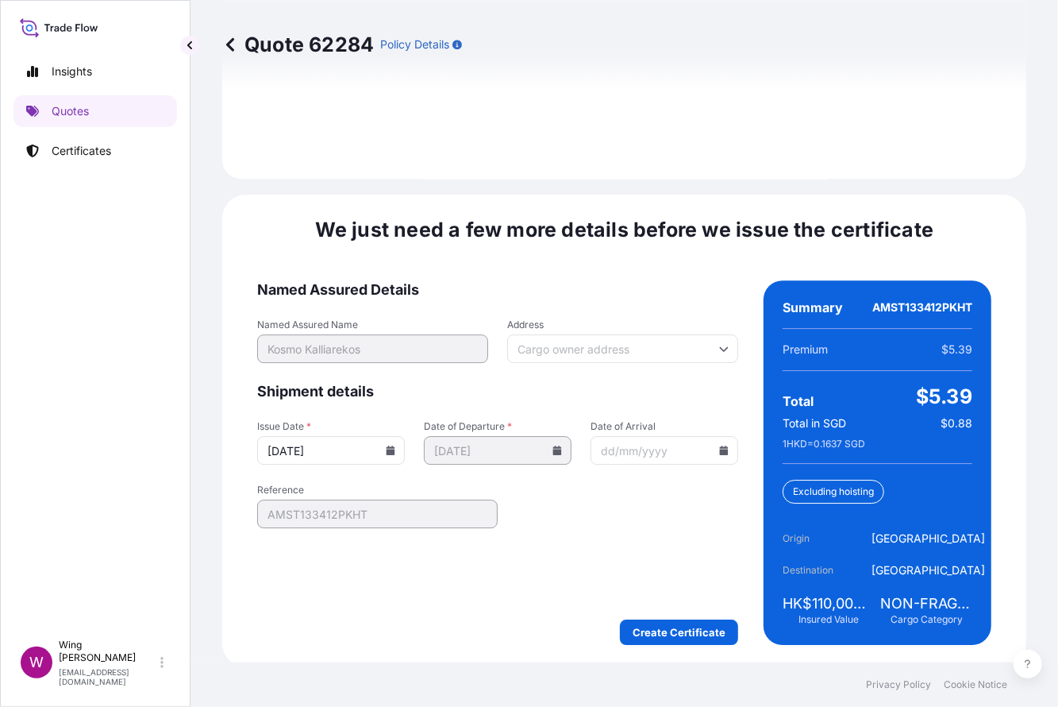
click at [661, 608] on form "Named Assured Details Named Assured Name [PERSON_NAME] Address Shipment details…" at bounding box center [497, 462] width 481 height 364
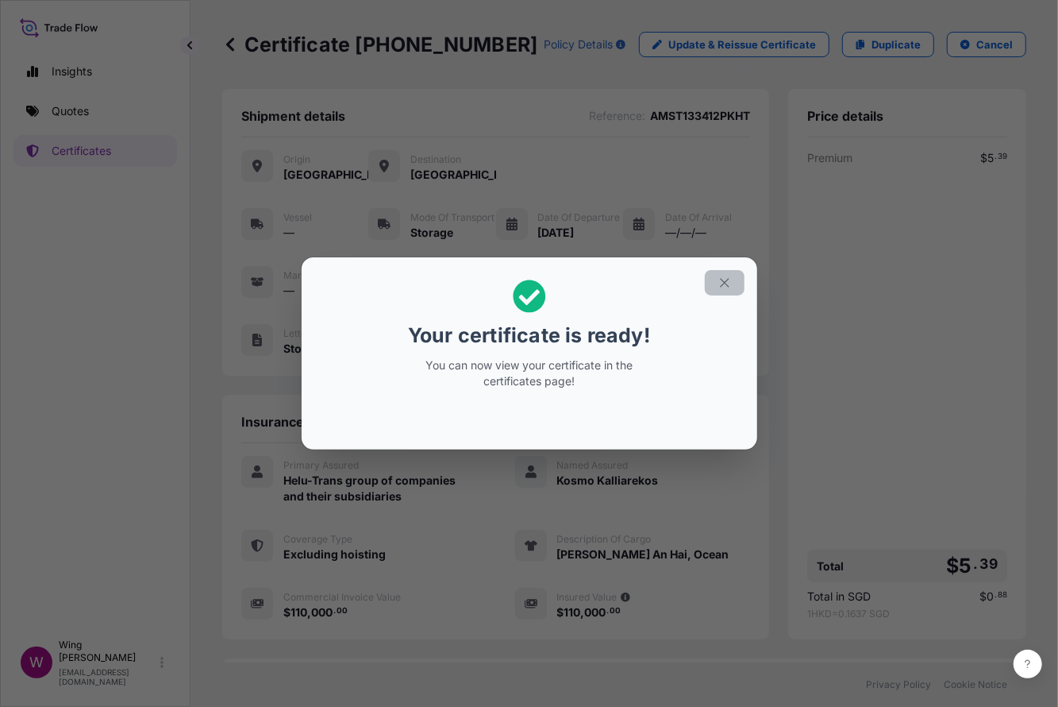
click at [725, 277] on icon "button" at bounding box center [725, 282] width 14 height 14
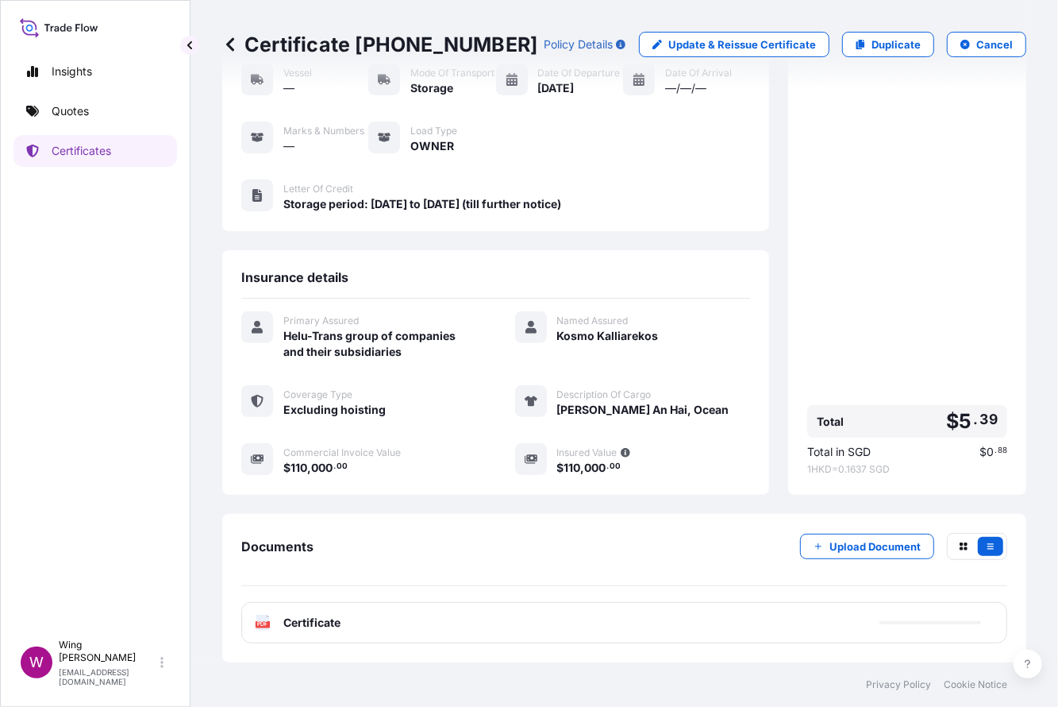
scroll to position [150, 0]
click at [267, 626] on text "PDF" at bounding box center [263, 625] width 10 height 6
click at [248, 629] on div "PDF Certificate" at bounding box center [624, 622] width 766 height 41
click at [257, 626] on rect at bounding box center [263, 624] width 14 height 6
click at [268, 624] on text "PDF" at bounding box center [263, 625] width 10 height 6
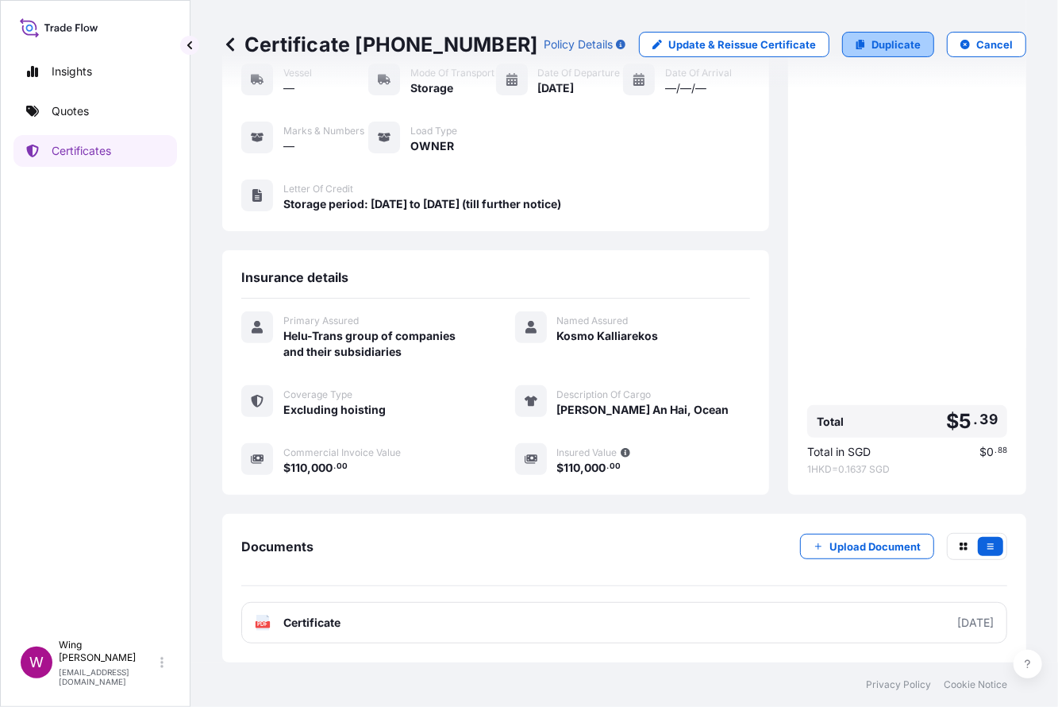
click at [884, 44] on p "Duplicate" at bounding box center [896, 45] width 49 height 16
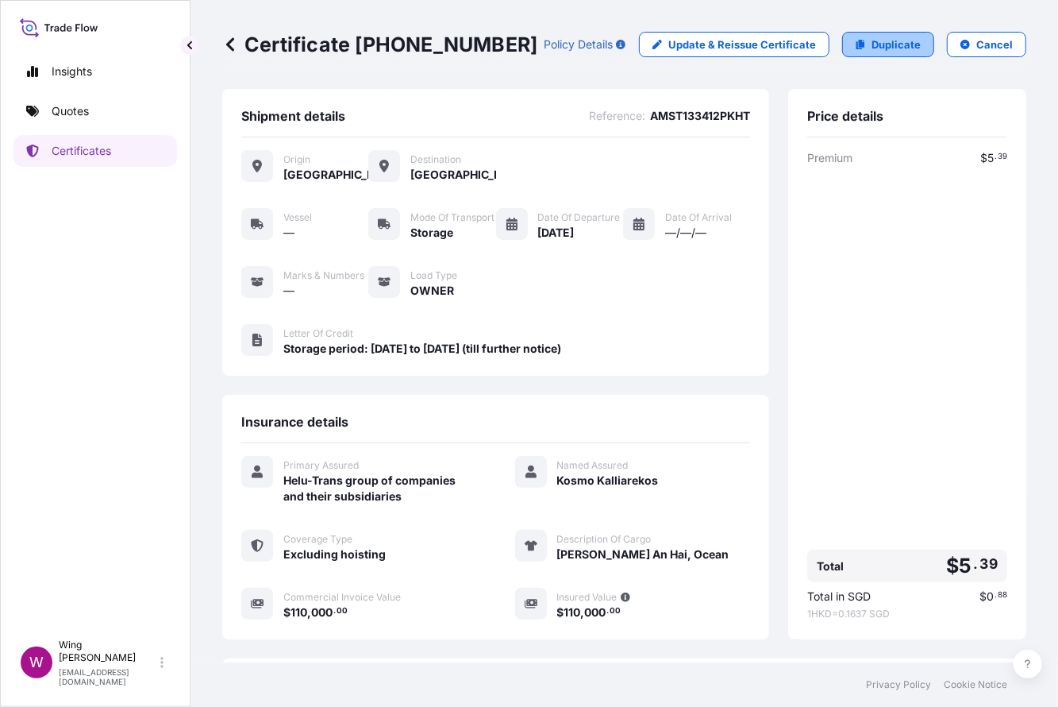
select select "STORAGE"
select select "27"
select select "Storage"
select select "Yes"
select select "[GEOGRAPHIC_DATA]"
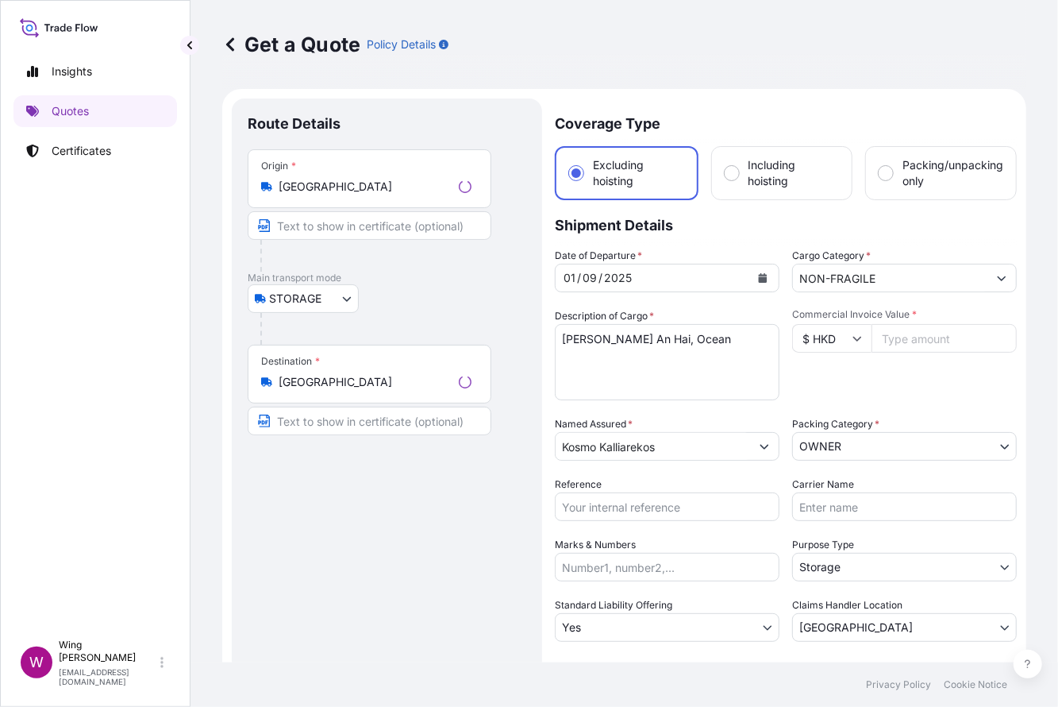
scroll to position [25, 0]
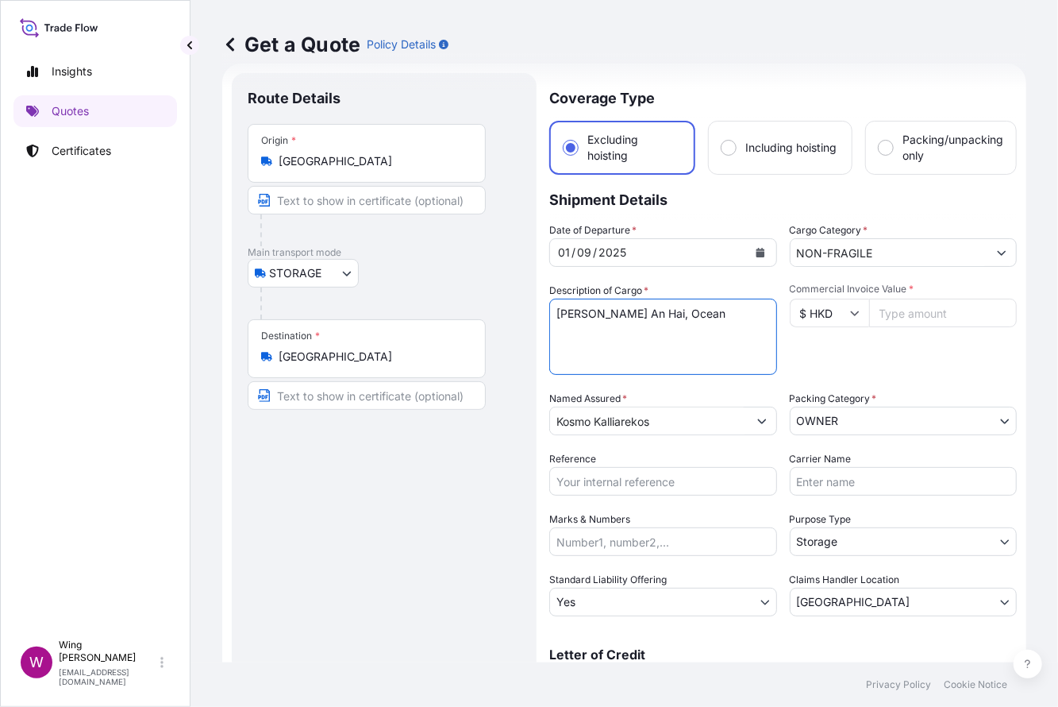
drag, startPoint x: 688, startPoint y: 310, endPoint x: 517, endPoint y: 308, distance: 171.5
click at [517, 308] on form "Route Details Place of loading Road / Inland Road / Inland Origin * [GEOGRAPHIC…" at bounding box center [624, 464] width 804 height 801
paste textarea "DITTBORN, [PERSON_NAME] Certainties I"
click at [614, 312] on textarea "[PERSON_NAME] An Hai, Ocean" at bounding box center [663, 337] width 228 height 76
click at [668, 313] on textarea "[PERSON_NAME] An Hai, Ocean" at bounding box center [663, 337] width 228 height 76
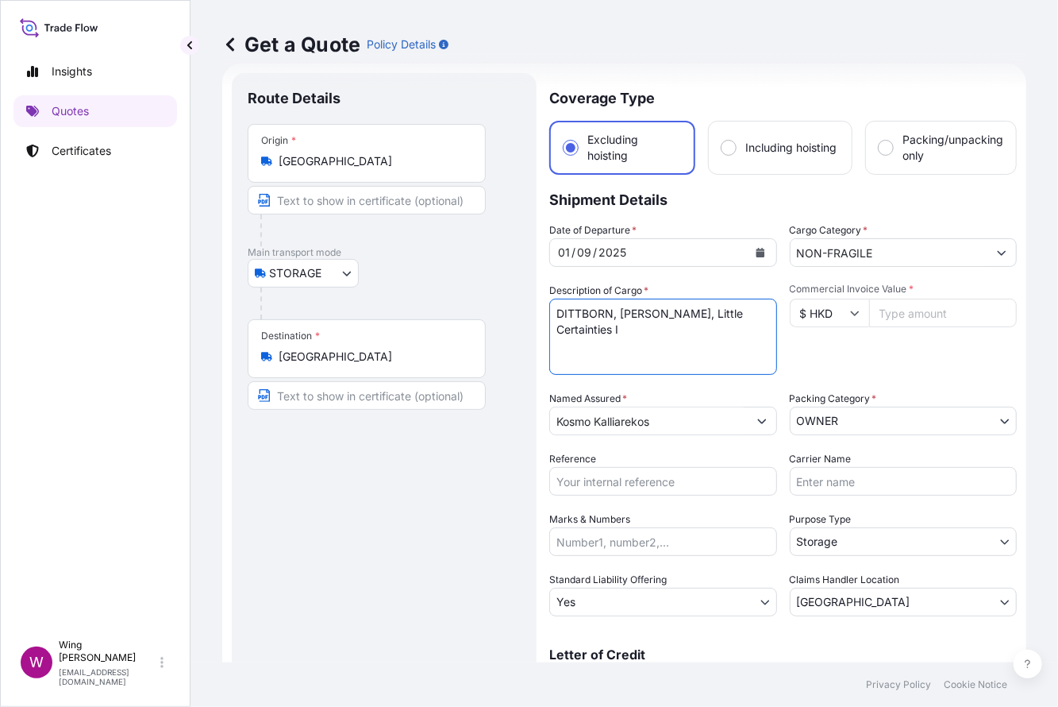
click at [663, 346] on textarea "[PERSON_NAME] An Hai, Ocean" at bounding box center [663, 337] width 228 height 76
type textarea "DITTBORN, [PERSON_NAME], Little Certainties I"
click at [667, 272] on div "Date of Departure * [DATE] Cargo Category * NON-FRAGILE Description of Cargo * …" at bounding box center [783, 419] width 468 height 394
click at [869, 311] on input "Commercial Invoice Value *" at bounding box center [943, 313] width 148 height 29
paste input "37238"
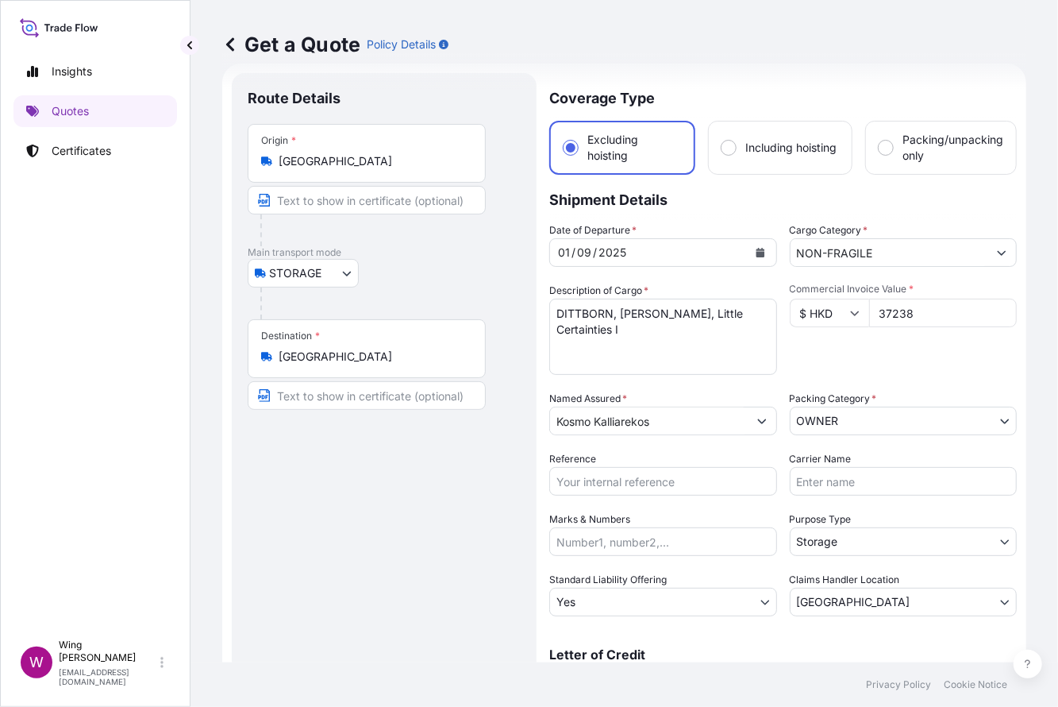
type input "37238"
click at [849, 368] on div "Commercial Invoice Value * $ HKD 37238" at bounding box center [904, 329] width 228 height 92
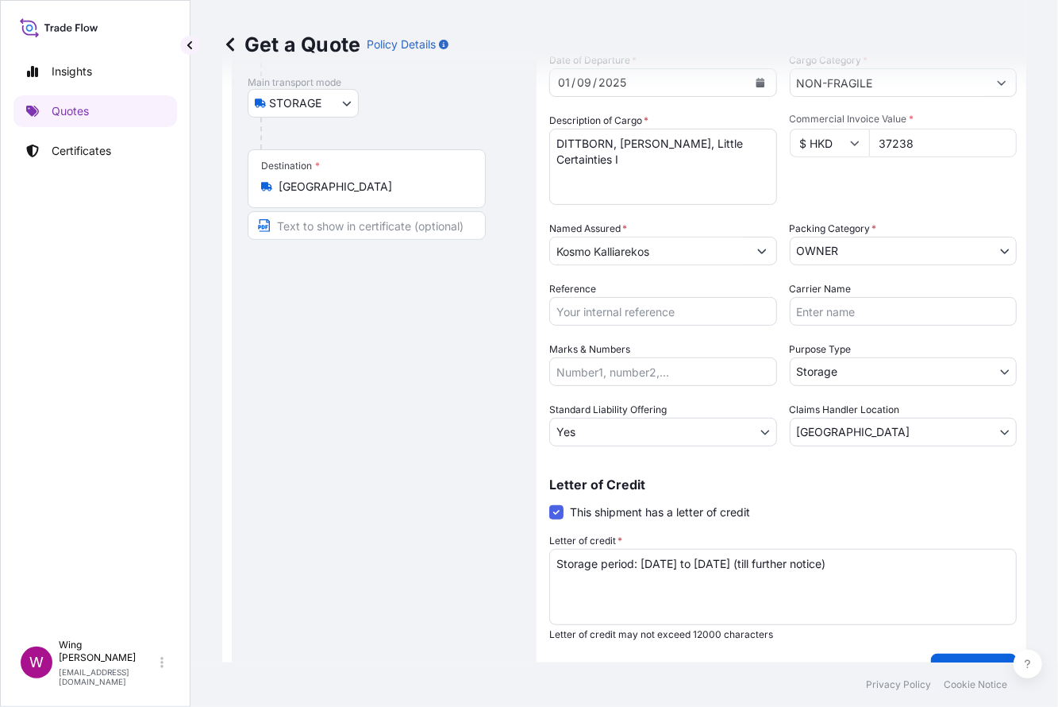
scroll to position [224, 0]
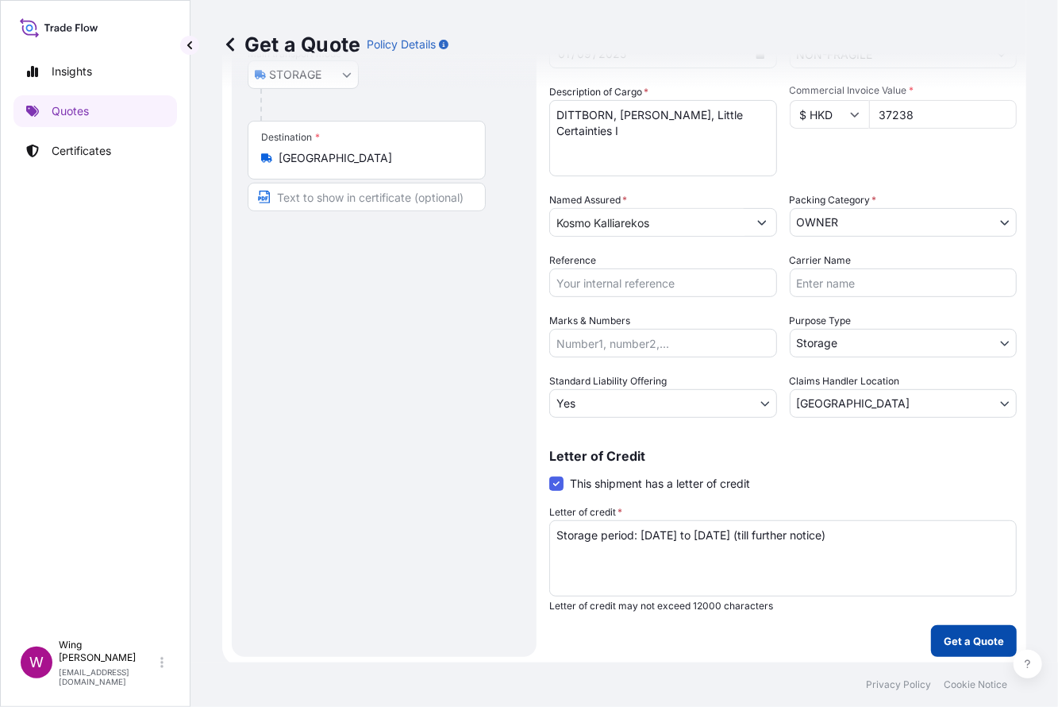
click at [966, 637] on p "Get a Quote" at bounding box center [974, 641] width 60 height 16
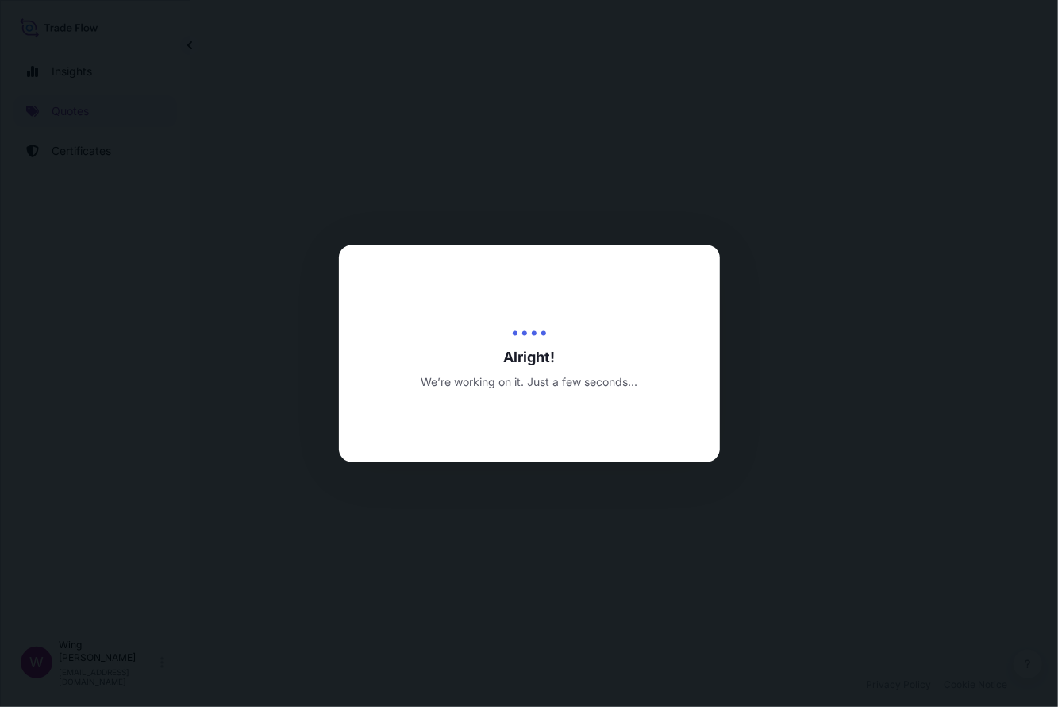
select select "STORAGE"
select select "27"
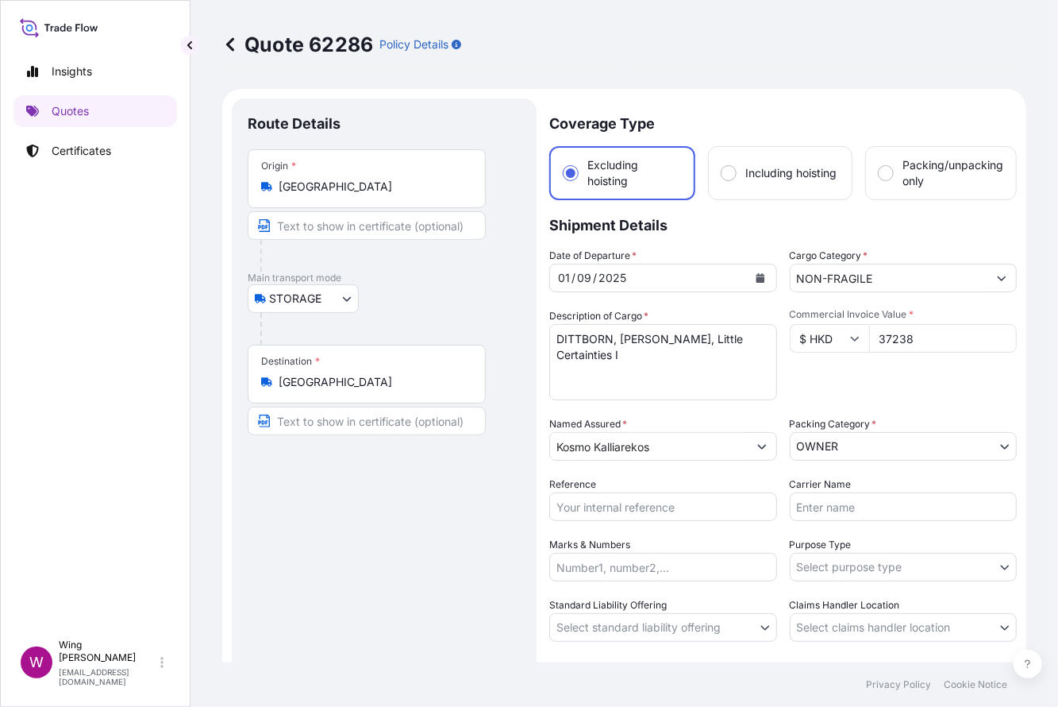
scroll to position [211, 0]
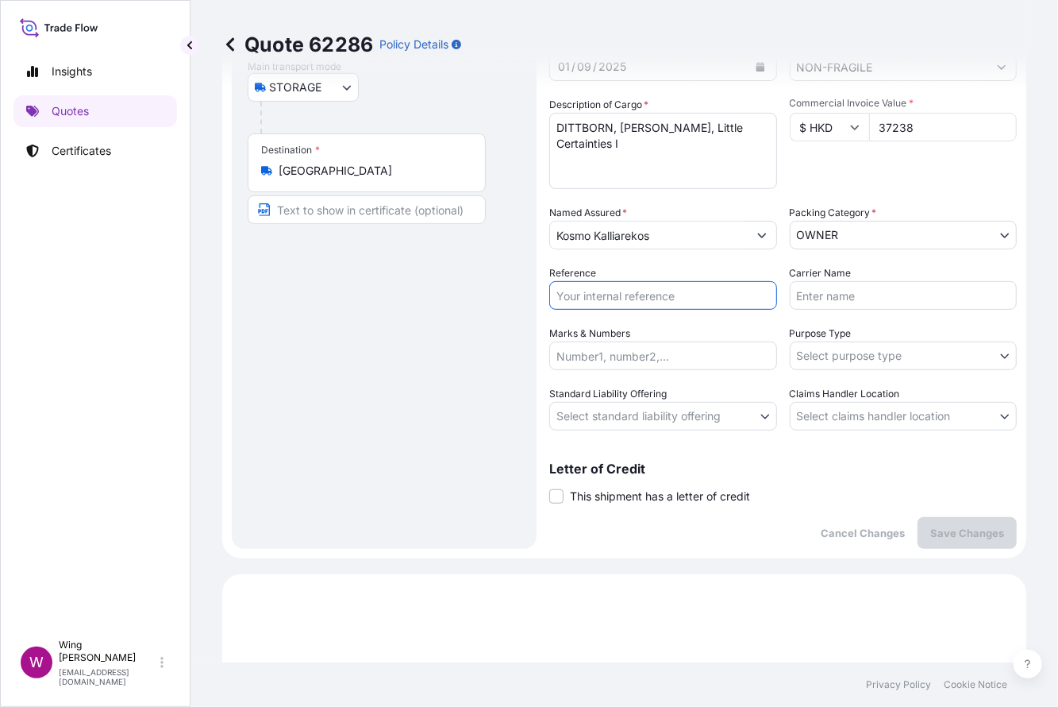
click at [610, 284] on input "Reference" at bounding box center [663, 295] width 228 height 29
paste input "AMST133412PKHT"
type input "AMST133412PKHT"
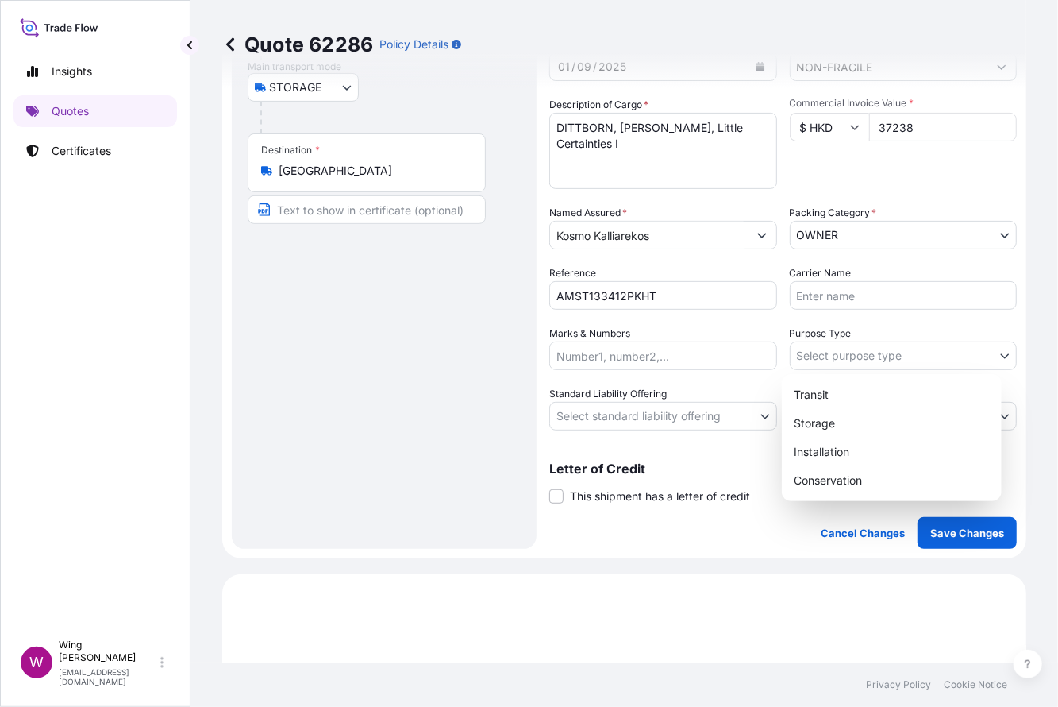
click at [858, 350] on body "Insights Quotes Certificates W Wing Lee [EMAIL_ADDRESS][DOMAIN_NAME] Quote 6228…" at bounding box center [529, 353] width 1058 height 707
click at [852, 427] on div "Storage" at bounding box center [891, 423] width 207 height 29
select select "Storage"
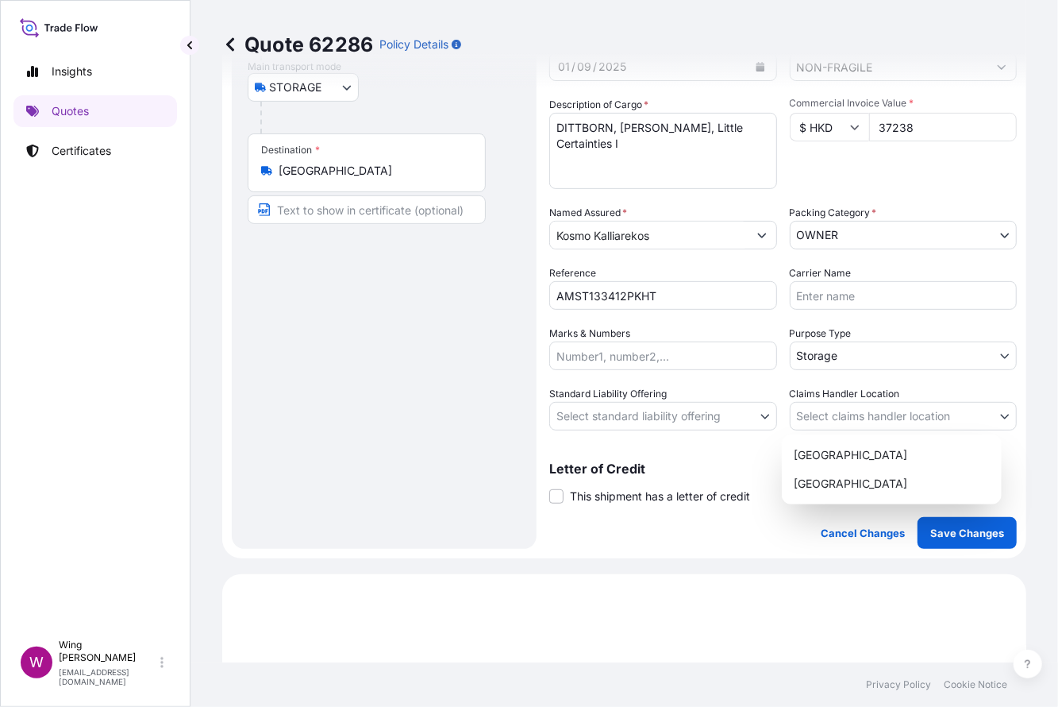
click at [853, 401] on body "Insights Quotes Certificates W Wing Lee [EMAIL_ADDRESS][DOMAIN_NAME] Quote 6228…" at bounding box center [529, 353] width 1058 height 707
click at [839, 469] on div "[GEOGRAPHIC_DATA]" at bounding box center [891, 483] width 207 height 29
click at [837, 424] on body "Insights Quotes Certificates W Wing Lee [EMAIL_ADDRESS][DOMAIN_NAME] Quote 6228…" at bounding box center [529, 353] width 1058 height 707
click at [837, 461] on div "[GEOGRAPHIC_DATA]" at bounding box center [891, 455] width 207 height 29
select select "[GEOGRAPHIC_DATA]"
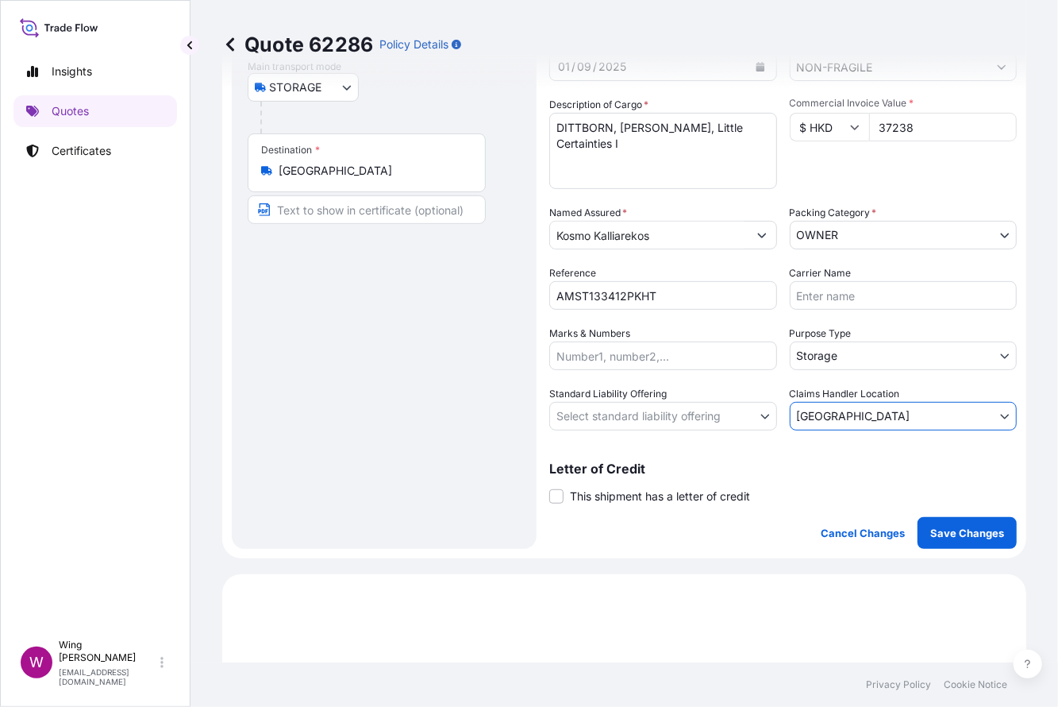
click at [633, 413] on body "Insights Quotes Certificates W Wing Lee [EMAIL_ADDRESS][DOMAIN_NAME] Quote 6228…" at bounding box center [529, 353] width 1058 height 707
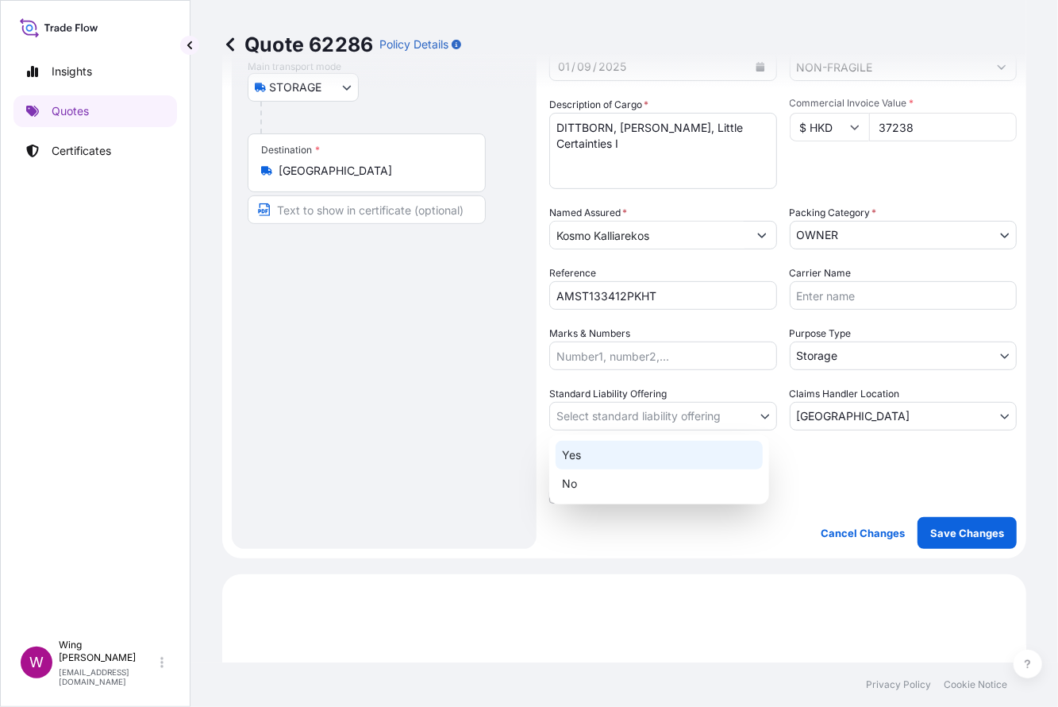
click at [629, 453] on div "Yes" at bounding box center [659, 455] width 207 height 29
select select "Yes"
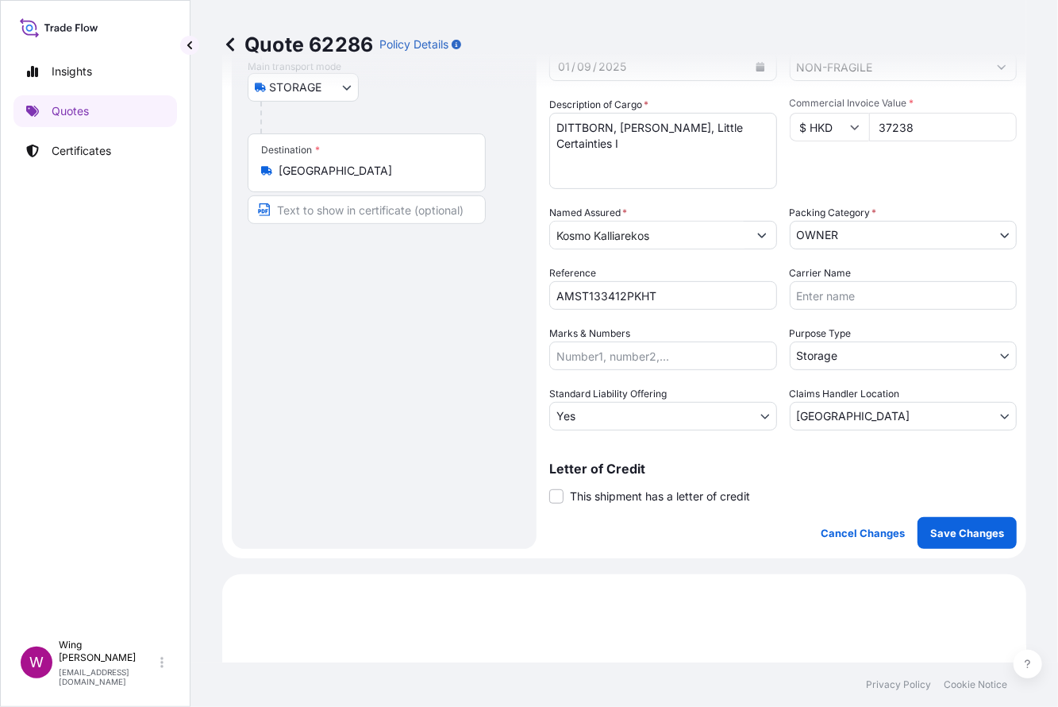
click at [468, 437] on div "Route Details Place of loading Road / [GEOGRAPHIC_DATA] / Inland Origin * [GEOG…" at bounding box center [384, 218] width 273 height 630
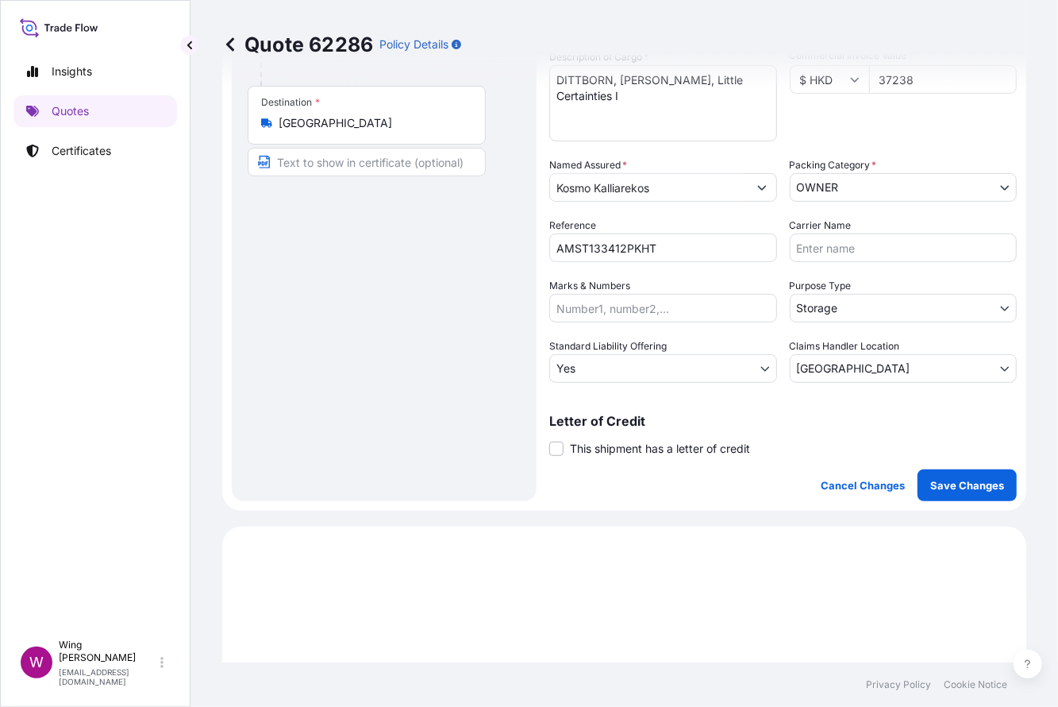
scroll to position [318, 0]
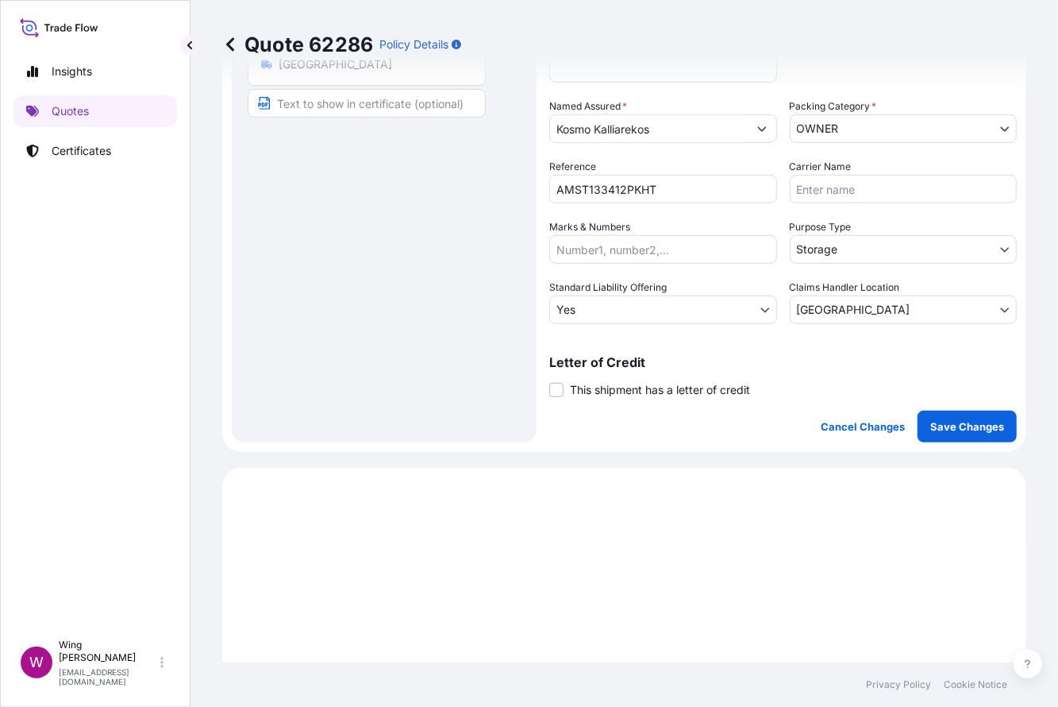
click at [591, 390] on span "This shipment has a letter of credit" at bounding box center [660, 390] width 180 height 16
click at [549, 381] on input "This shipment has a letter of credit" at bounding box center [549, 381] width 0 height 0
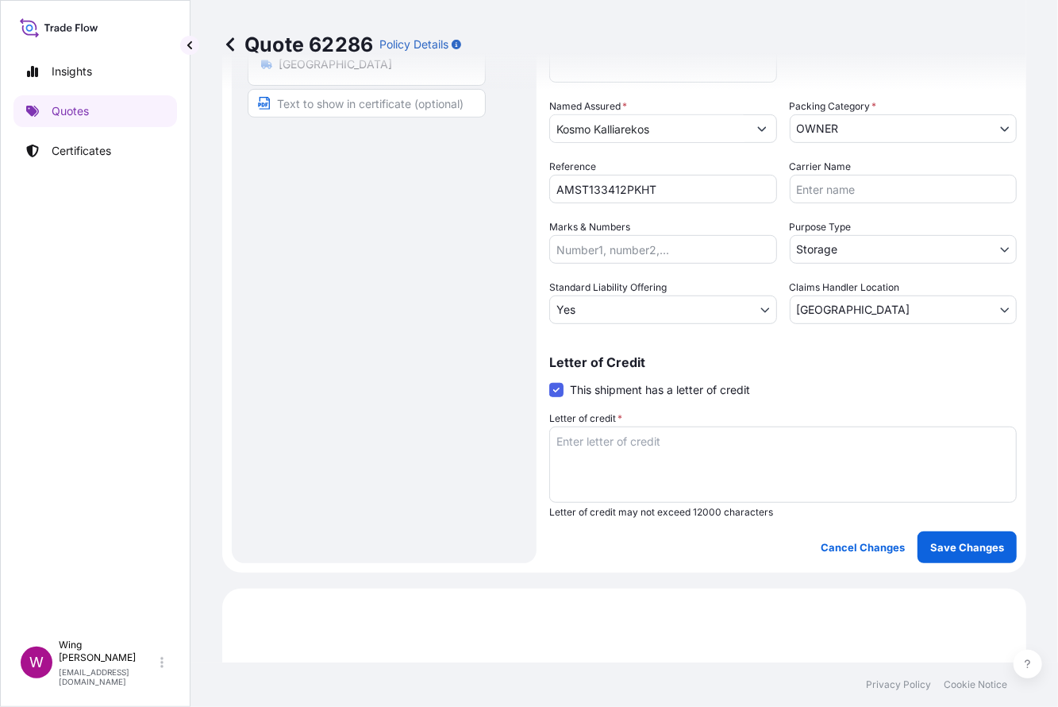
click at [629, 449] on textarea "Letter of credit *" at bounding box center [783, 464] width 468 height 76
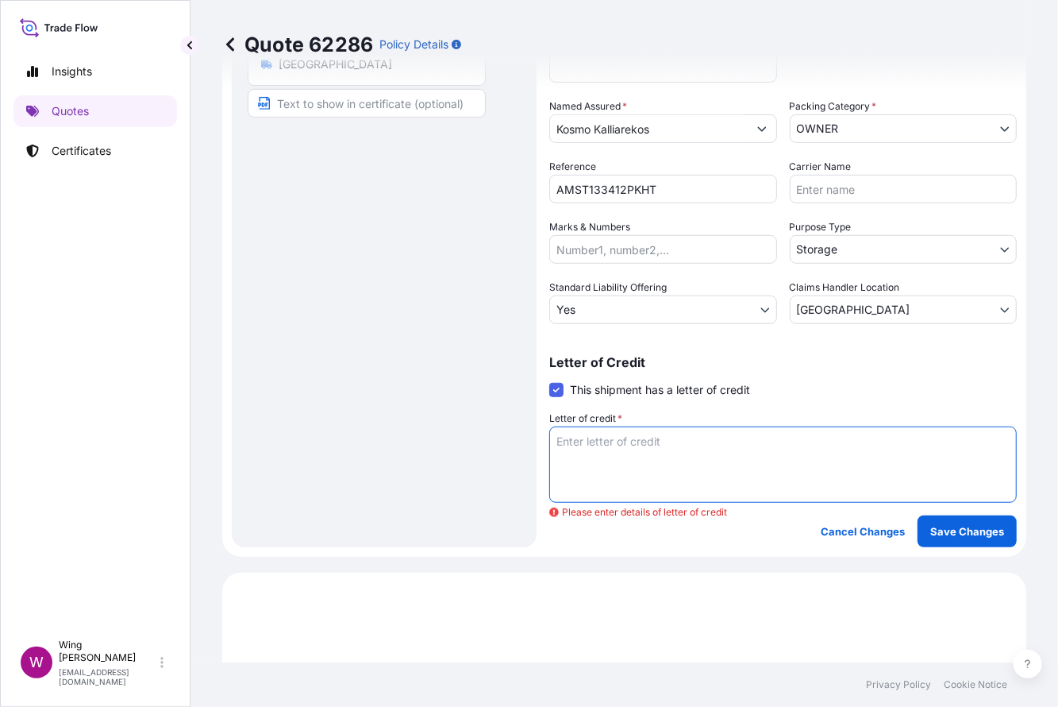
click at [641, 445] on textarea "Letter of credit *" at bounding box center [783, 464] width 468 height 76
paste textarea "Storage period: [DATE] to [DATE] (till further notice)"
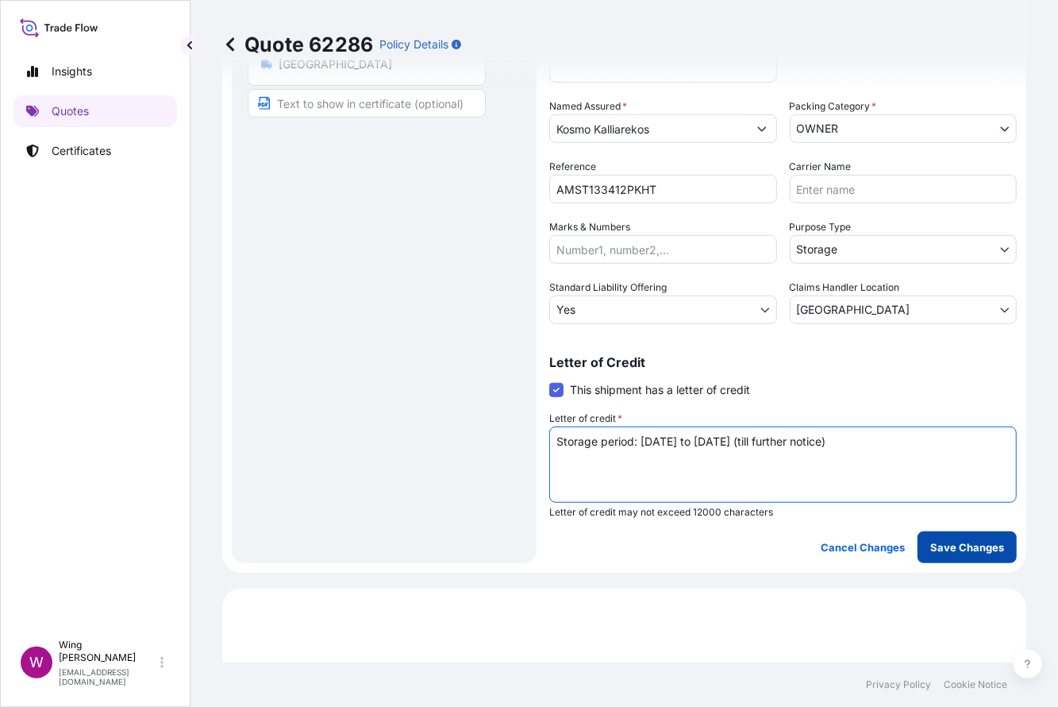
type textarea "Storage period: [DATE] to [DATE] (till further notice)"
click at [943, 553] on button "Save Changes" at bounding box center [967, 547] width 99 height 32
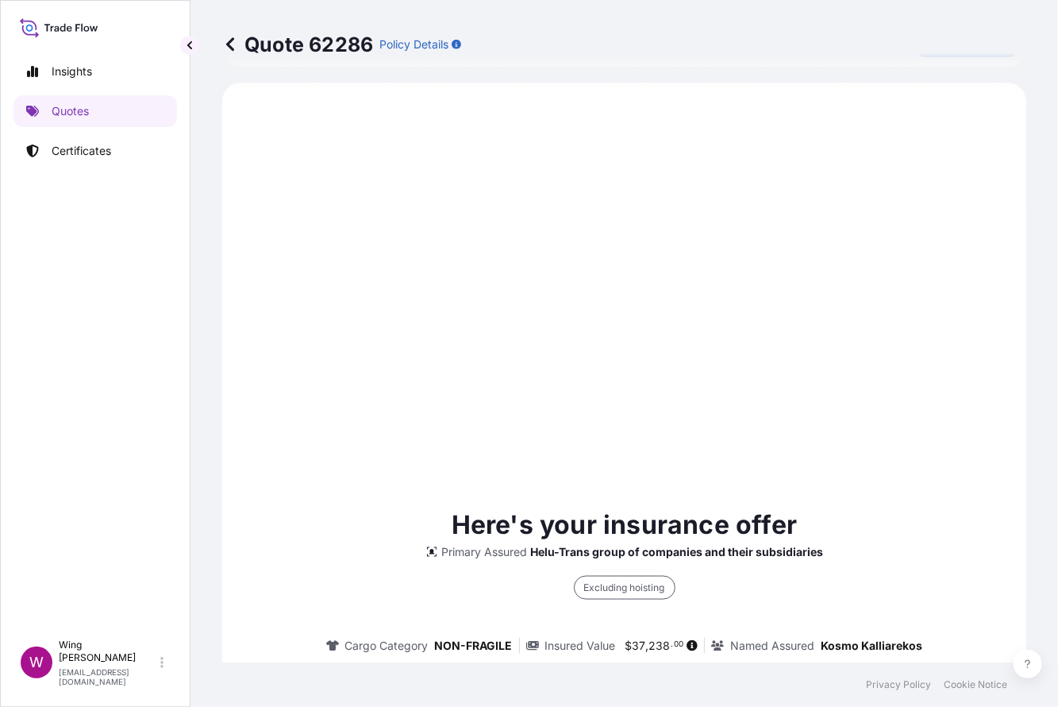
select select "STORAGE"
select select "27"
select select "Storage"
select select "Yes"
select select "[GEOGRAPHIC_DATA]"
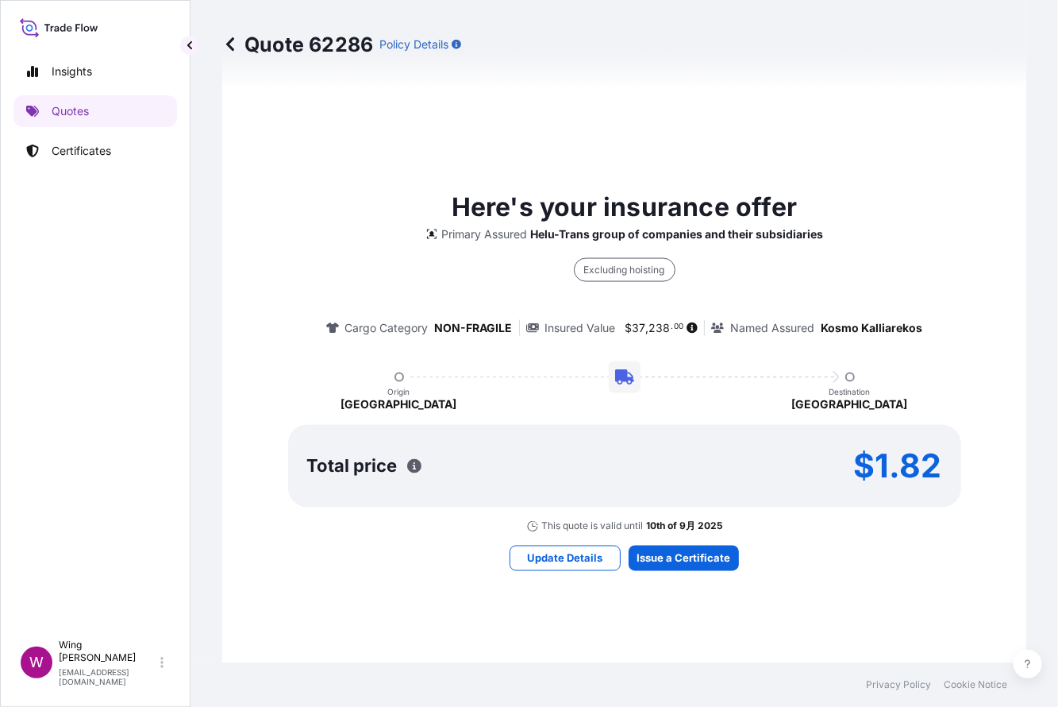
click at [684, 572] on div "Here's your insurance offer Primary Assured Helu-Trans group of companies and t…" at bounding box center [625, 379] width 760 height 1184
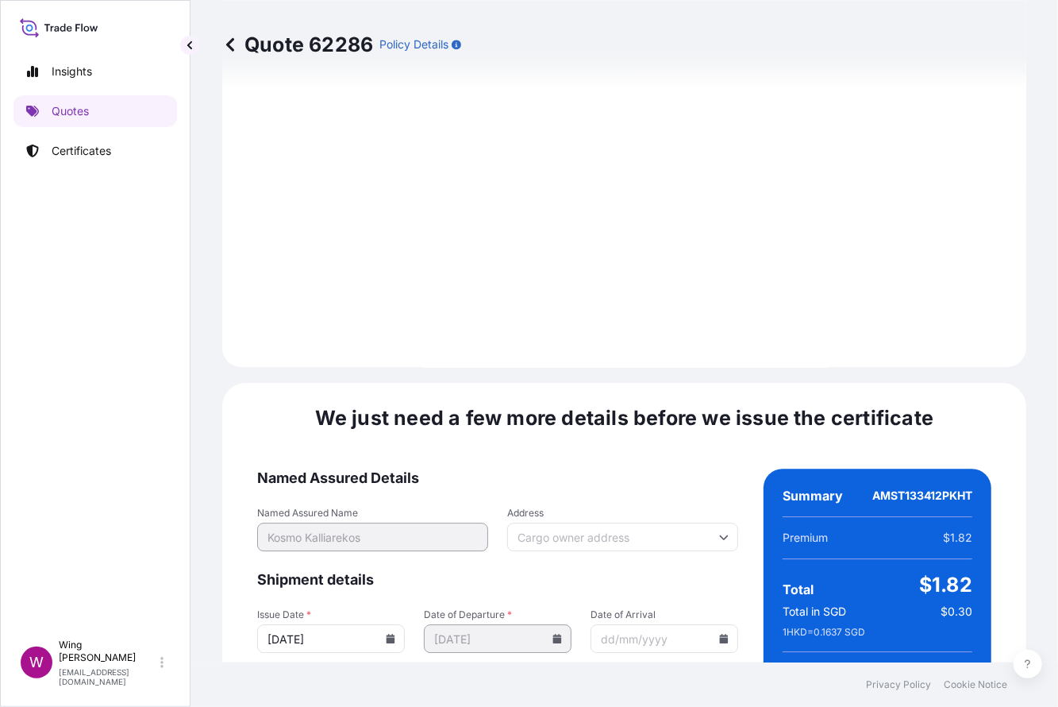
scroll to position [2444, 0]
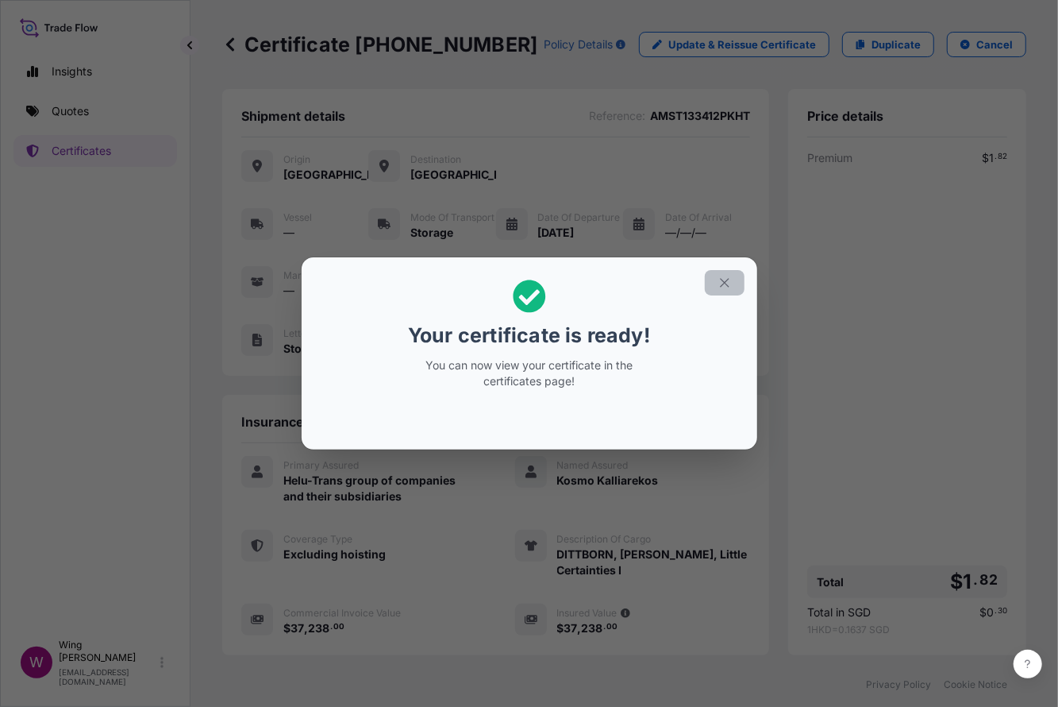
click at [734, 287] on button "button" at bounding box center [725, 282] width 40 height 25
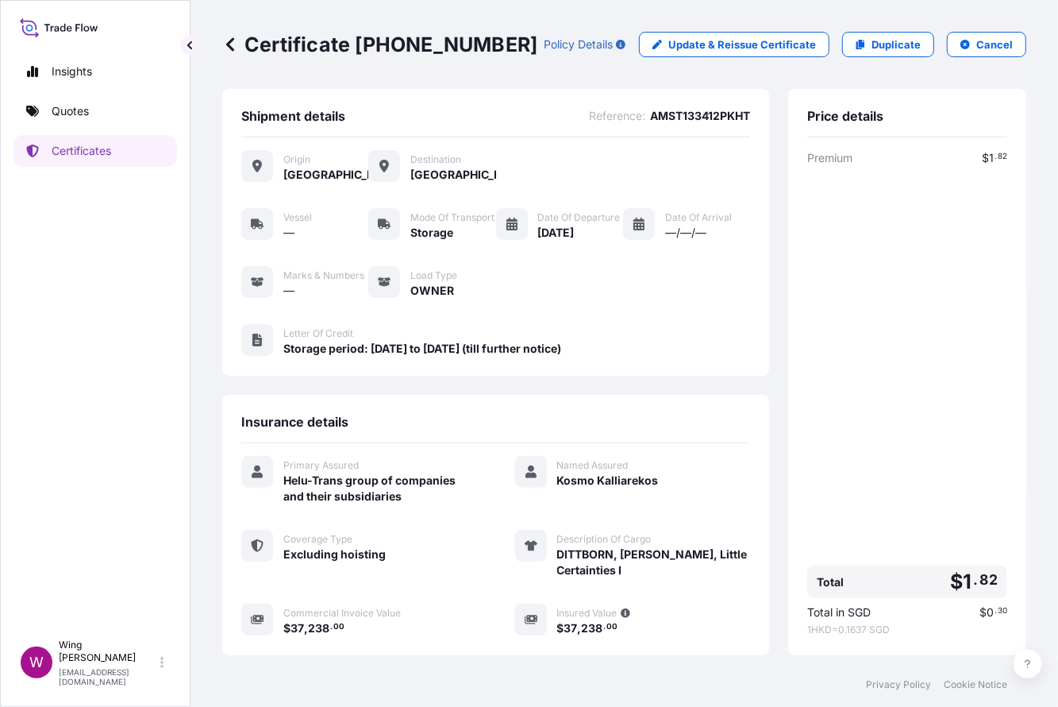
scroll to position [166, 0]
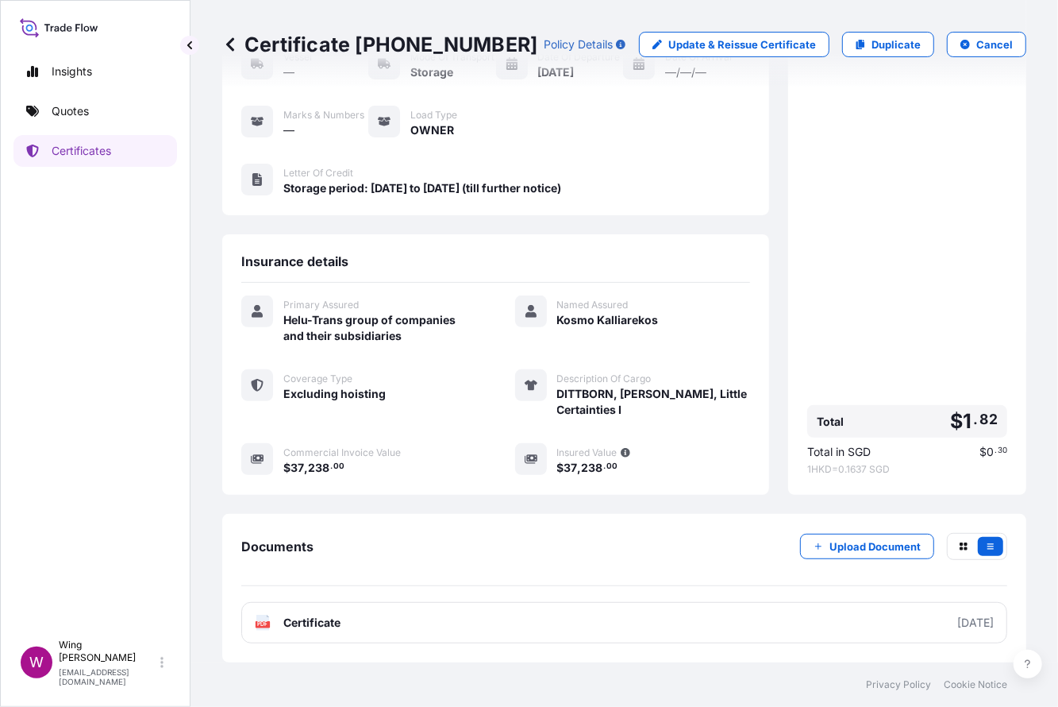
click at [260, 627] on text "PDF" at bounding box center [263, 625] width 10 height 6
click at [874, 54] on link "Duplicate" at bounding box center [888, 44] width 92 height 25
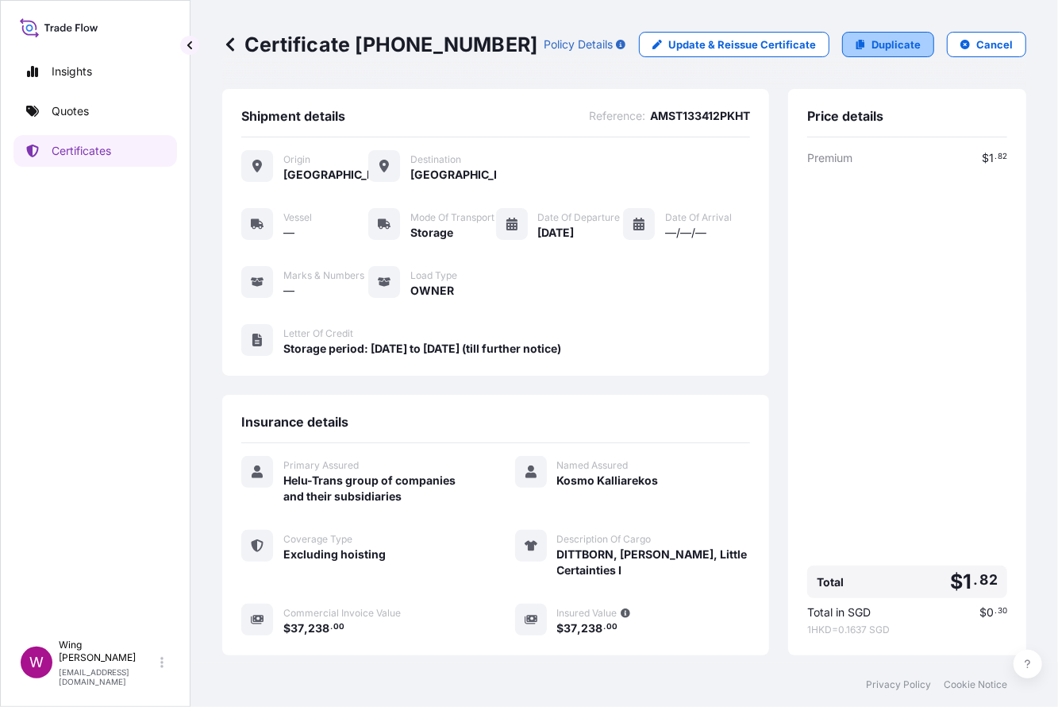
select select "STORAGE"
select select "27"
select select "Storage"
select select "Yes"
select select "[GEOGRAPHIC_DATA]"
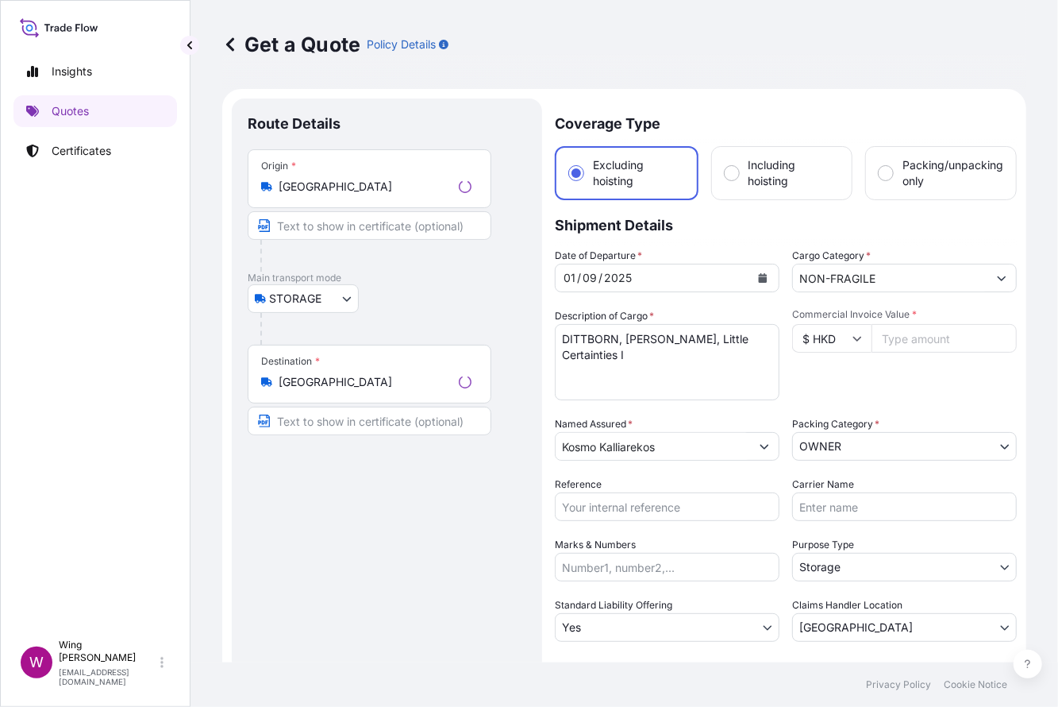
scroll to position [25, 0]
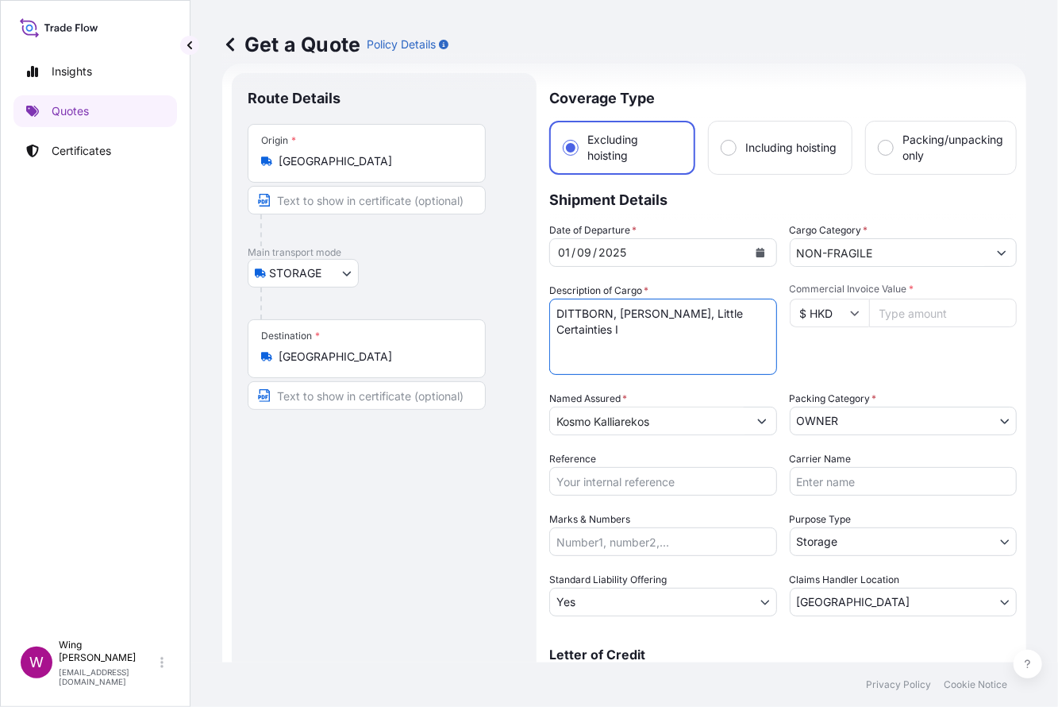
drag, startPoint x: 677, startPoint y: 312, endPoint x: 682, endPoint y: 329, distance: 18.1
click at [682, 329] on textarea "DITTBORN, [PERSON_NAME], Little Certainties I" at bounding box center [663, 337] width 228 height 76
paste textarea "Ofrenda IV (Offering IV)"
type textarea "DITTBORN, [PERSON_NAME], [PERSON_NAME] (Offering IV)"
click at [528, 398] on div "Route Details Place of loading Road / [GEOGRAPHIC_DATA] / Inland Origin * [GEOG…" at bounding box center [384, 464] width 305 height 782
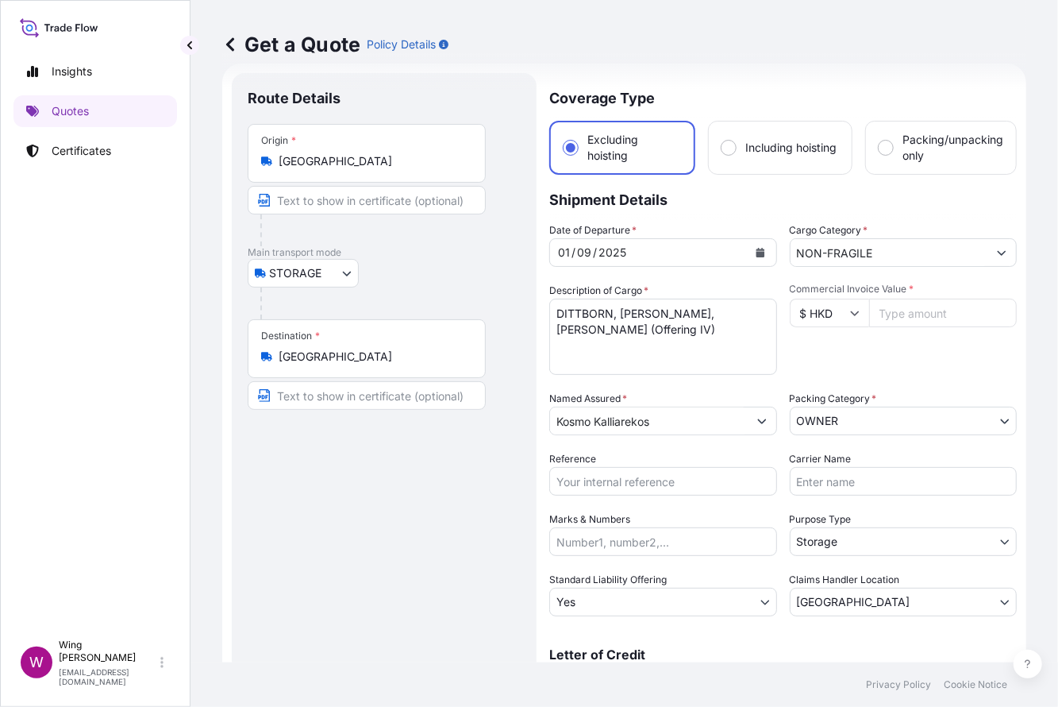
paste input "63000"
click at [910, 316] on input "Commercial Invoice Value *" at bounding box center [943, 313] width 148 height 29
type input "63000"
click at [905, 373] on div "Date of Departure * [DATE] Cargo Category * NON-FRAGILE Description of Cargo * …" at bounding box center [783, 419] width 468 height 394
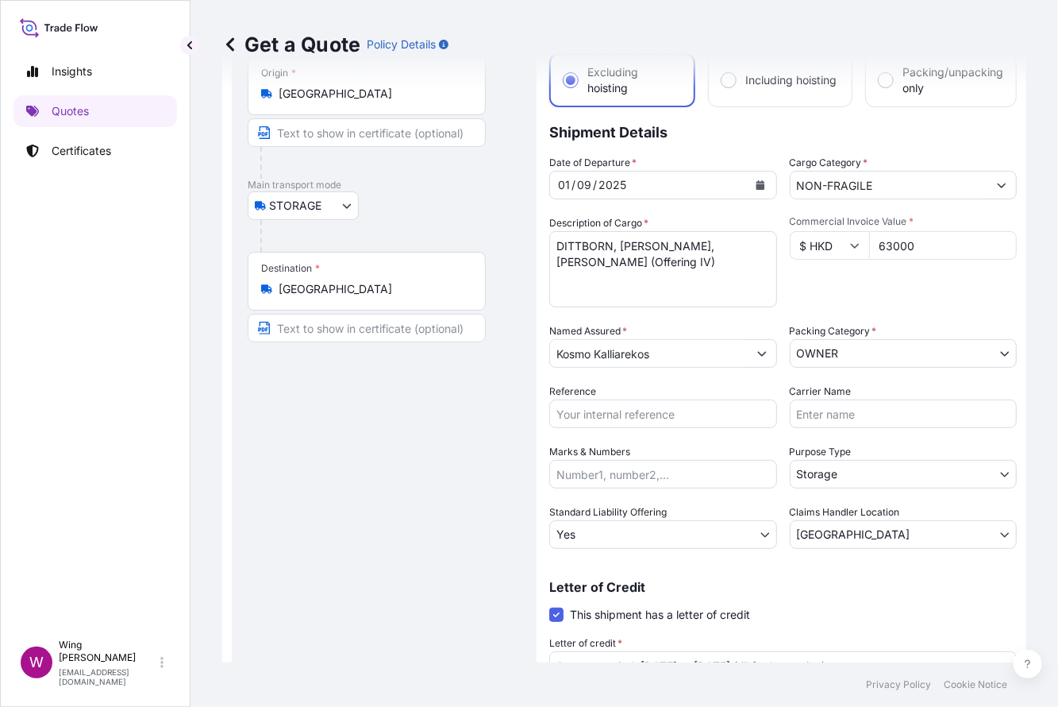
scroll to position [224, 0]
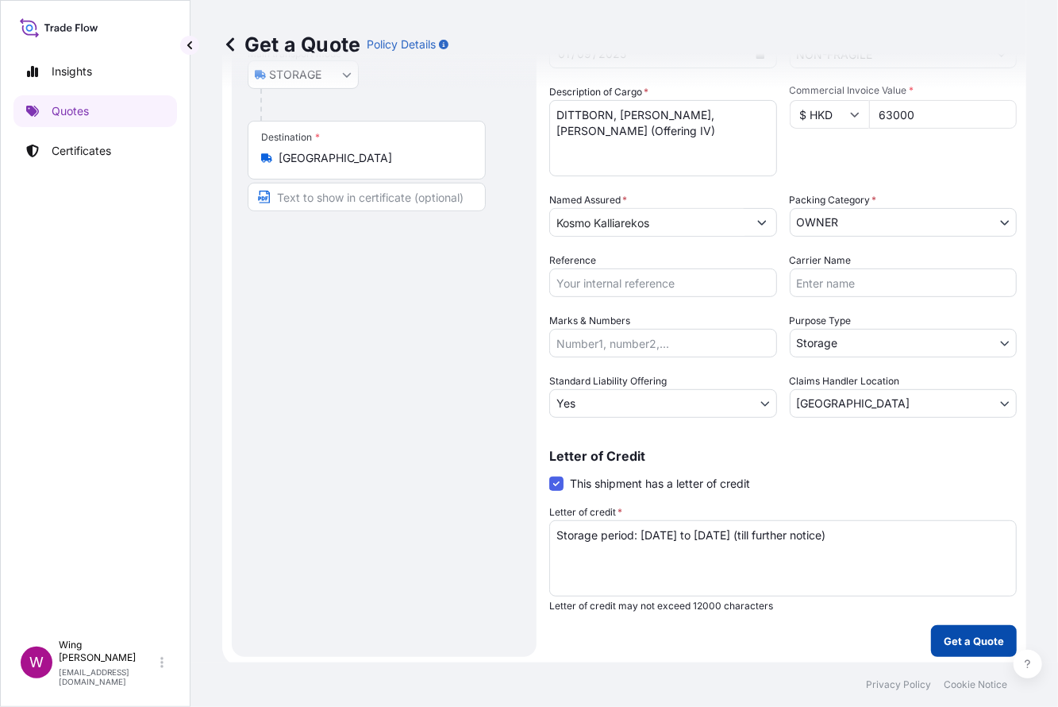
click at [949, 633] on p "Get a Quote" at bounding box center [974, 641] width 60 height 16
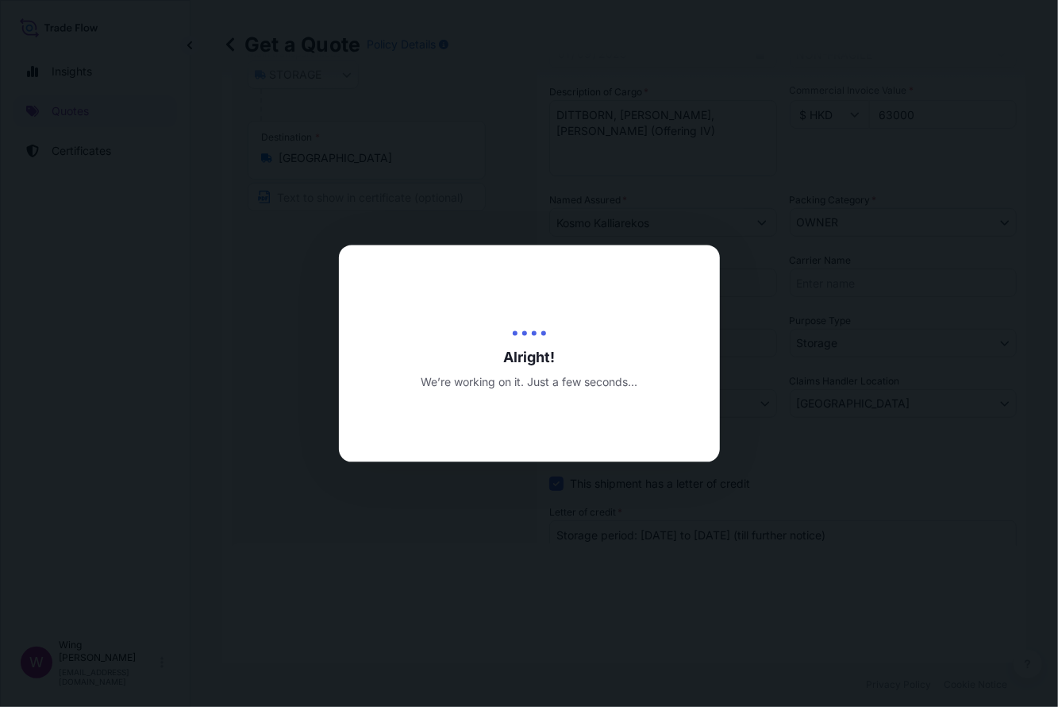
type input "[DATE]"
select select "STORAGE"
select select "27"
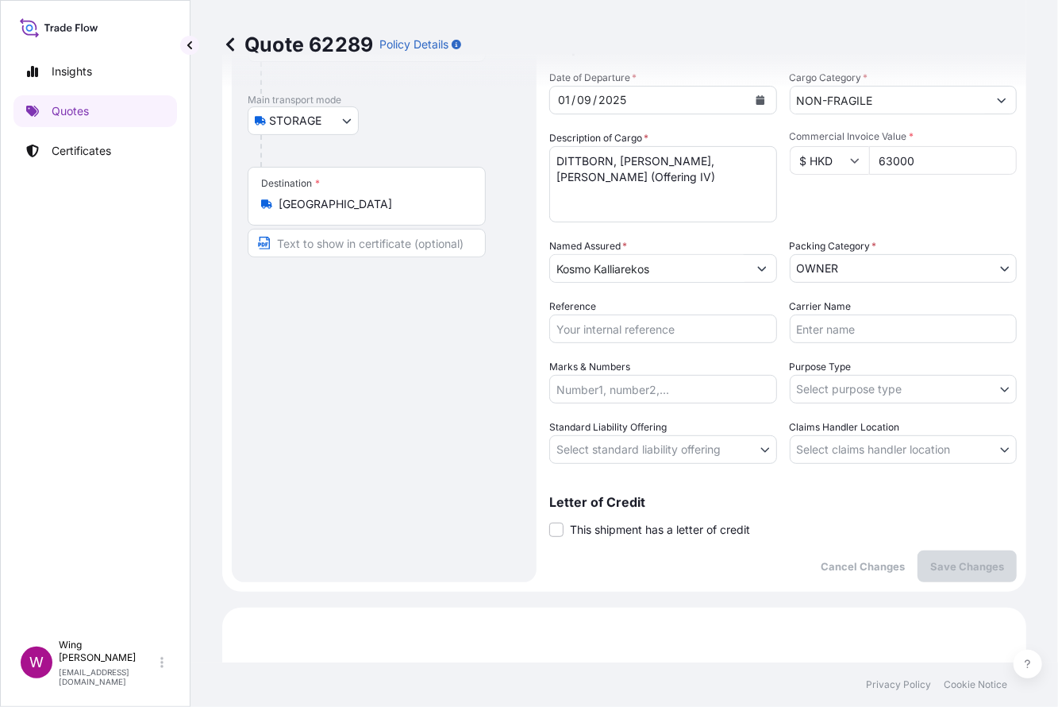
scroll to position [211, 0]
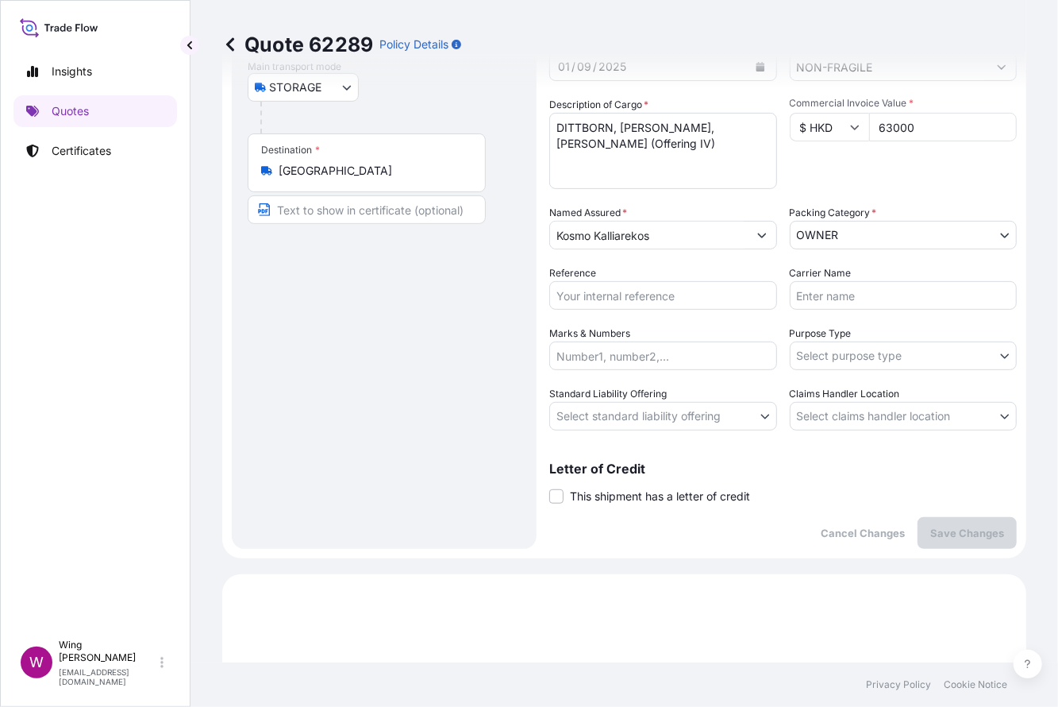
click at [862, 346] on body "Insights Quotes Certificates W Wing Lee [EMAIL_ADDRESS][DOMAIN_NAME] Quote 6228…" at bounding box center [529, 353] width 1058 height 707
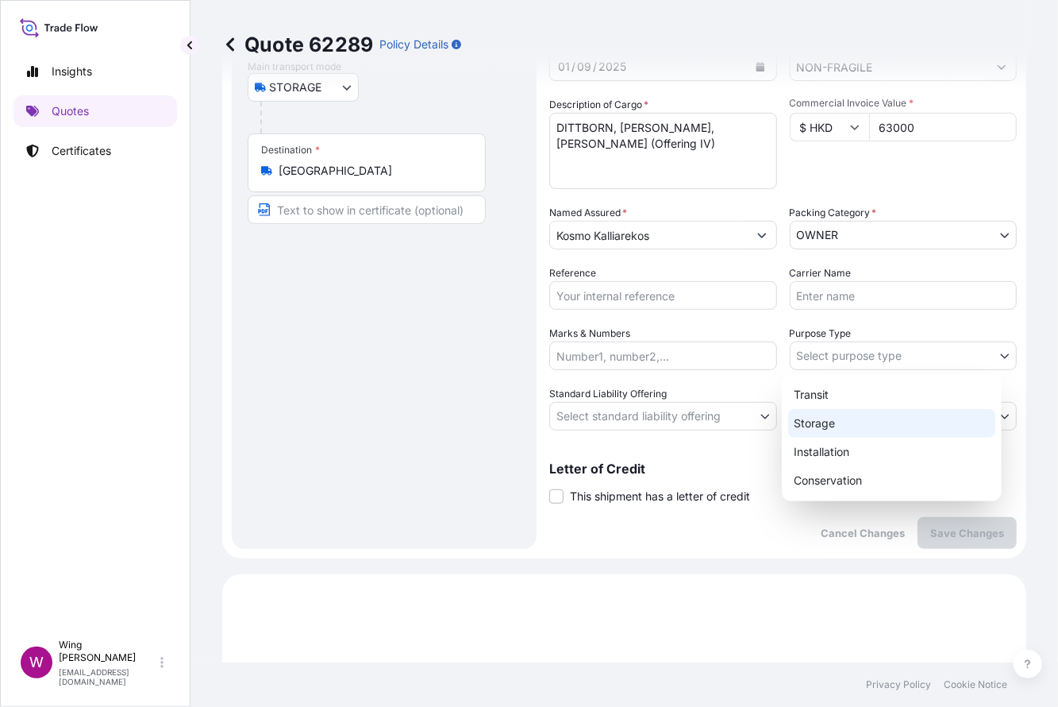
click at [857, 417] on div "Storage" at bounding box center [891, 423] width 207 height 29
select select "Storage"
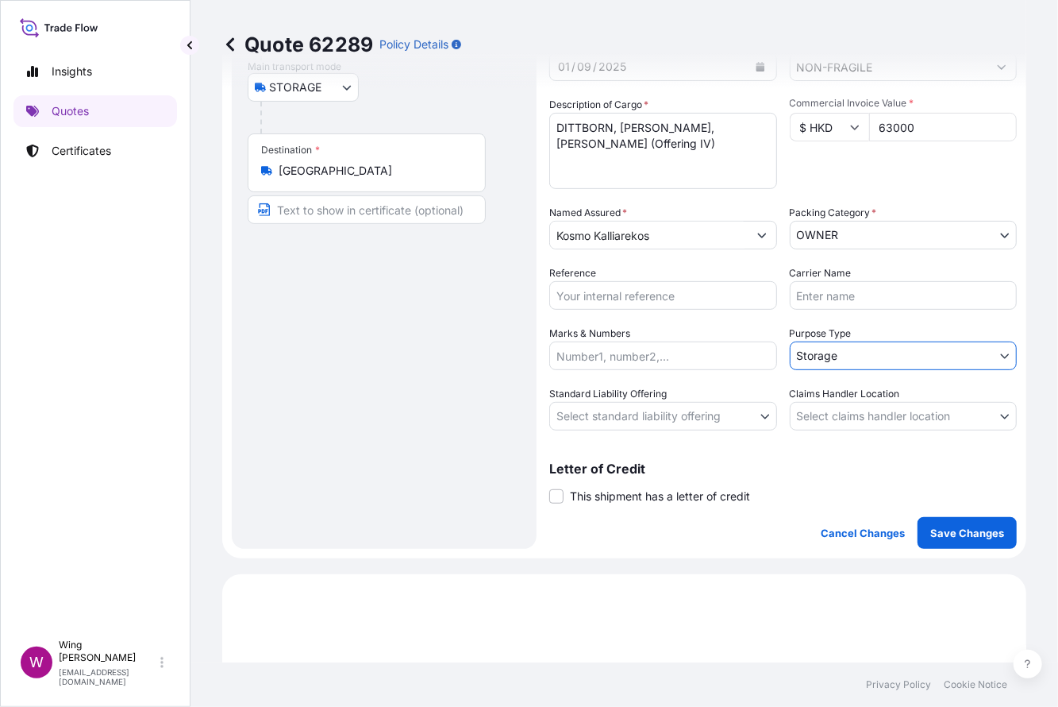
click at [849, 399] on body "Insights Quotes Certificates W Wing Lee [EMAIL_ADDRESS][DOMAIN_NAME] Quote 6228…" at bounding box center [529, 353] width 1058 height 707
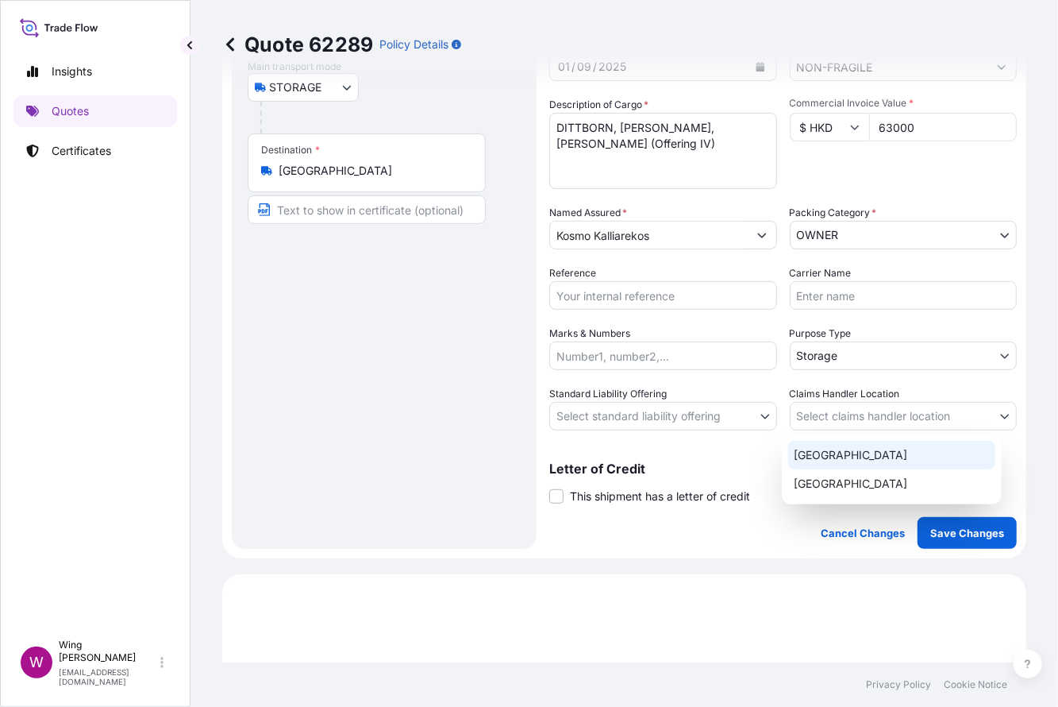
click at [843, 444] on div "[GEOGRAPHIC_DATA]" at bounding box center [891, 455] width 207 height 29
select select "[GEOGRAPHIC_DATA]"
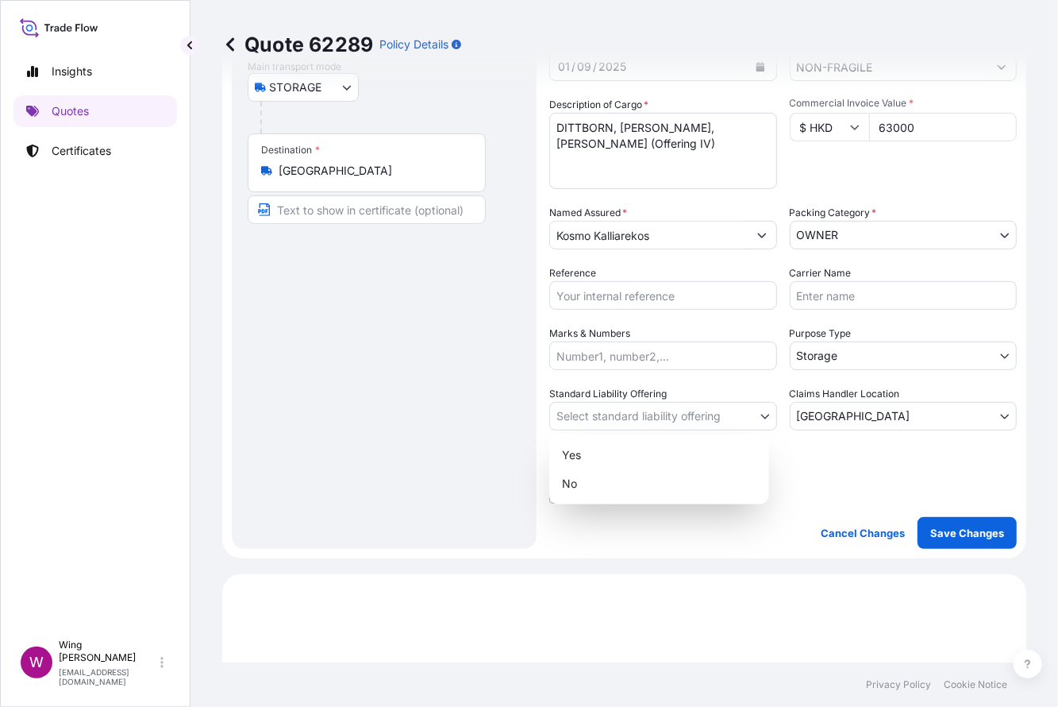
click at [662, 417] on body "Insights Quotes Certificates W Wing Lee [EMAIL_ADDRESS][DOMAIN_NAME] Quote 6228…" at bounding box center [529, 353] width 1058 height 707
click at [650, 449] on div "Yes" at bounding box center [659, 455] width 207 height 29
select select "Yes"
click at [421, 413] on div "Route Details Place of loading Road / [GEOGRAPHIC_DATA] / Inland Origin * [GEOG…" at bounding box center [384, 218] width 273 height 630
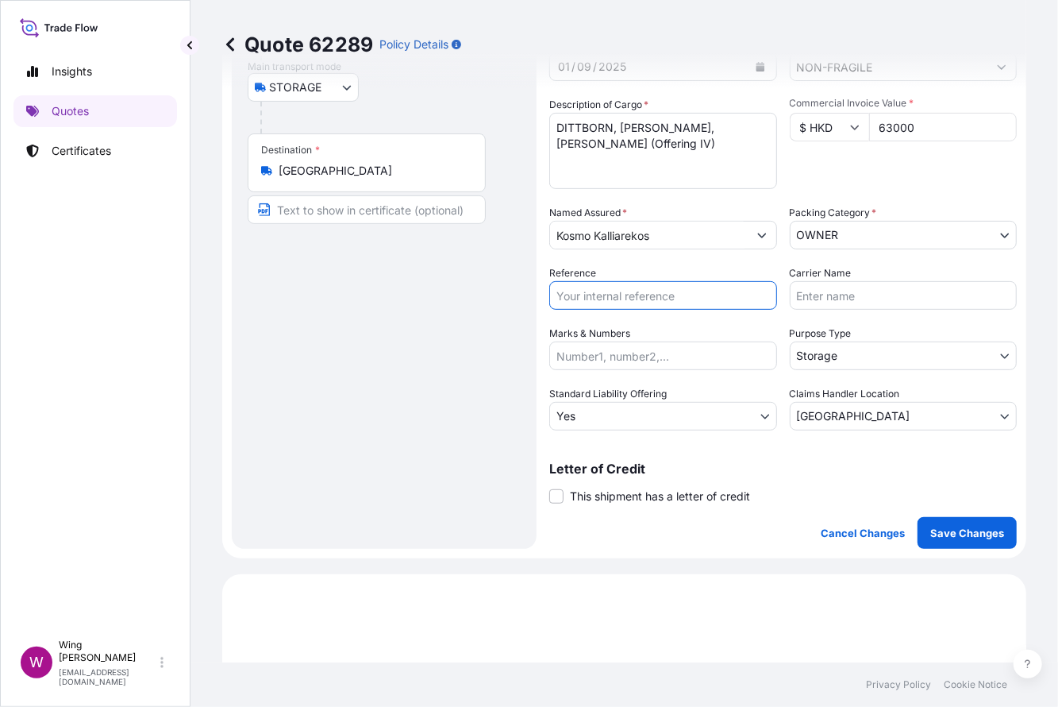
drag, startPoint x: 635, startPoint y: 291, endPoint x: 588, endPoint y: 294, distance: 47.7
click at [636, 291] on input "Reference" at bounding box center [663, 295] width 228 height 29
paste input "AMST133412PKHT"
type input "AMST133412PKHT"
click at [388, 311] on div "Route Details Place of loading Road / [GEOGRAPHIC_DATA] / Inland Origin * [GEOG…" at bounding box center [384, 218] width 273 height 630
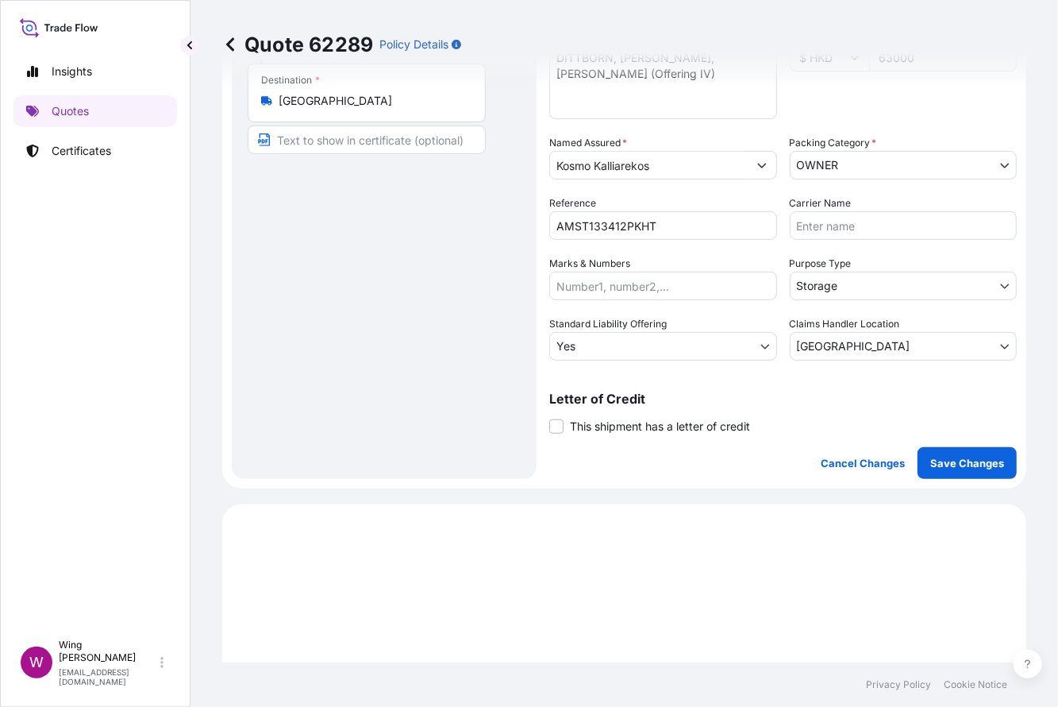
scroll to position [318, 0]
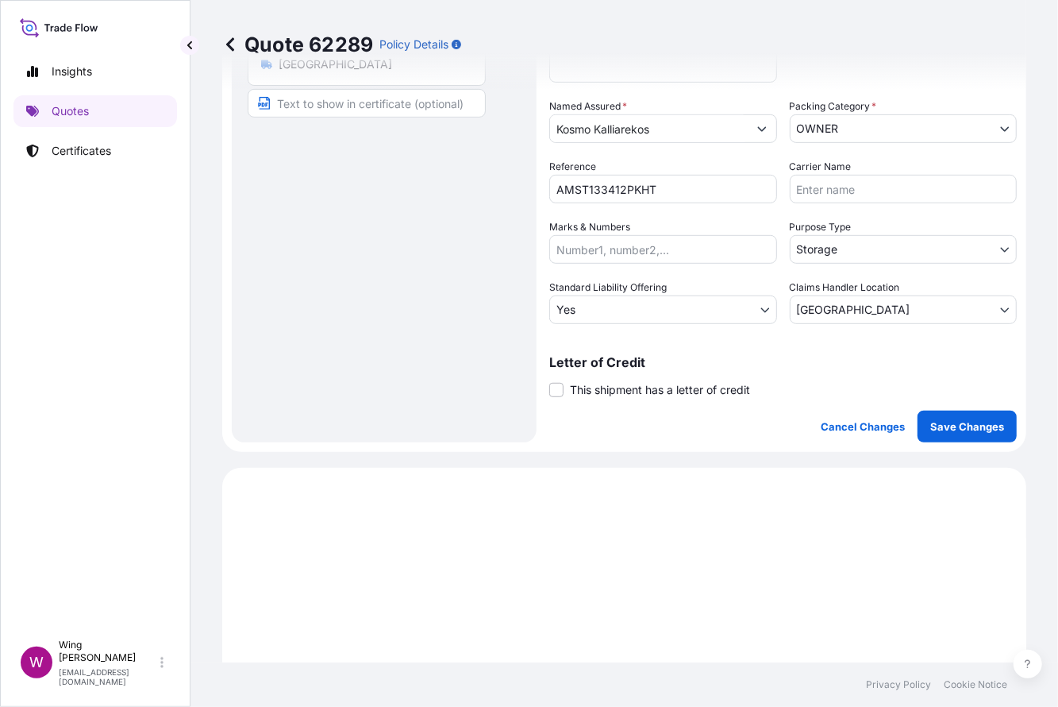
click at [612, 390] on span "This shipment has a letter of credit" at bounding box center [660, 390] width 180 height 16
click at [549, 381] on input "This shipment has a letter of credit" at bounding box center [549, 381] width 0 height 0
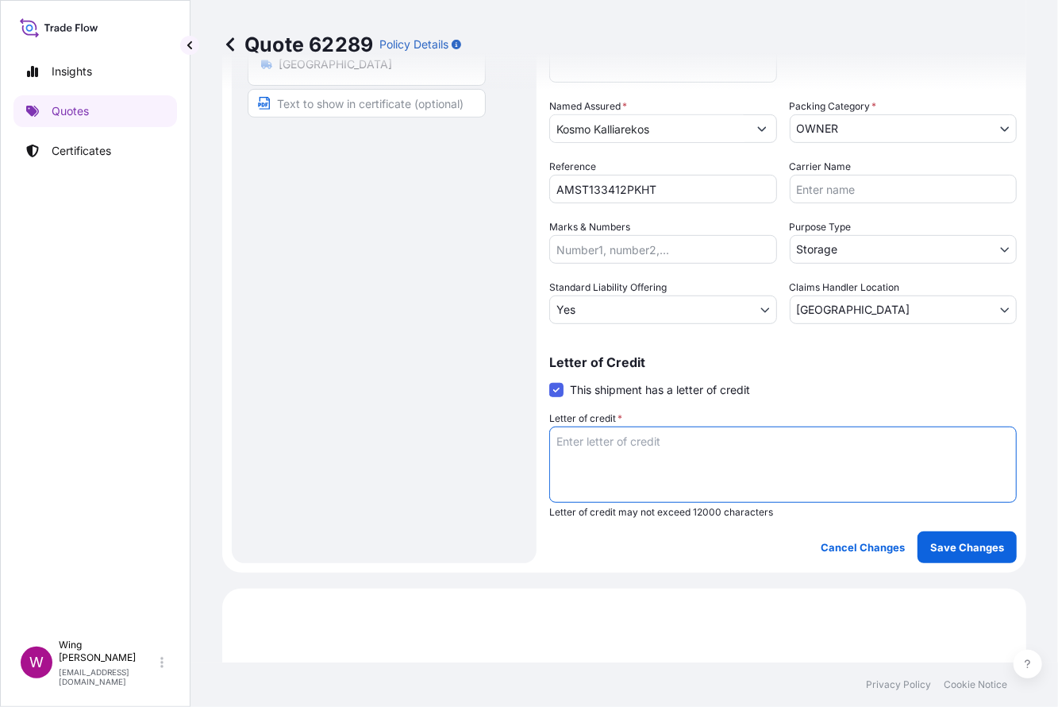
click at [645, 475] on textarea "Letter of credit *" at bounding box center [783, 464] width 468 height 76
paste textarea "Storage period: [DATE] to [DATE] (till further notice)"
type textarea "Storage period: [DATE] to [DATE] (till further notice)"
click at [930, 552] on p "Save Changes" at bounding box center [967, 547] width 74 height 16
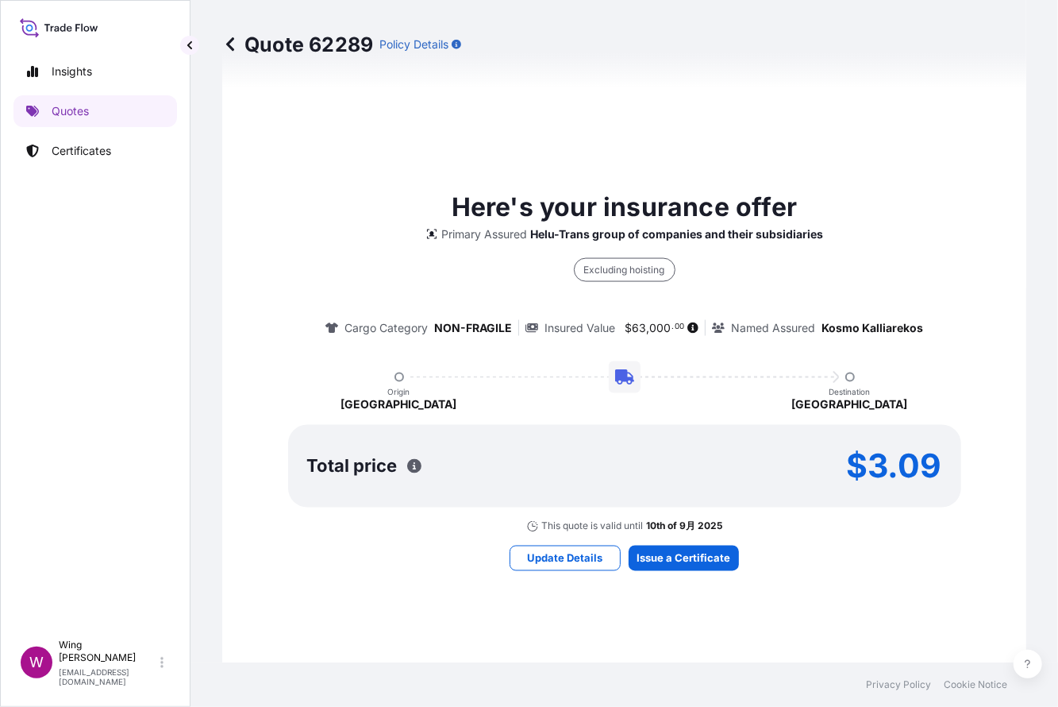
select select "STORAGE"
select select "27"
select select "Storage"
select select "Yes"
select select "[GEOGRAPHIC_DATA]"
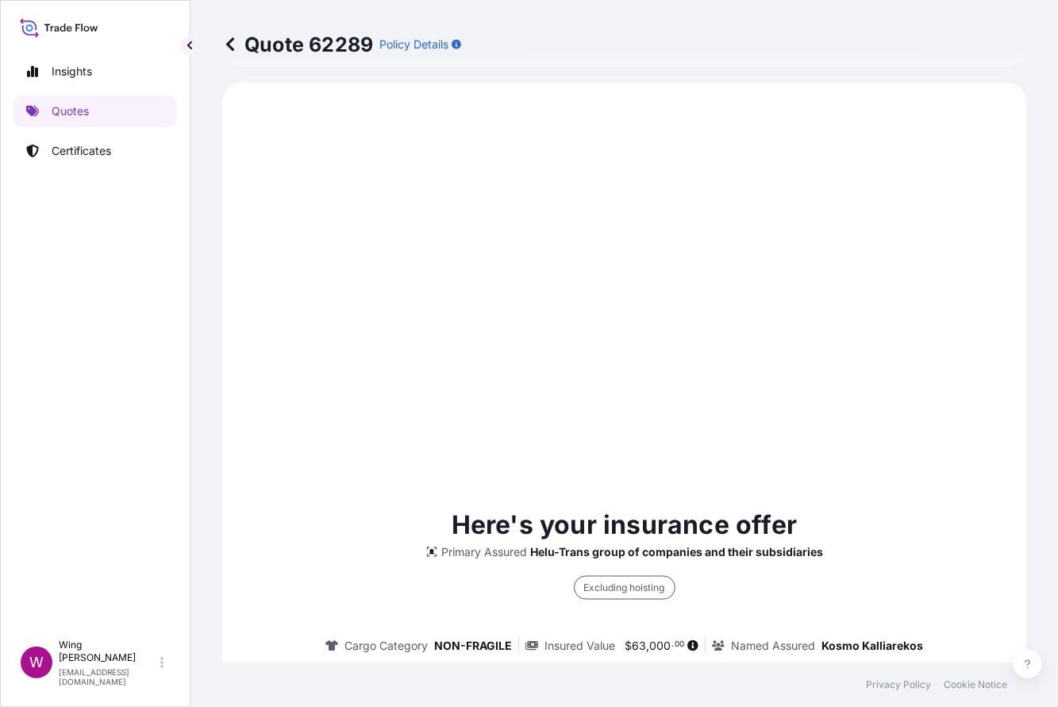
click at [671, 564] on div "Excluding hoisting Cargo Category NON-FRAGILE Insured Value $ 63 , 000 . 00 Nam…" at bounding box center [625, 607] width 598 height 94
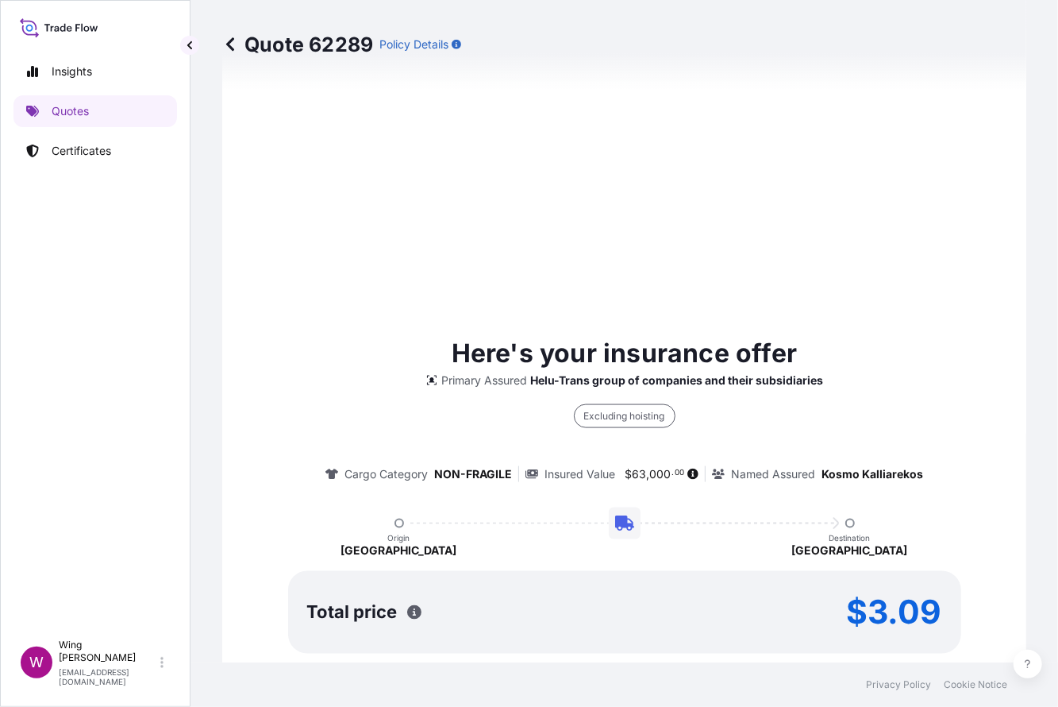
scroll to position [1247, 0]
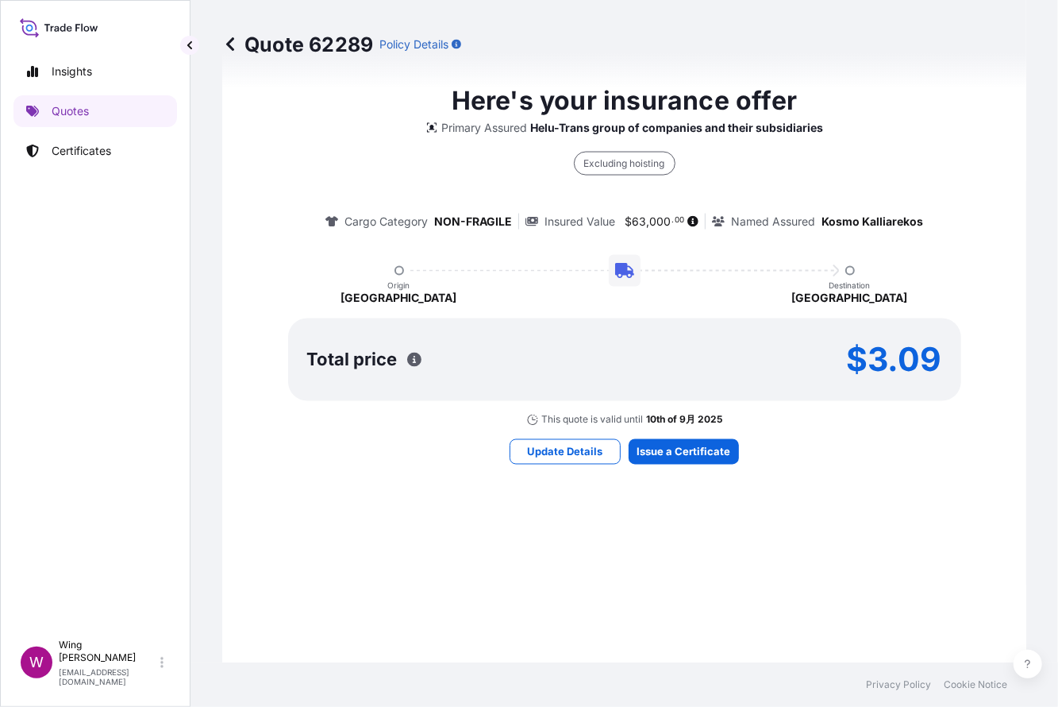
drag, startPoint x: 688, startPoint y: 466, endPoint x: 695, endPoint y: 444, distance: 23.4
click at [688, 464] on div "Here's your insurance offer Primary Assured Helu-Trans group of companies and t…" at bounding box center [625, 273] width 760 height 1184
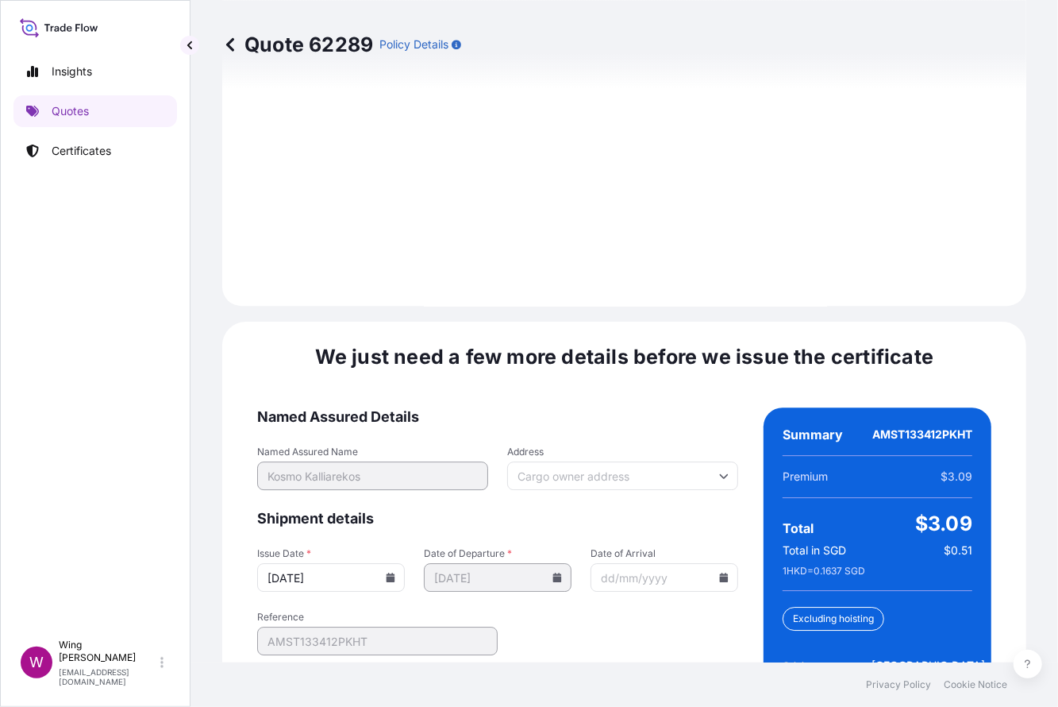
scroll to position [2444, 0]
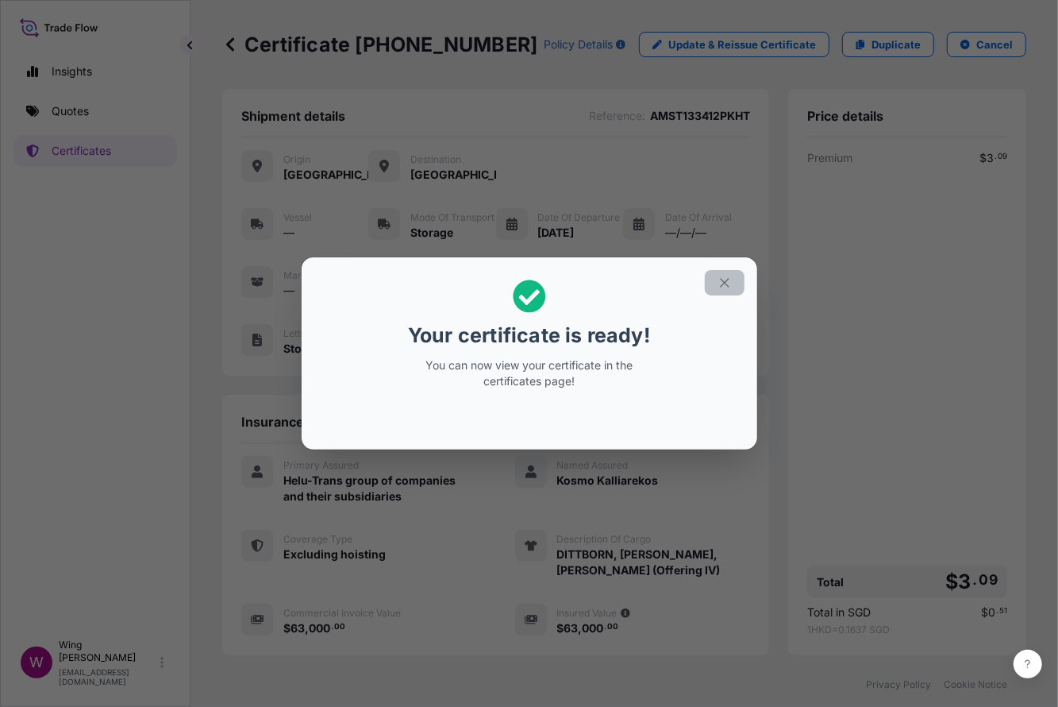
click at [720, 279] on icon "button" at bounding box center [724, 283] width 9 height 9
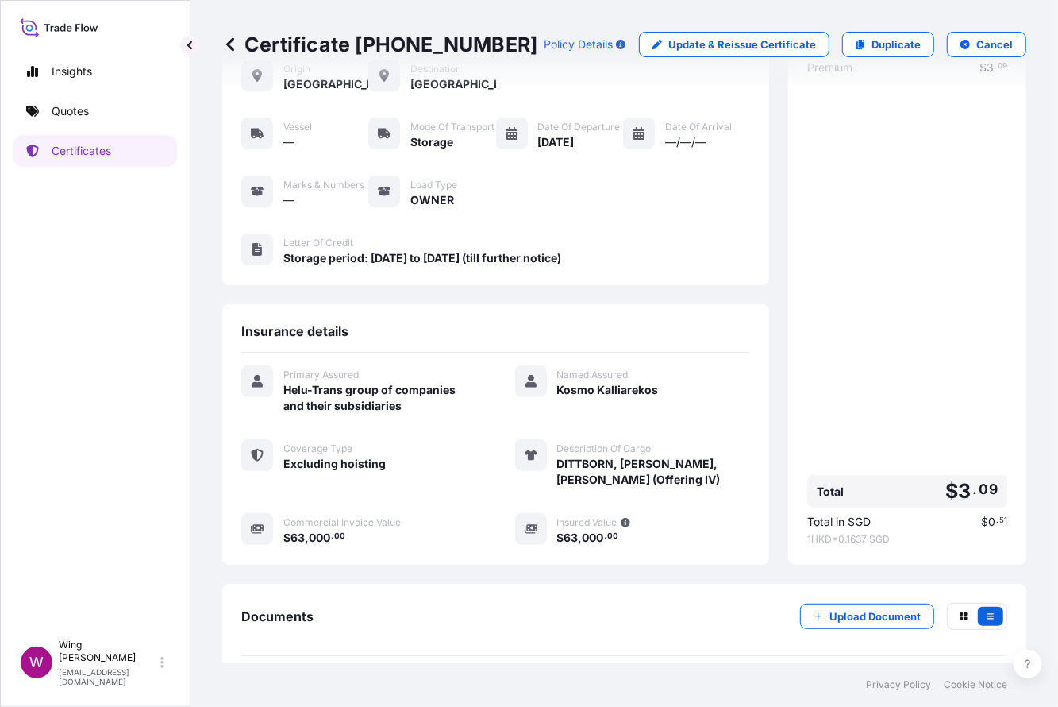
scroll to position [166, 0]
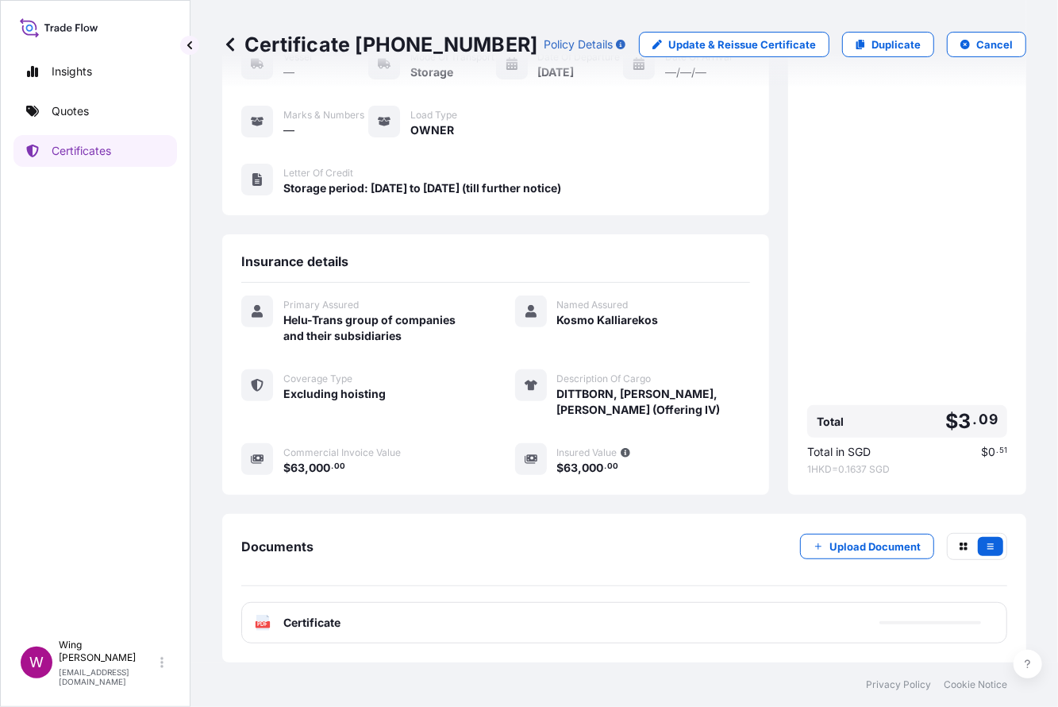
click at [268, 624] on text "PDF" at bounding box center [263, 625] width 10 height 6
click at [261, 626] on text "PDF" at bounding box center [263, 625] width 10 height 6
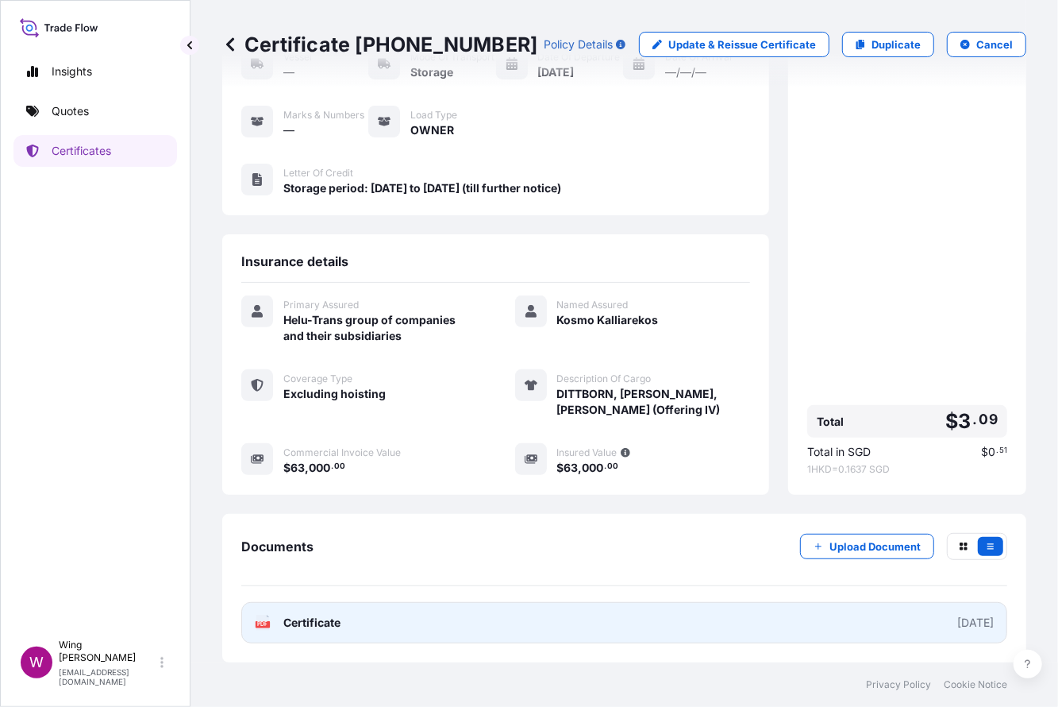
click at [272, 626] on div "PDF Certificate" at bounding box center [298, 623] width 86 height 16
